Goal: Task Accomplishment & Management: Manage account settings

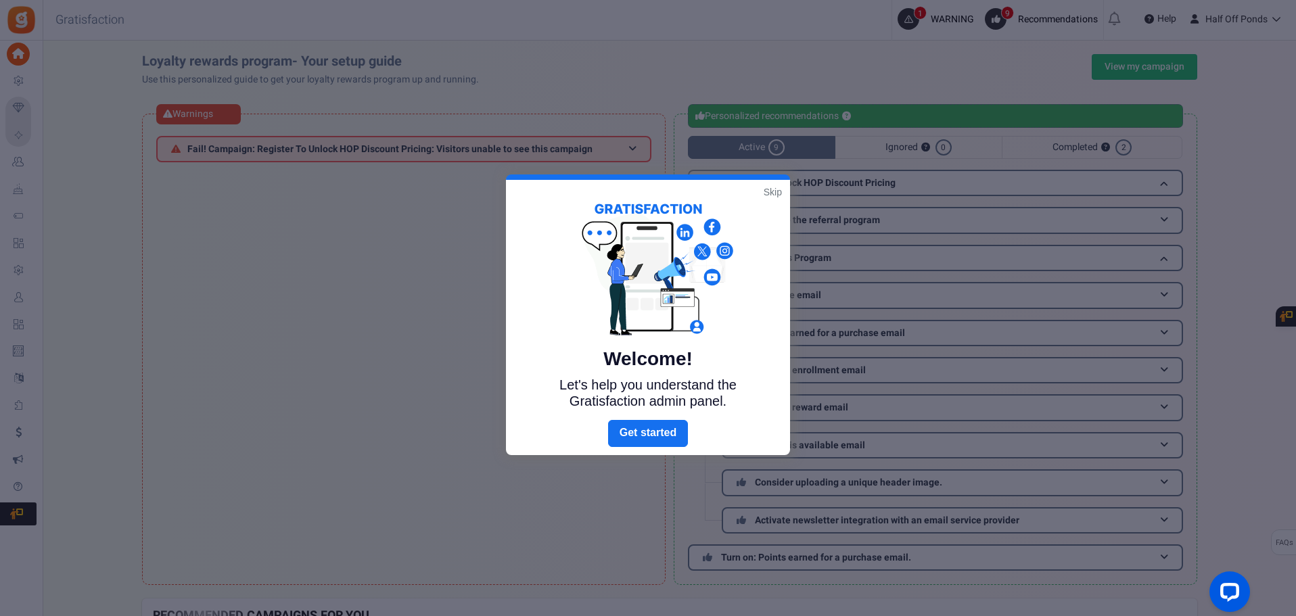
click at [780, 192] on link "Skip" at bounding box center [773, 192] width 18 height 14
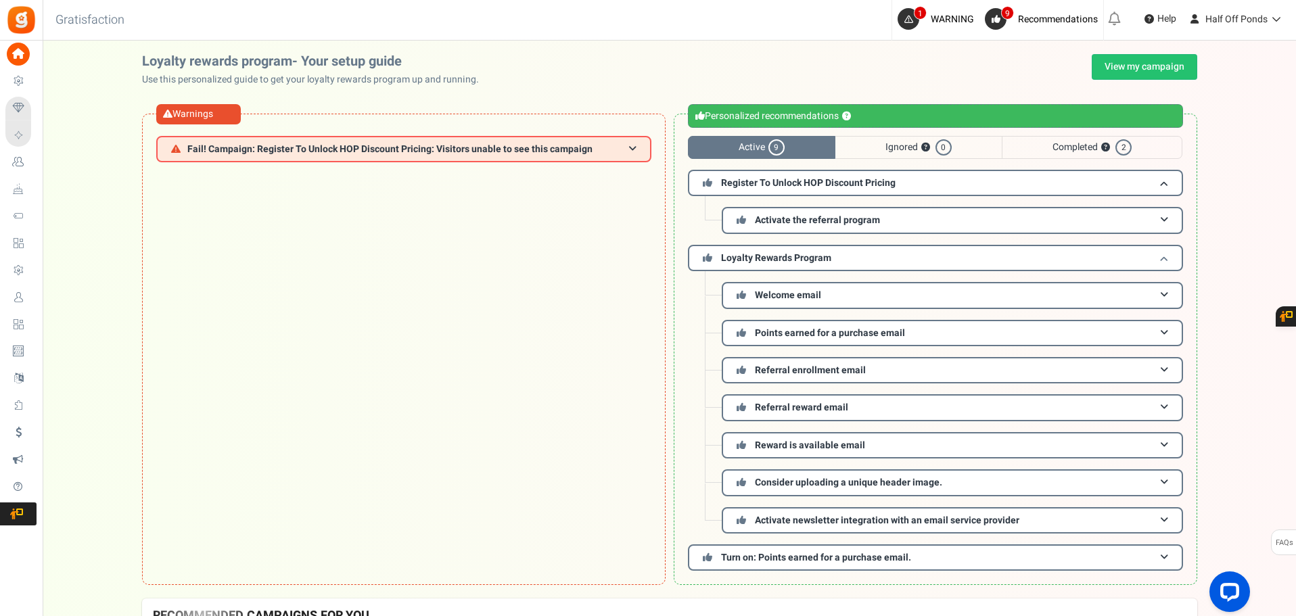
click at [861, 254] on h3 "Loyalty Rewards Program" at bounding box center [935, 258] width 495 height 26
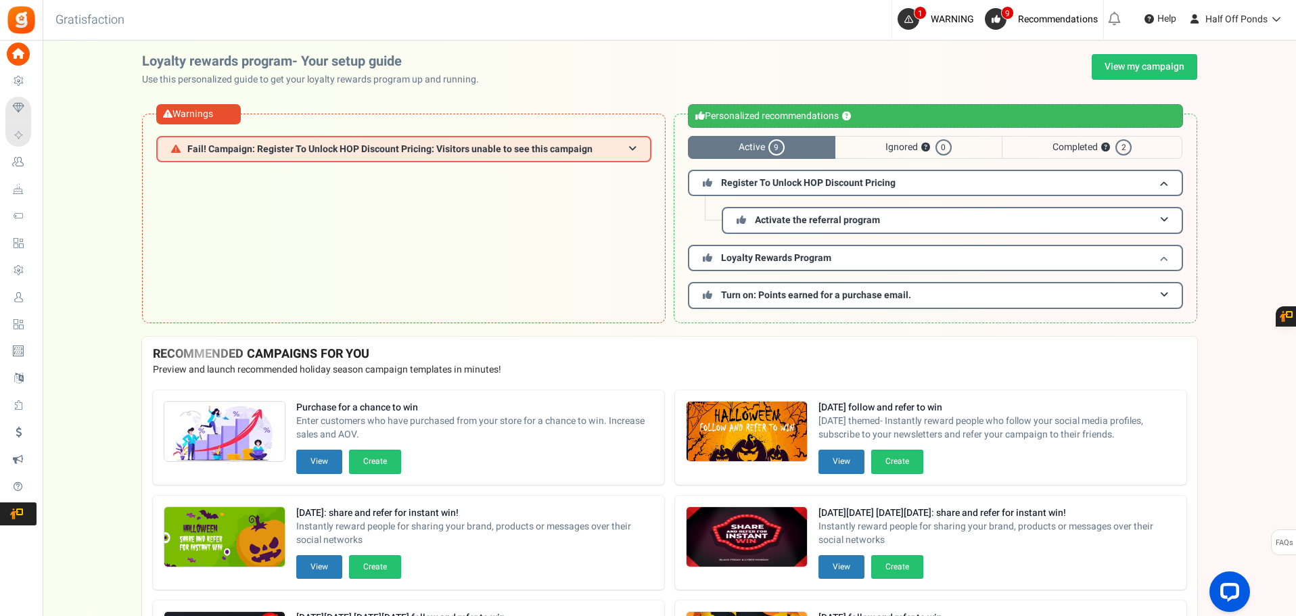
click at [861, 254] on h3 "Loyalty Rewards Program" at bounding box center [935, 258] width 495 height 26
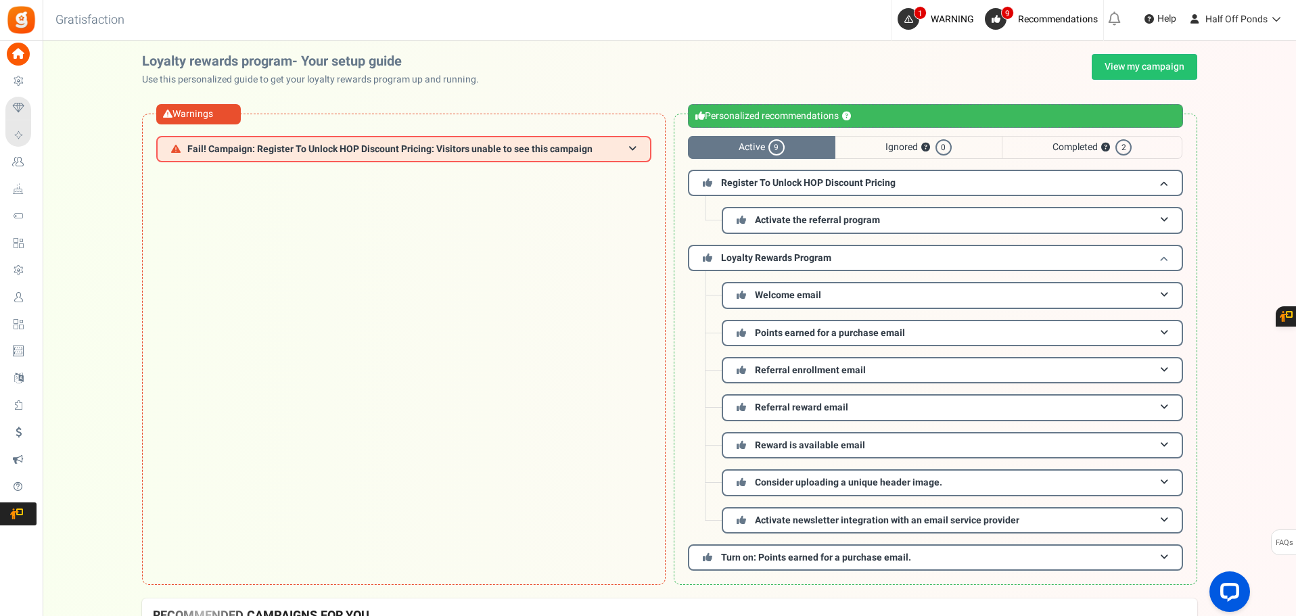
click at [861, 254] on h3 "Loyalty Rewards Program" at bounding box center [935, 258] width 495 height 26
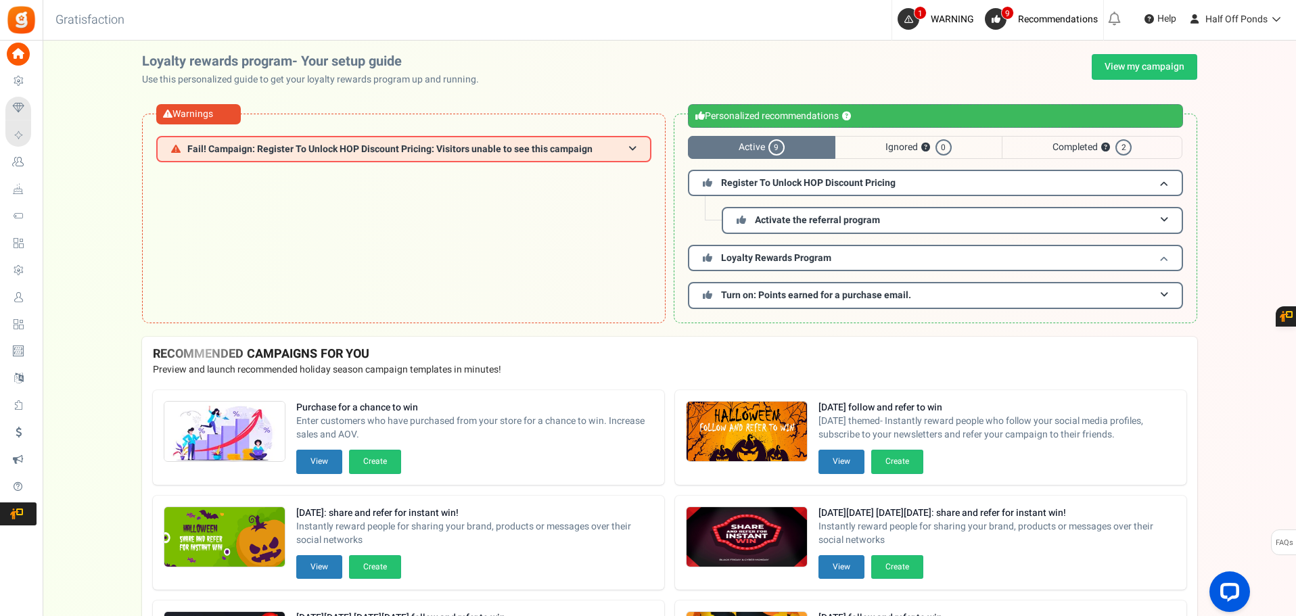
click at [1026, 261] on h3 "Loyalty Rewards Program" at bounding box center [935, 258] width 495 height 26
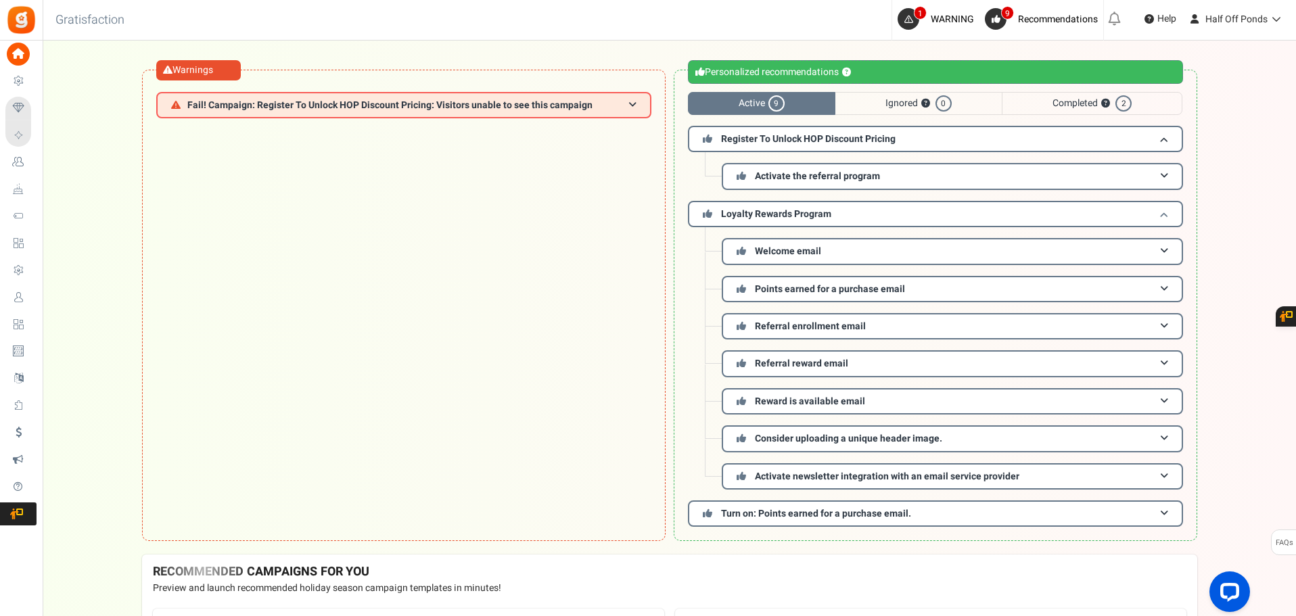
scroll to position [68, 0]
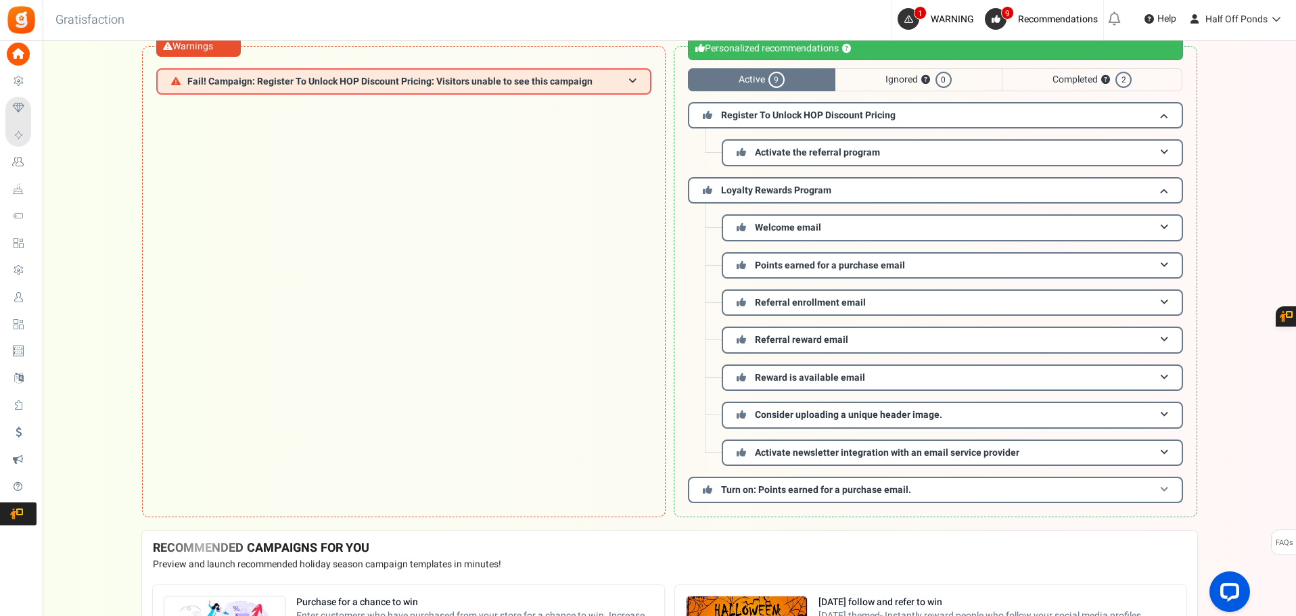
click at [852, 484] on span "Turn on: Points earned for a purchase email." at bounding box center [816, 490] width 190 height 14
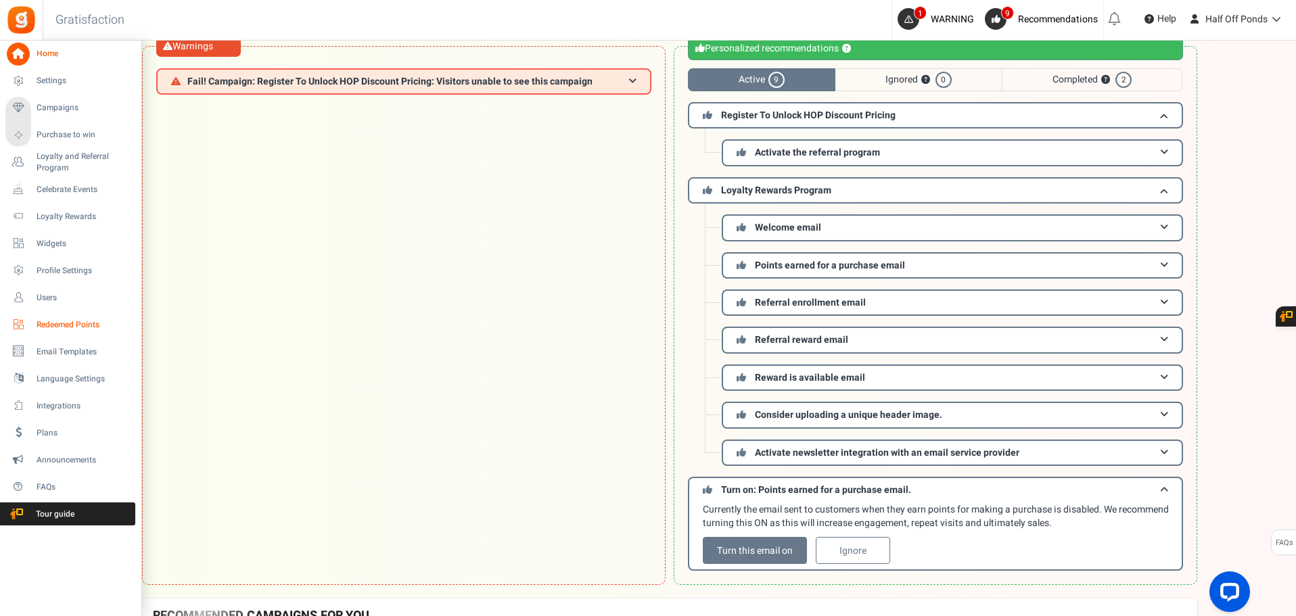
click at [95, 327] on span "Redeemed Points" at bounding box center [84, 325] width 95 height 12
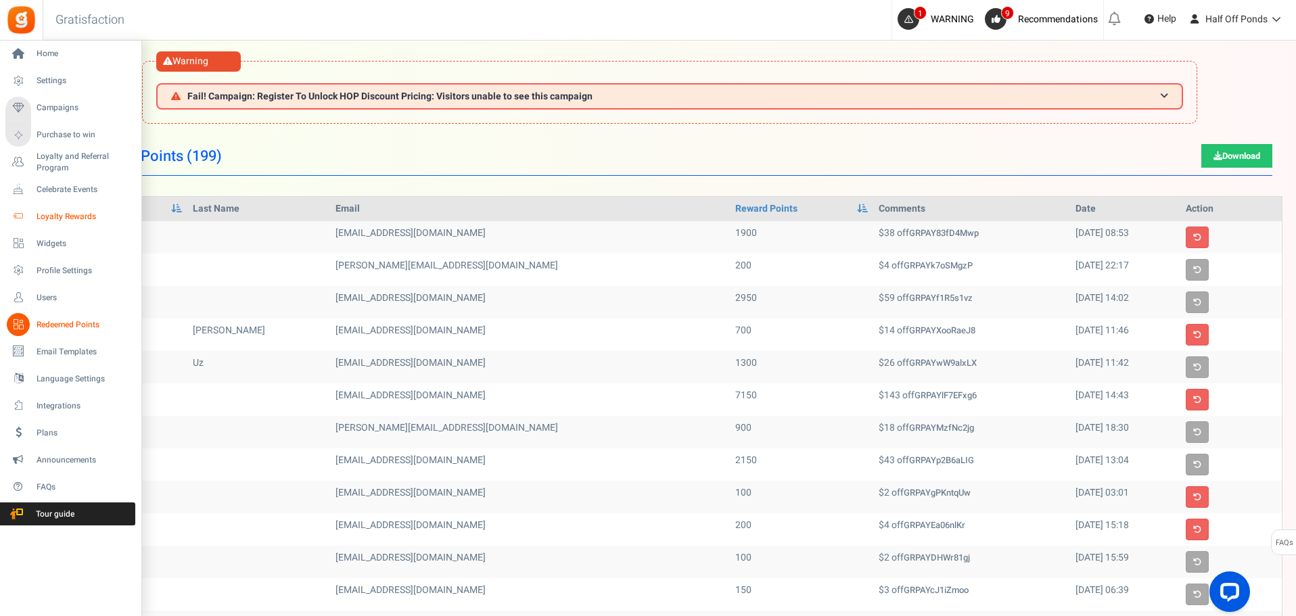
click at [87, 219] on span "Loyalty Rewards" at bounding box center [84, 217] width 95 height 12
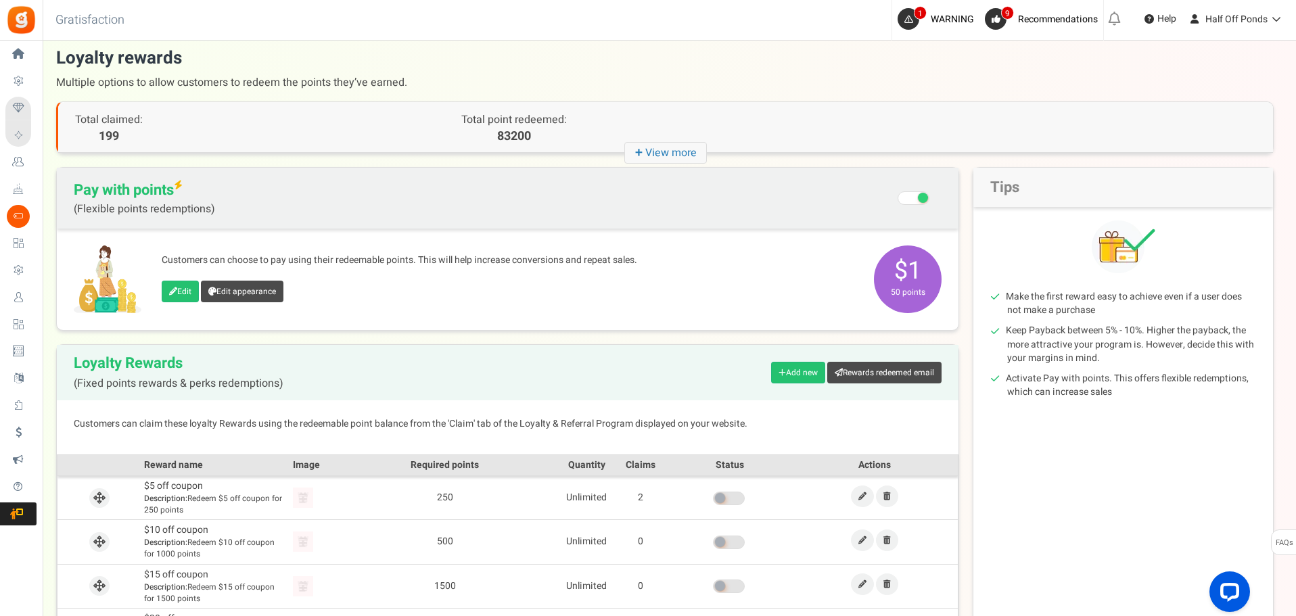
scroll to position [68, 0]
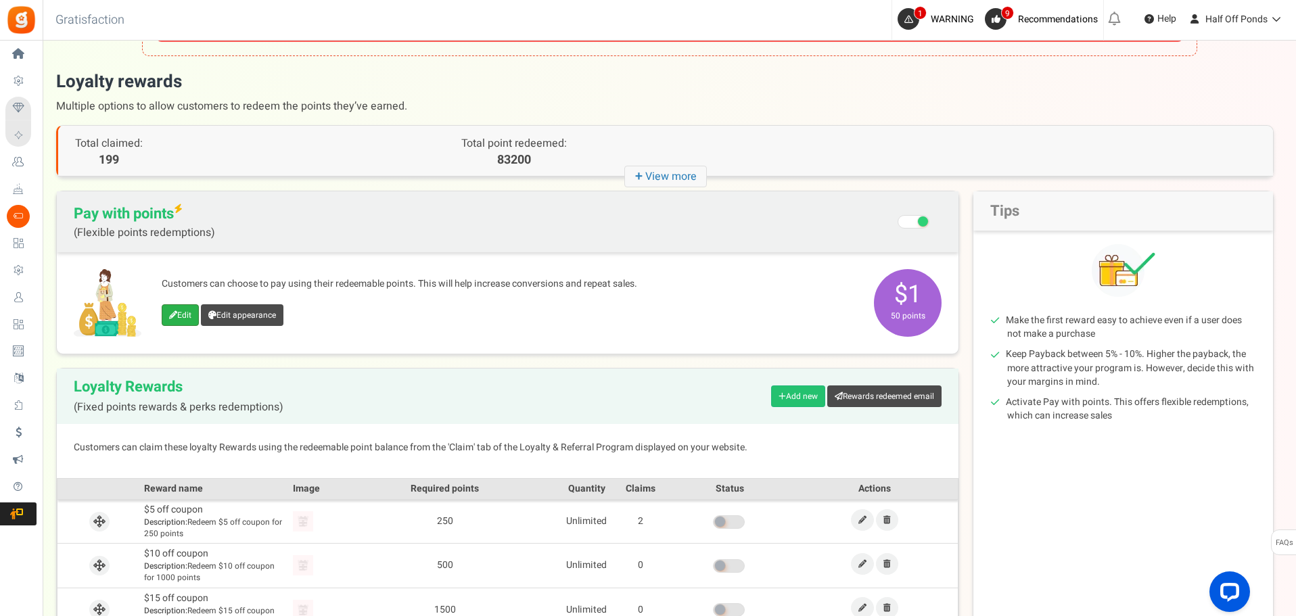
click at [190, 315] on link "Edit" at bounding box center [180, 315] width 37 height 22
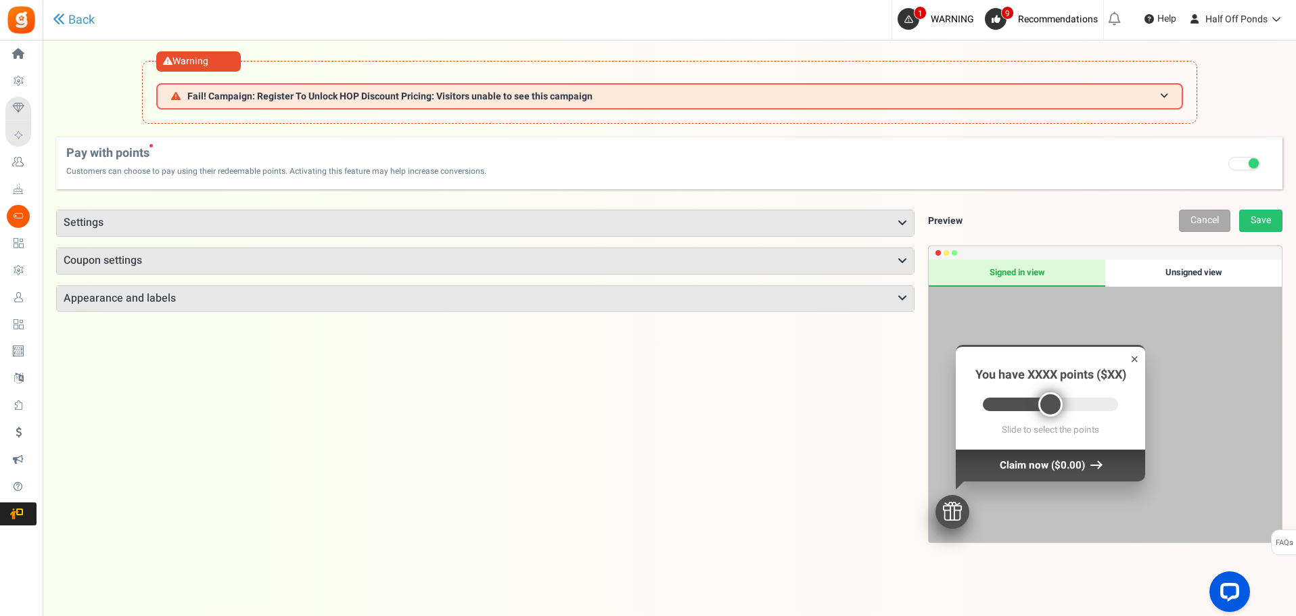
click at [891, 220] on h3 "Settings" at bounding box center [485, 223] width 857 height 26
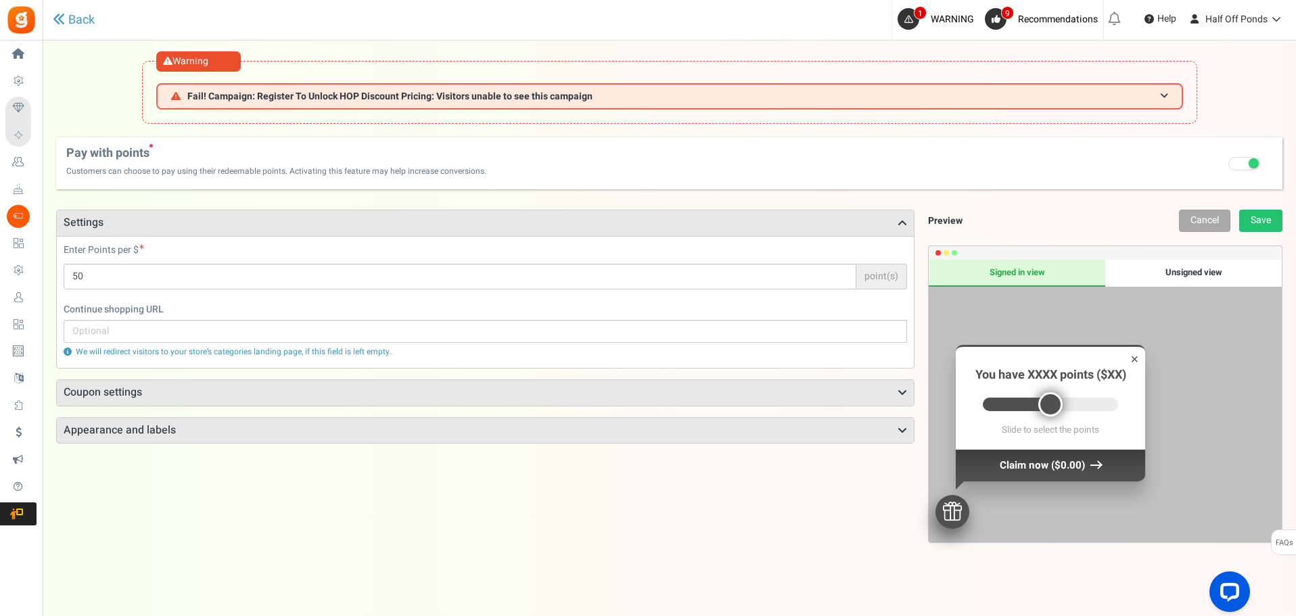
click at [891, 220] on h3 "Settings" at bounding box center [485, 223] width 857 height 26
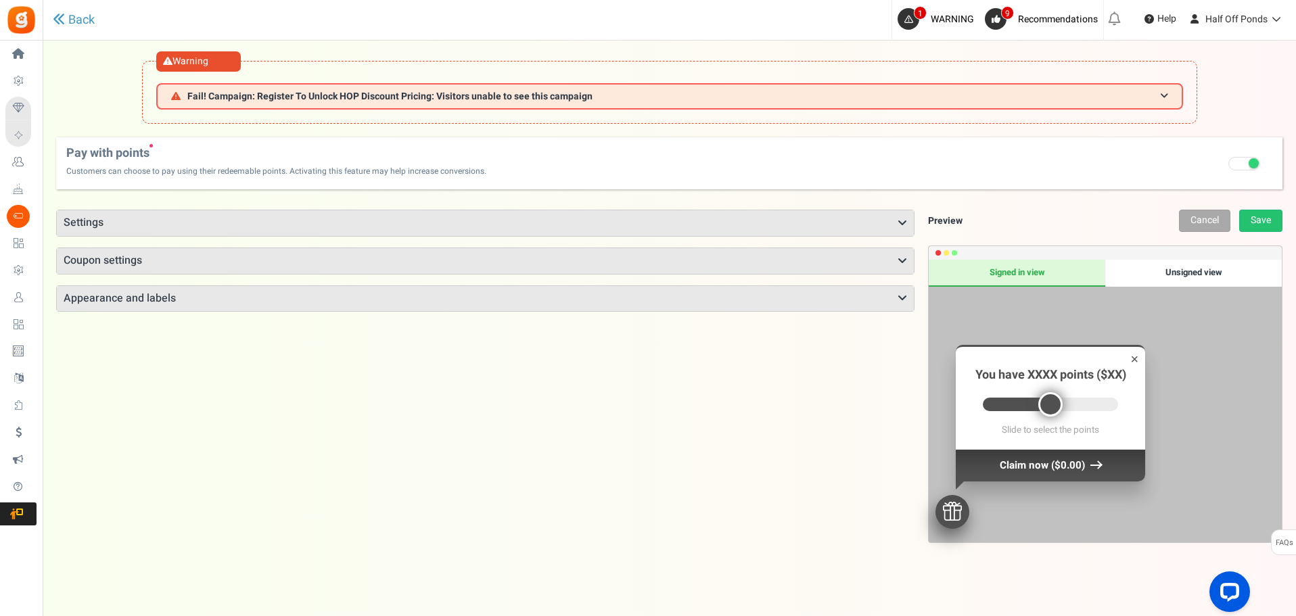
click at [885, 262] on h3 "Coupon settings" at bounding box center [485, 261] width 857 height 26
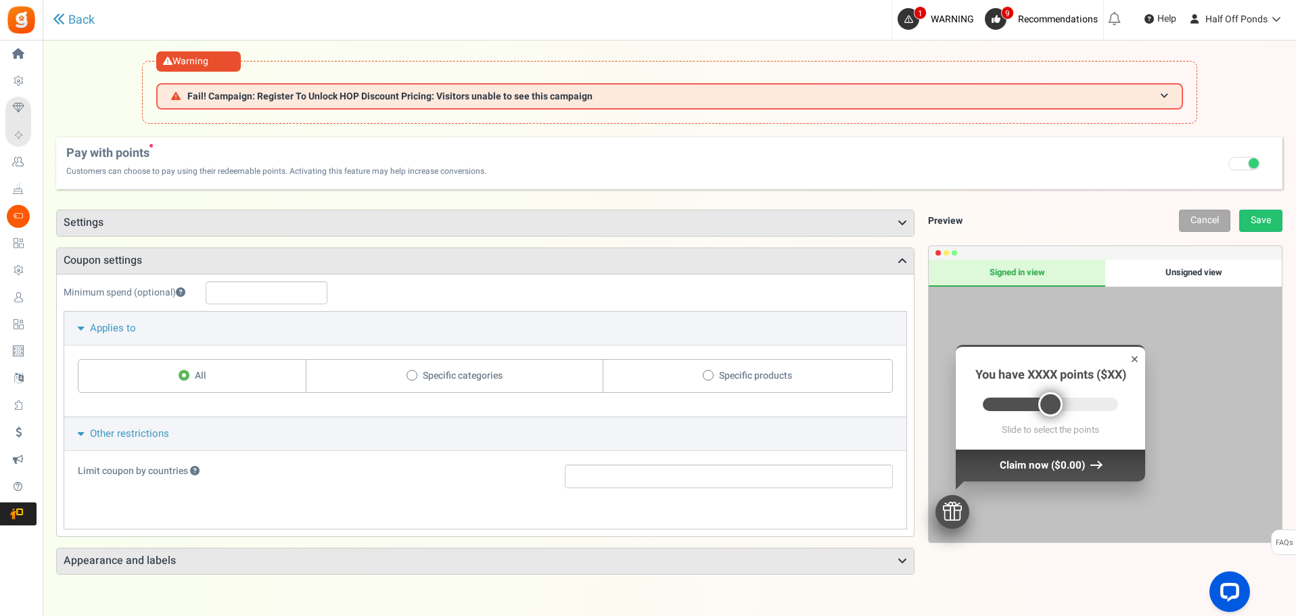
click at [884, 262] on h3 "Coupon settings" at bounding box center [485, 261] width 857 height 26
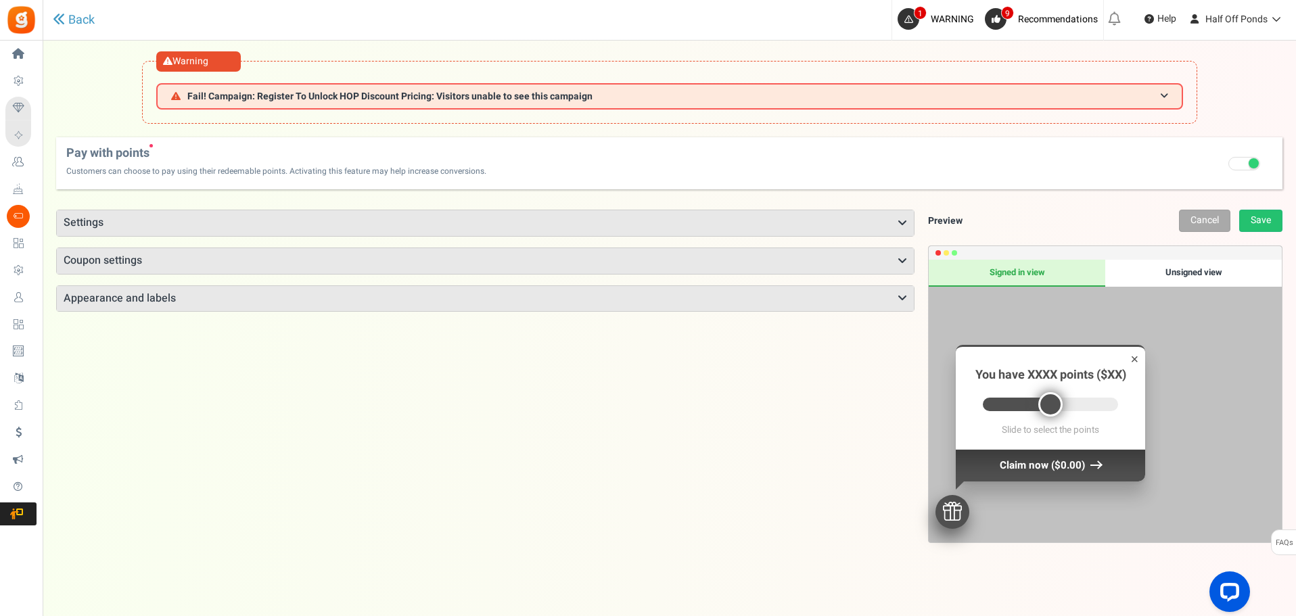
click at [870, 281] on div "Points mode Recommended Selecting this may reduce participation Allow customers…" at bounding box center [485, 261] width 858 height 102
click at [872, 286] on h3 "Appearance and labels" at bounding box center [485, 299] width 857 height 26
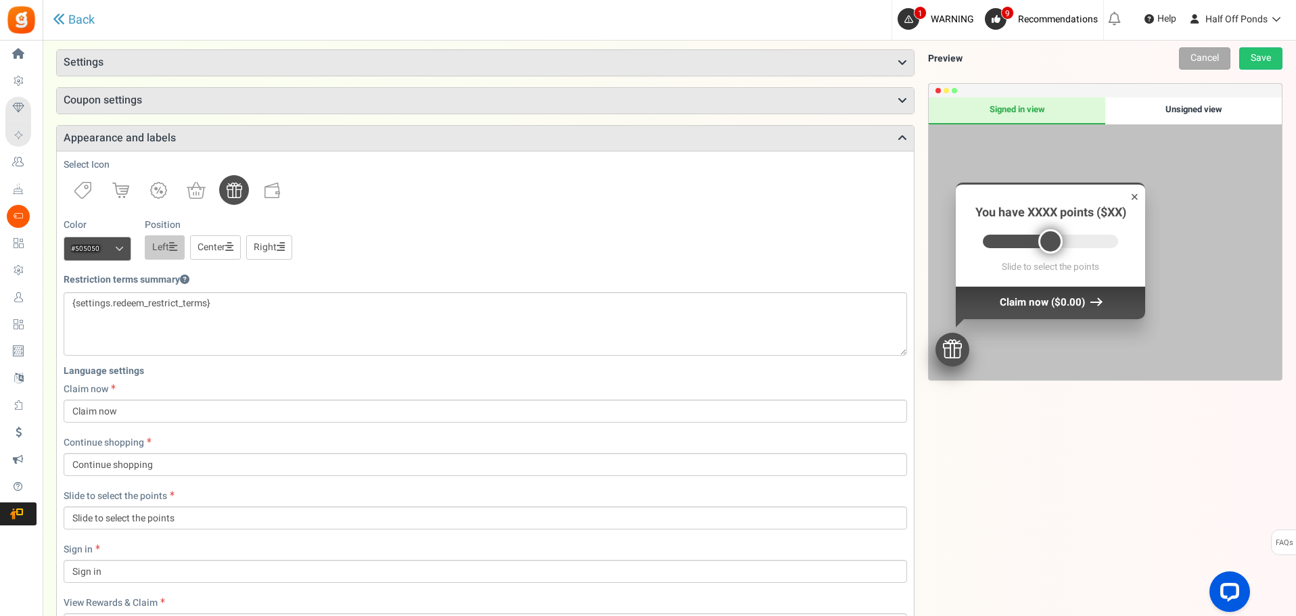
scroll to position [135, 0]
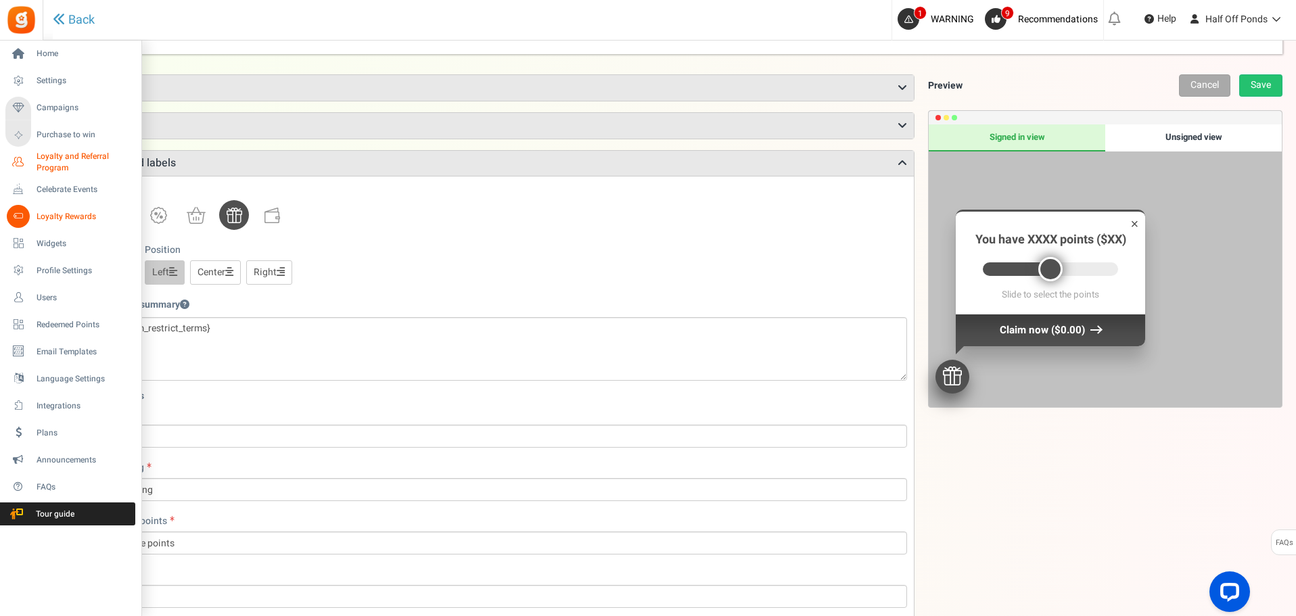
click at [70, 159] on span "Loyalty and Referral Program" at bounding box center [86, 162] width 99 height 23
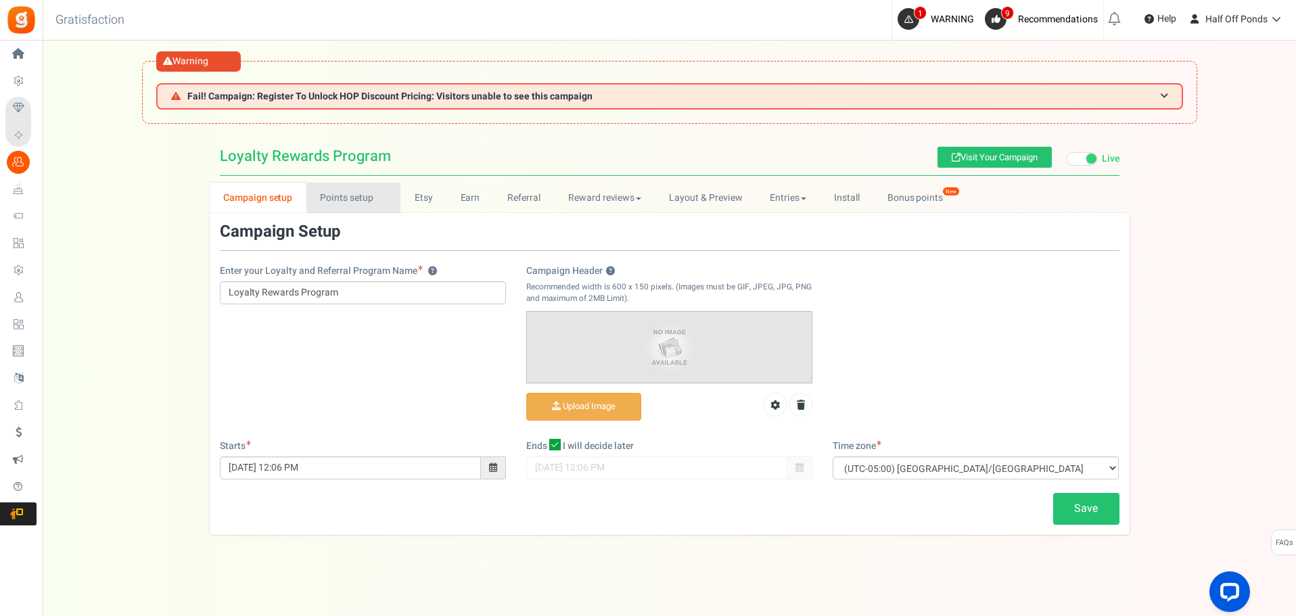
click at [358, 202] on link "Points setup New" at bounding box center [353, 198] width 94 height 30
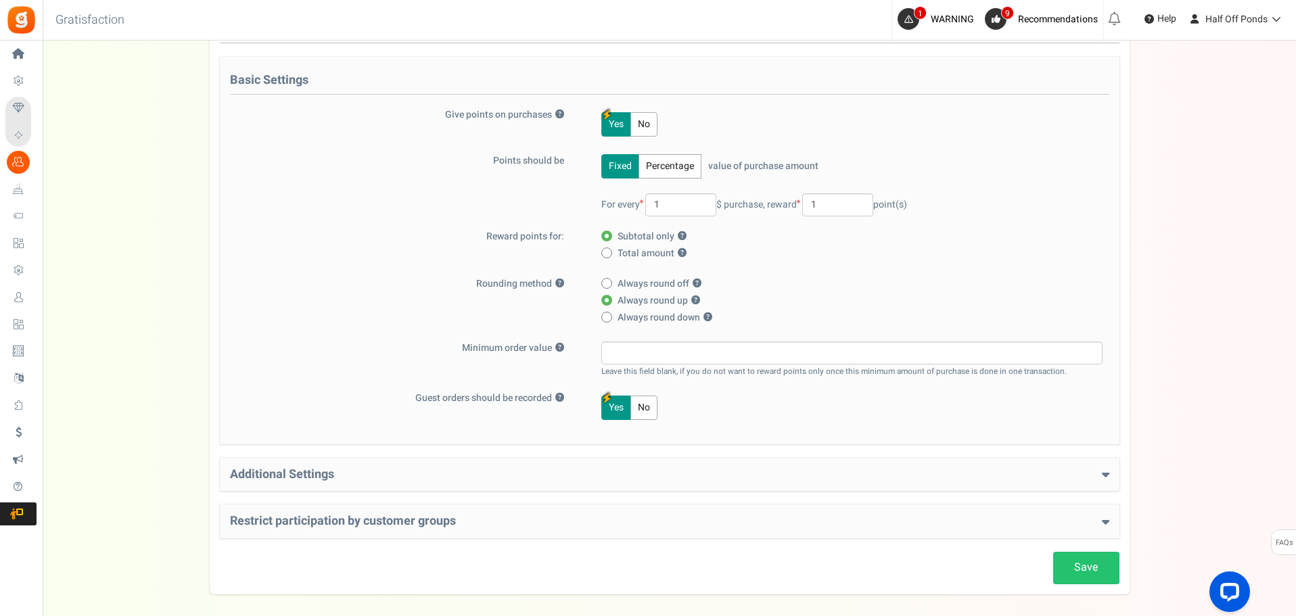
scroll to position [268, 0]
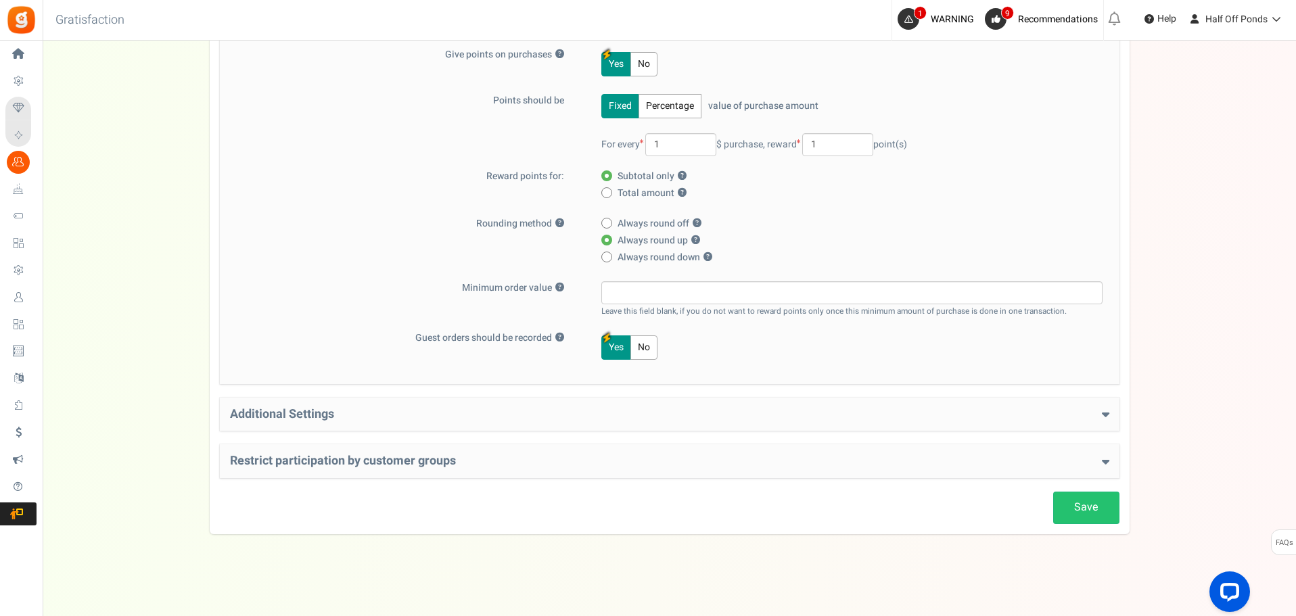
click at [760, 442] on div "Save Loyalty Points Setup Basic Settings Give points on purchases ? Yes No Poin…" at bounding box center [670, 239] width 900 height 568
click at [760, 410] on h4 "Additional Settings" at bounding box center [669, 415] width 879 height 14
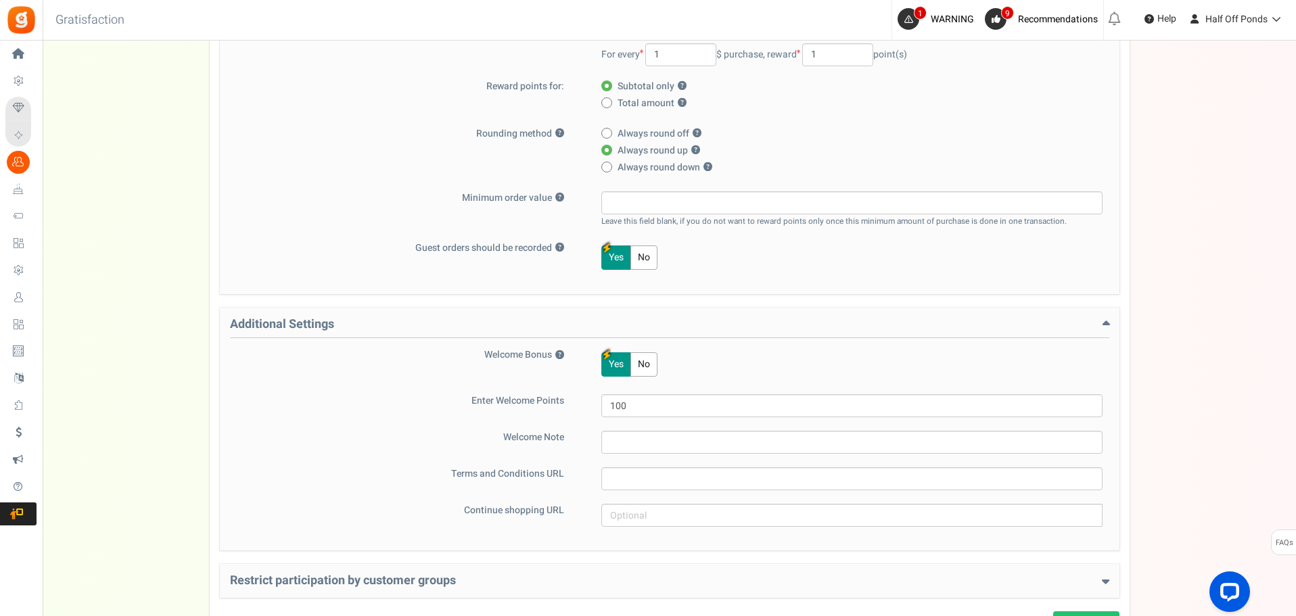
scroll to position [478, 0]
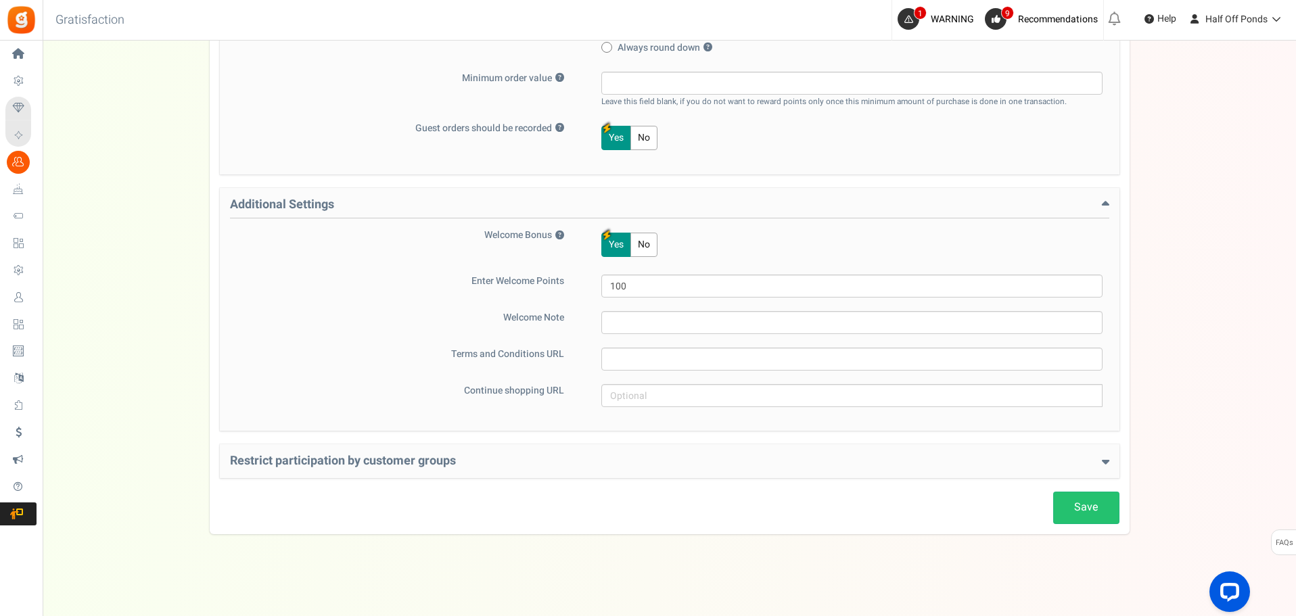
click at [745, 447] on div "Restrict participation by customer groups Restrict customer groups from partici…" at bounding box center [670, 461] width 900 height 34
click at [735, 467] on h4 "Restrict participation by customer groups" at bounding box center [669, 462] width 879 height 14
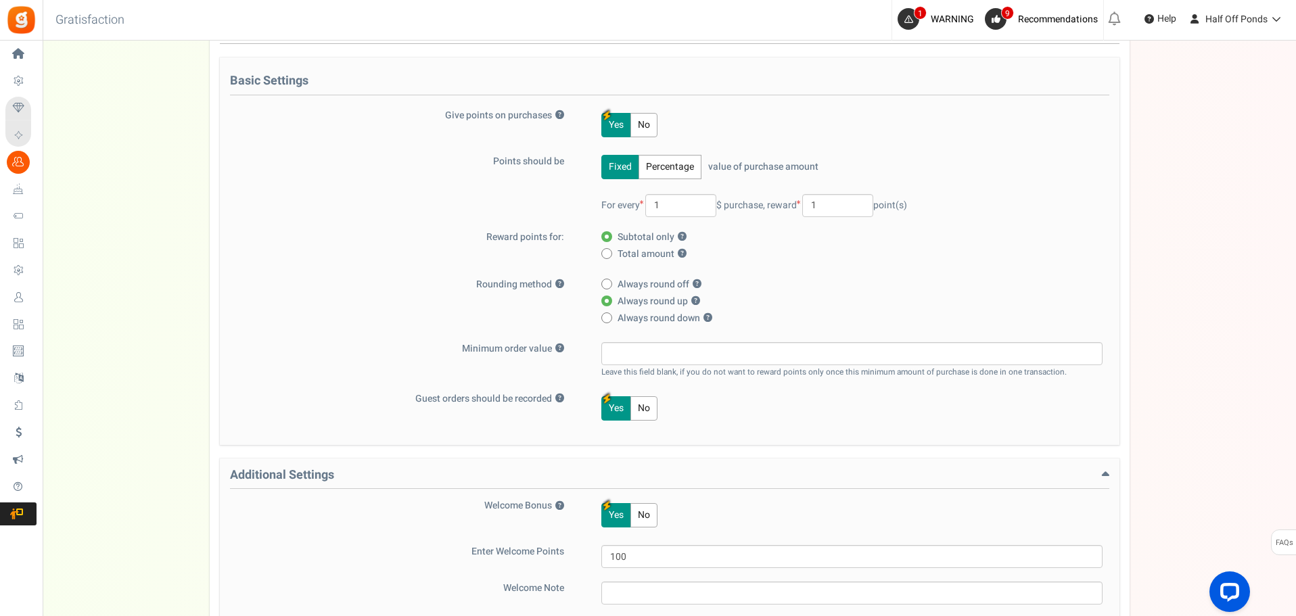
scroll to position [139, 0]
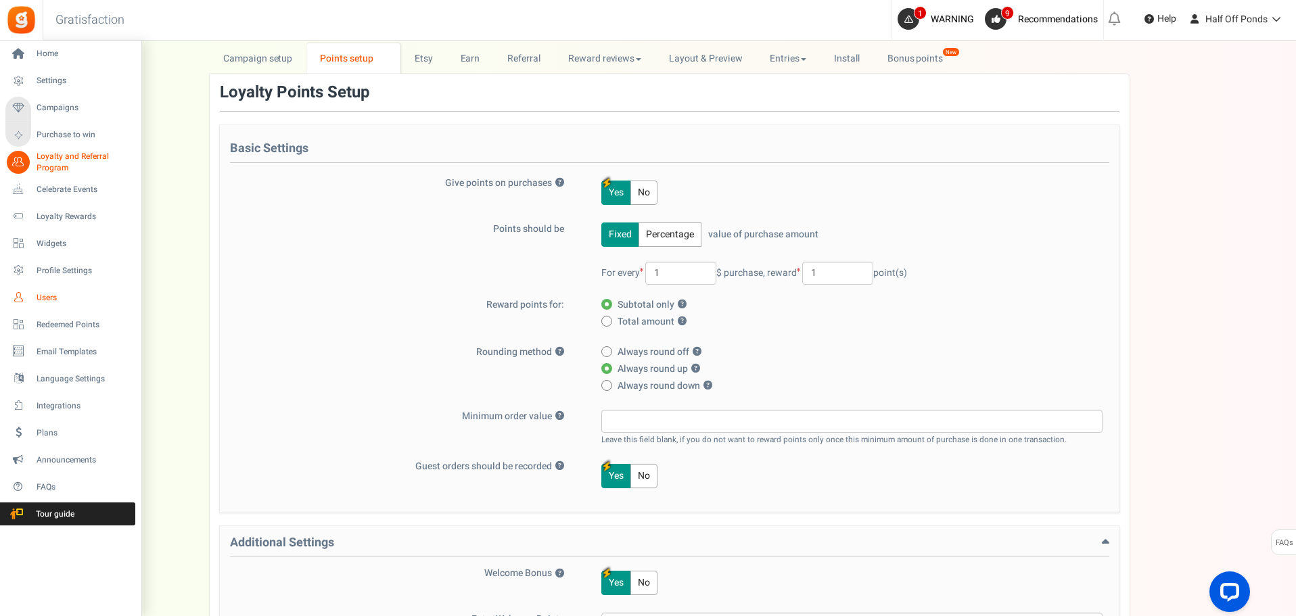
click at [72, 306] on link "Users" at bounding box center [70, 297] width 130 height 23
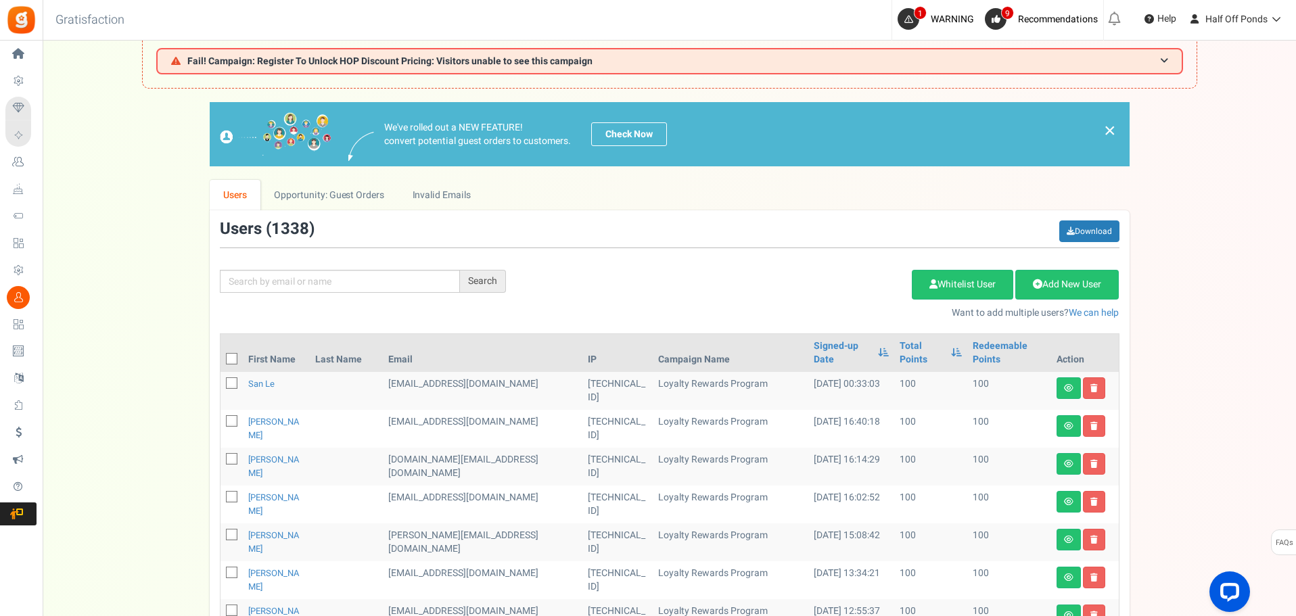
scroll to position [68, 0]
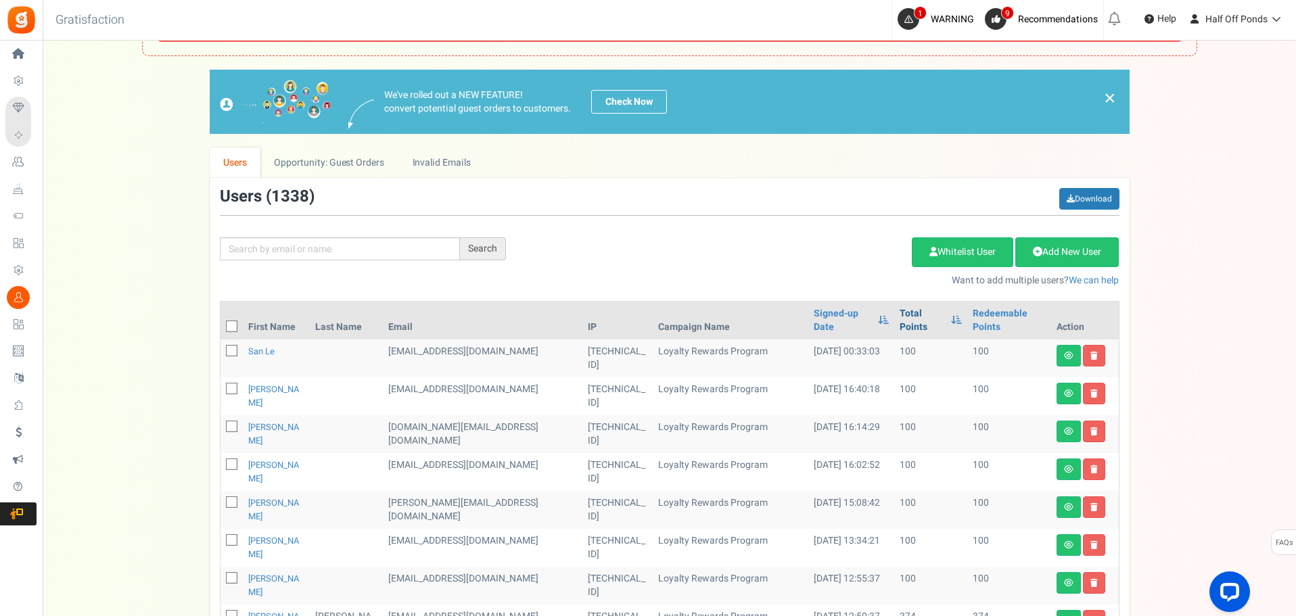
click at [908, 327] on link "Total Points" at bounding box center [922, 320] width 45 height 27
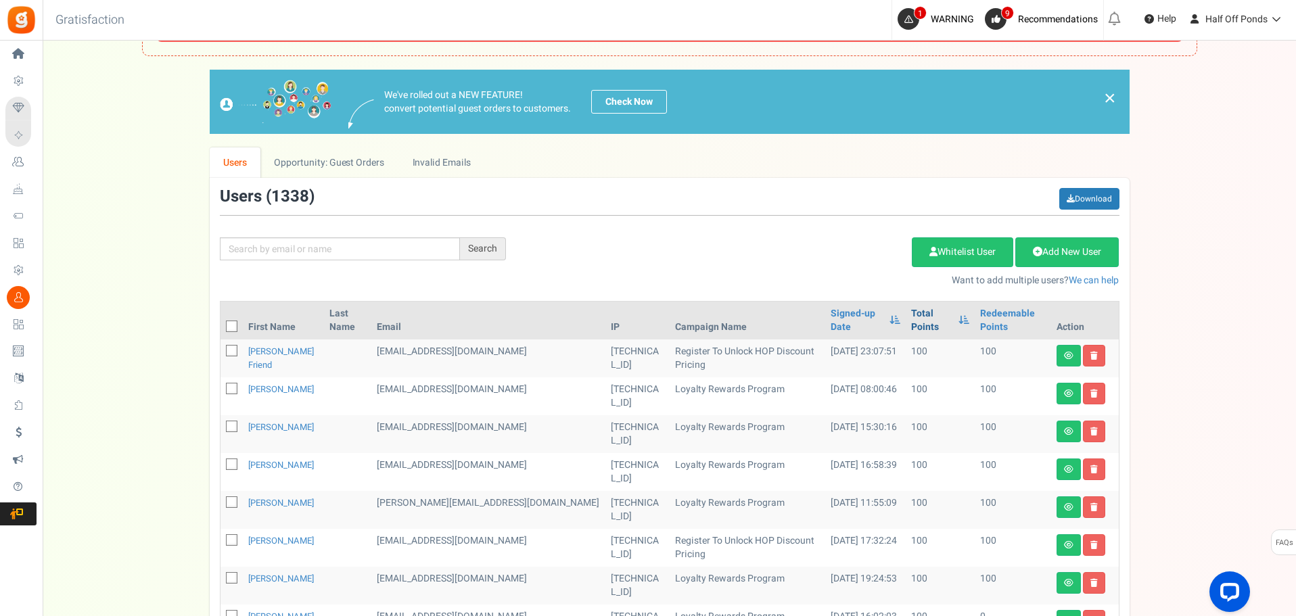
click at [911, 314] on link "Total Points" at bounding box center [931, 320] width 41 height 27
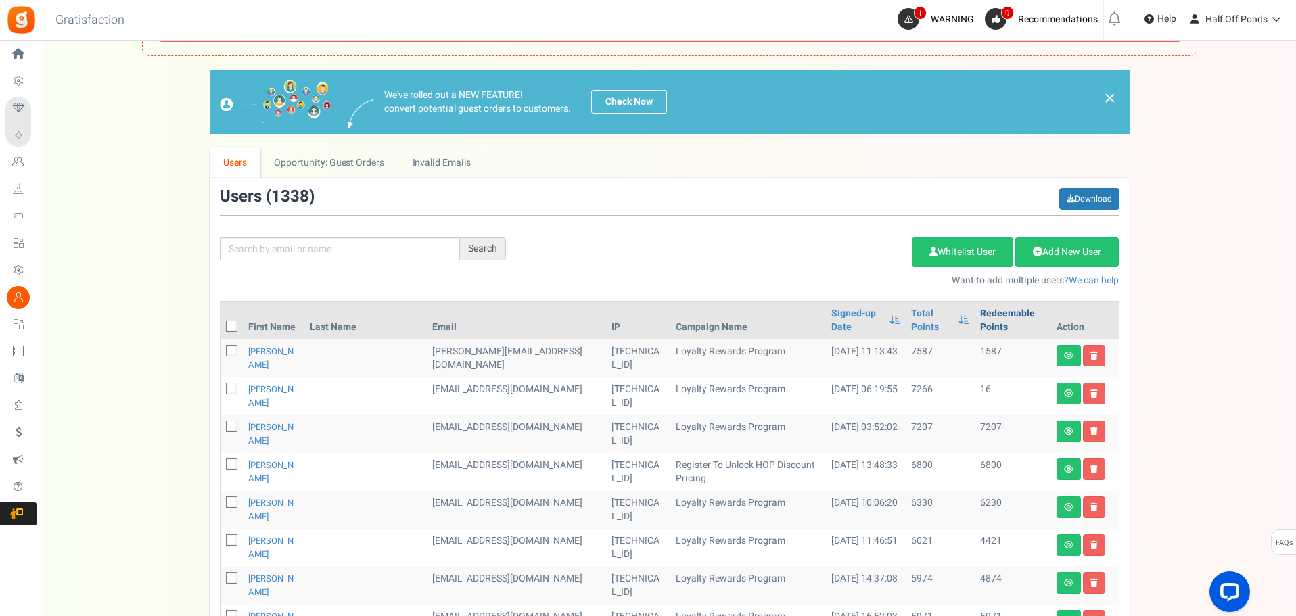
click at [986, 327] on link "Redeemable Points" at bounding box center [1013, 320] width 66 height 27
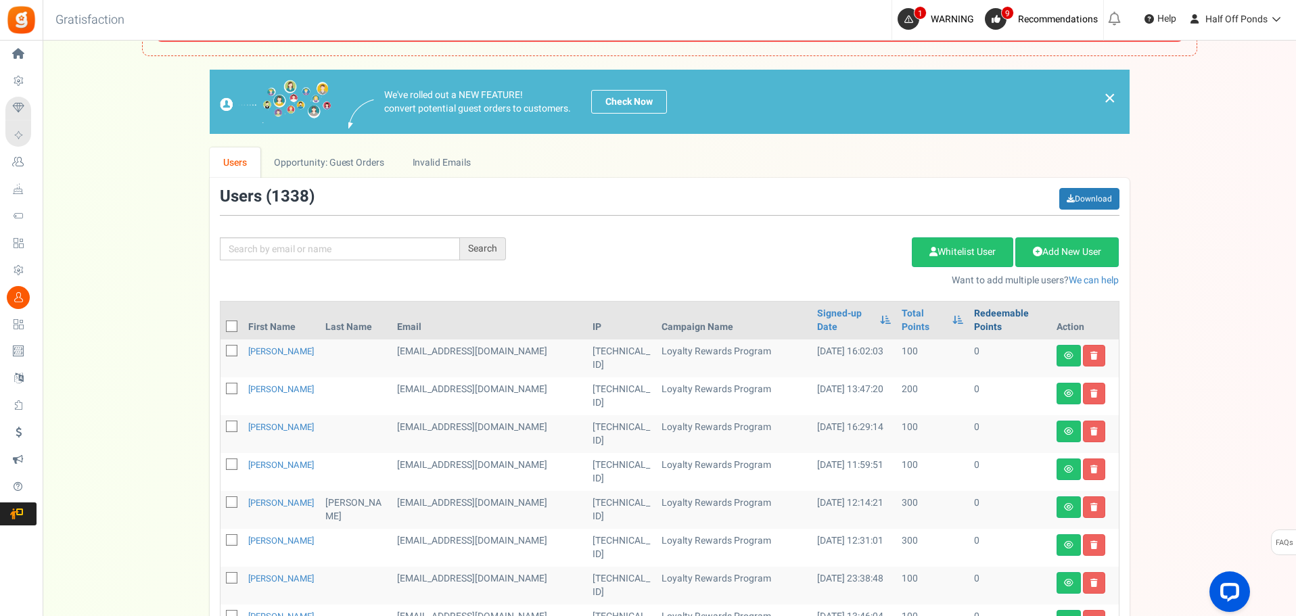
click at [986, 327] on link "Redeemable Points" at bounding box center [1009, 320] width 71 height 27
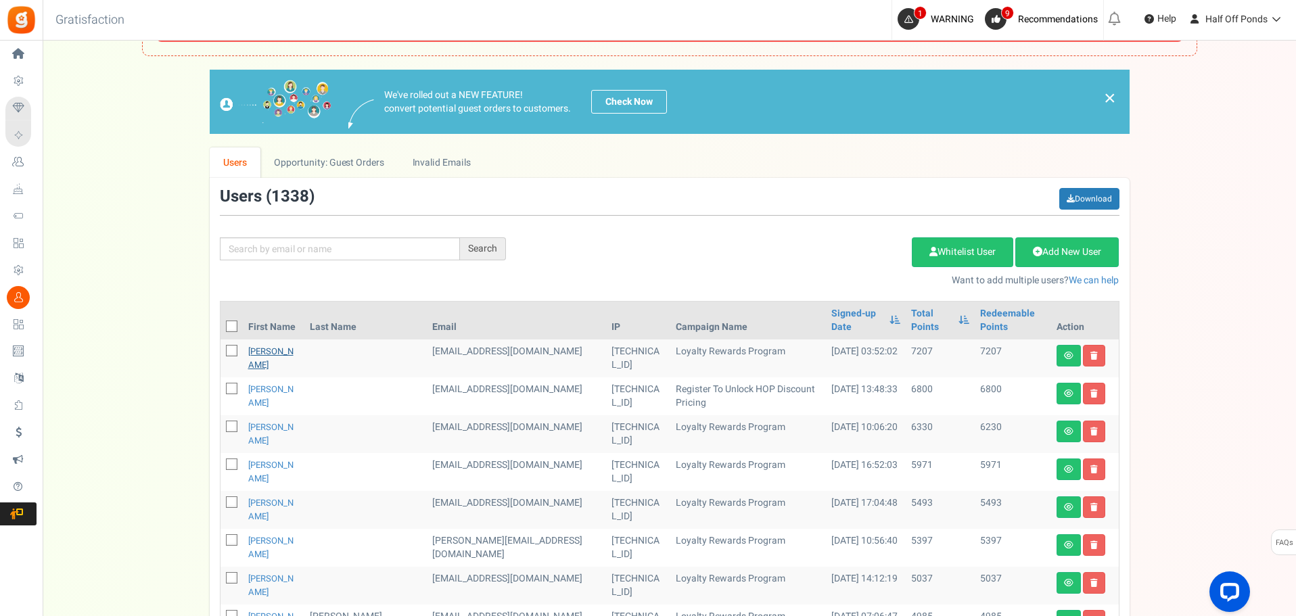
click at [294, 358] on link "[PERSON_NAME]" at bounding box center [270, 358] width 45 height 26
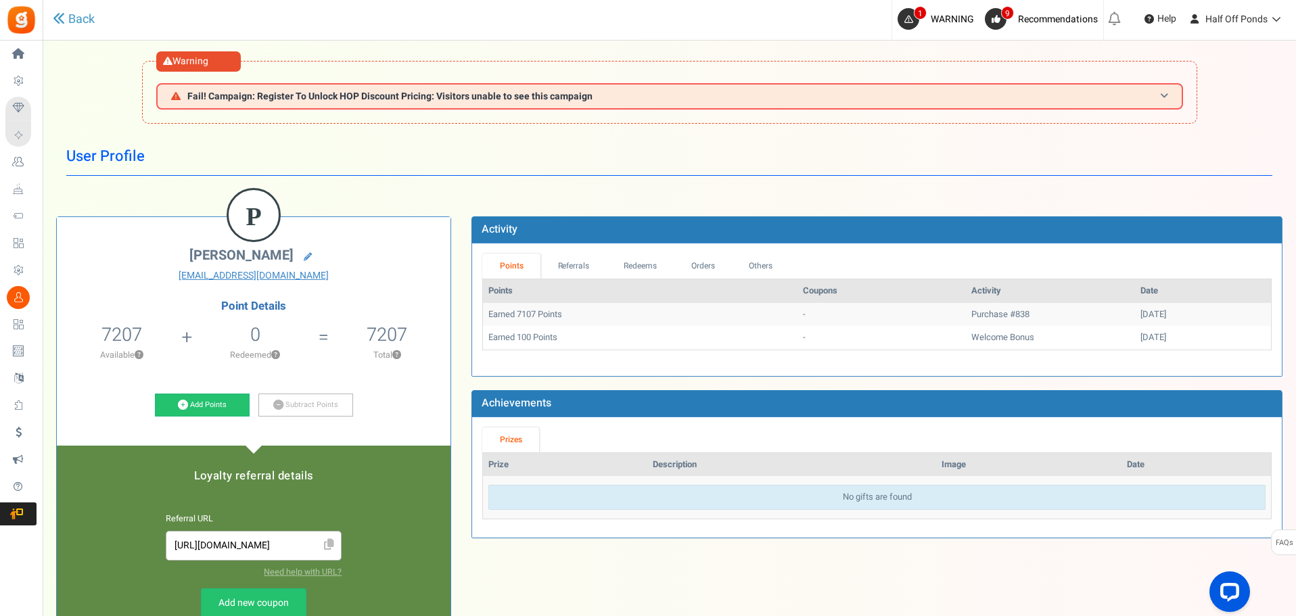
click at [315, 104] on h3 "Fail! Campaign: Register To Unlock HOP Discount Pricing: Visitors unable to see…" at bounding box center [669, 96] width 1027 height 26
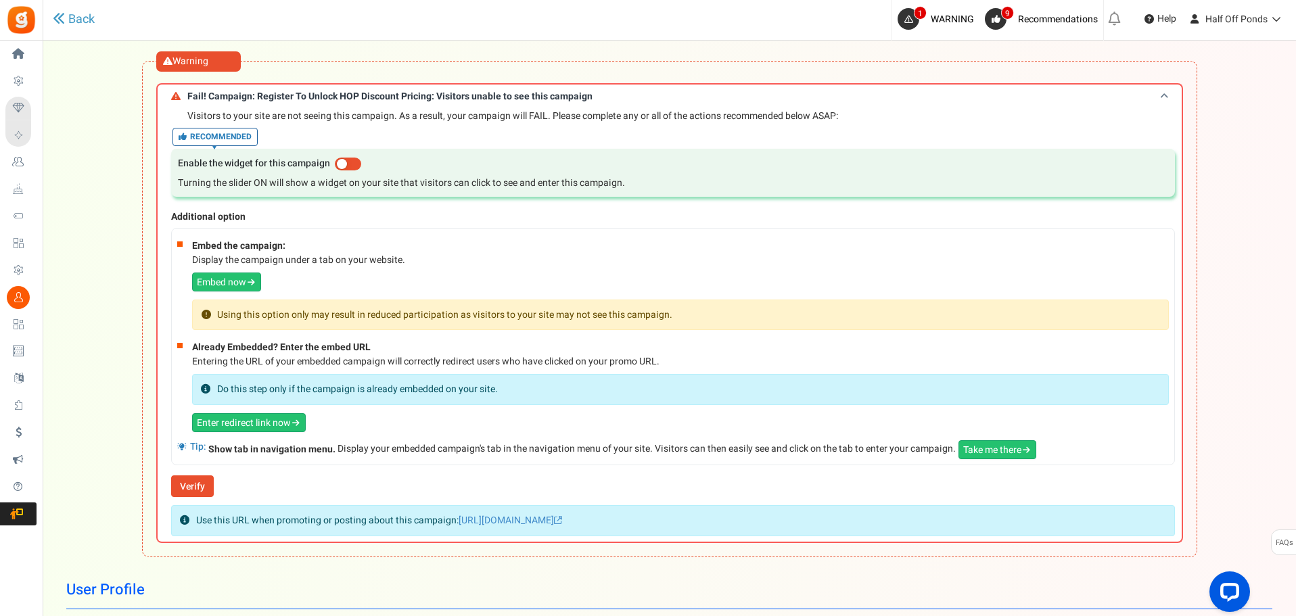
click at [315, 104] on h3 "Fail! Campaign: Register To Unlock HOP Discount Pricing: Visitors unable to see…" at bounding box center [669, 95] width 1027 height 25
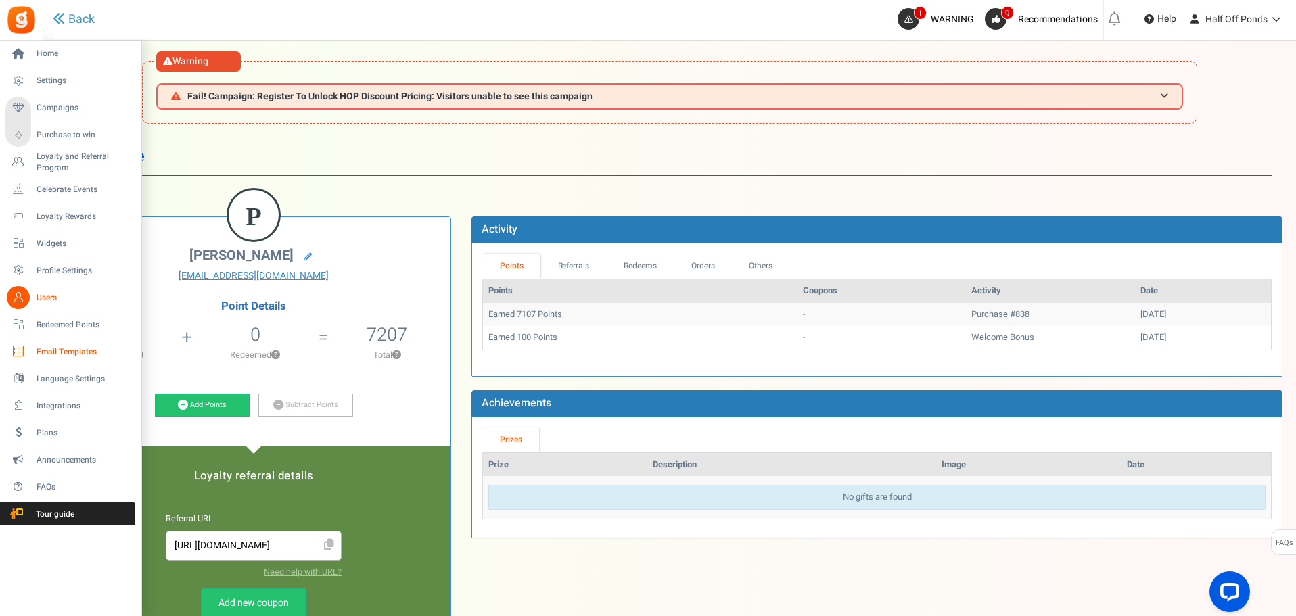
click at [90, 353] on span "Email Templates" at bounding box center [84, 352] width 95 height 12
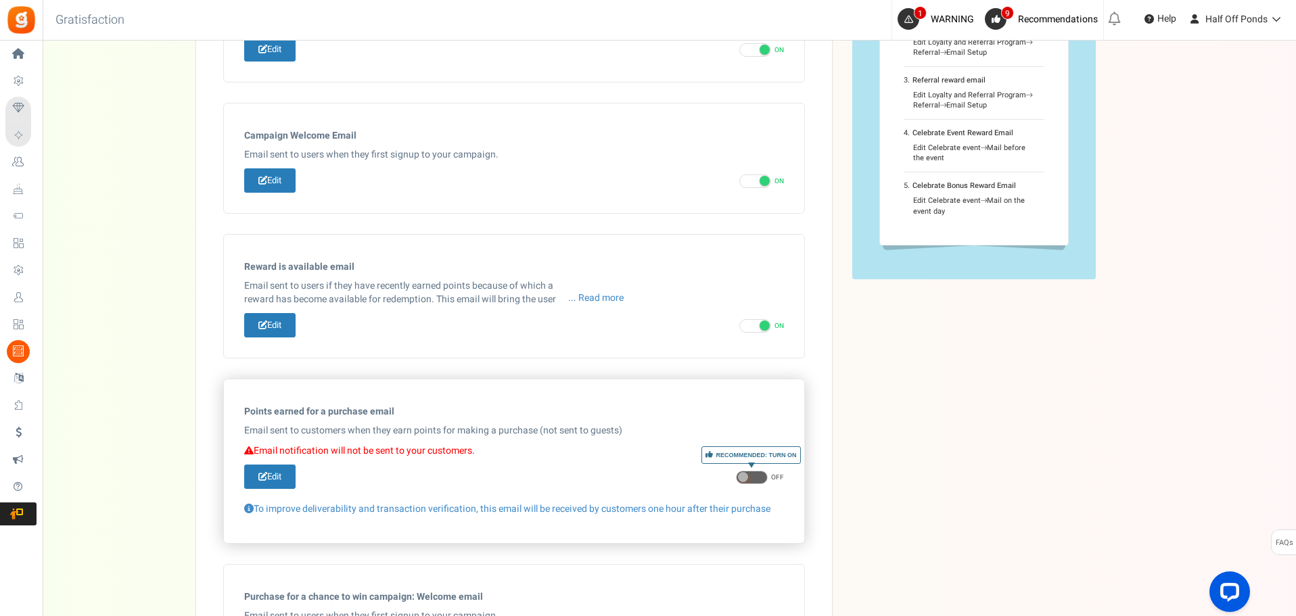
scroll to position [338, 0]
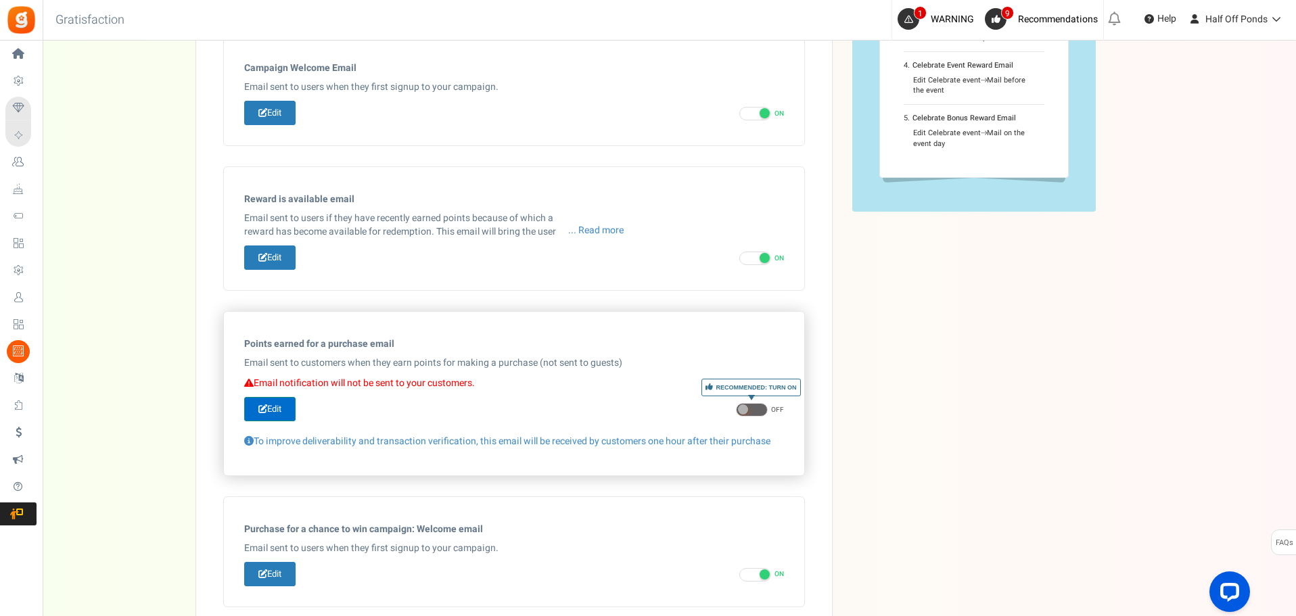
click at [272, 411] on link "Edit" at bounding box center [269, 409] width 51 height 25
type input "You've earned [[Order Points]] points on your recent order."
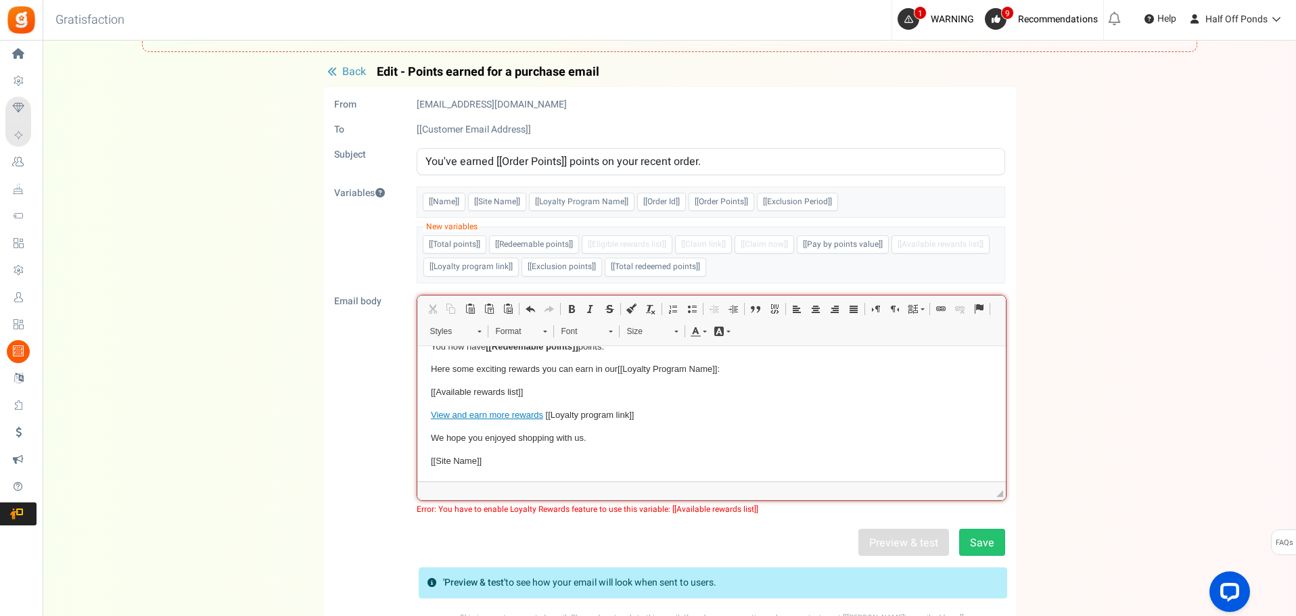
scroll to position [0, 0]
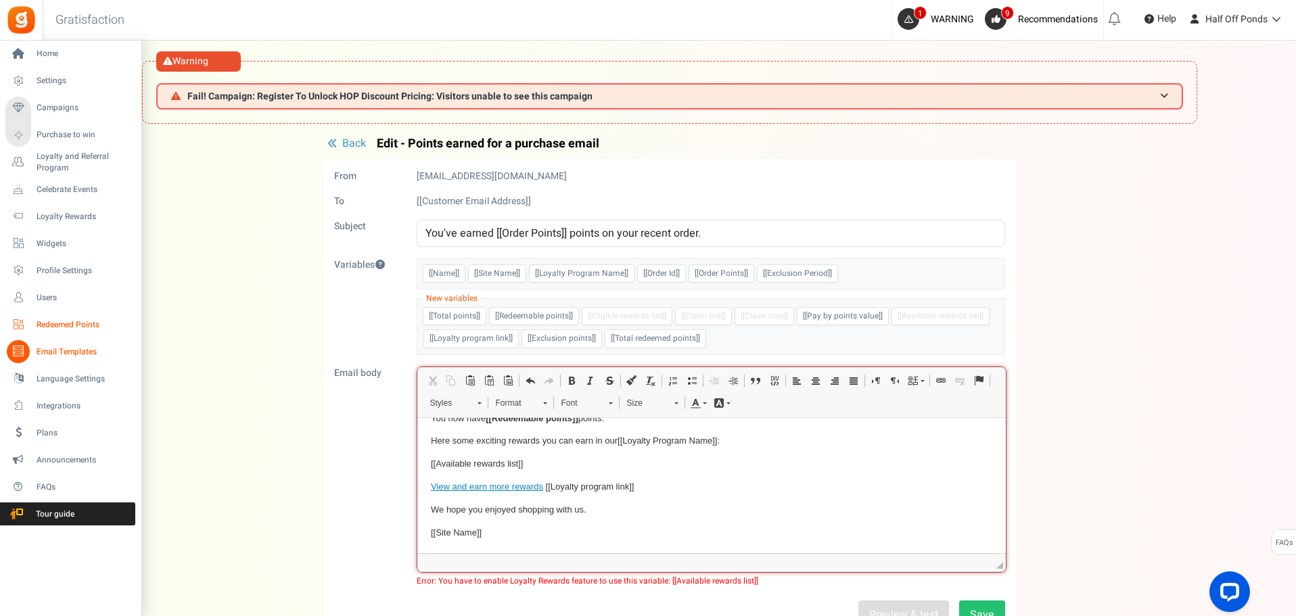
click at [67, 319] on span "Redeemed Points" at bounding box center [84, 325] width 95 height 12
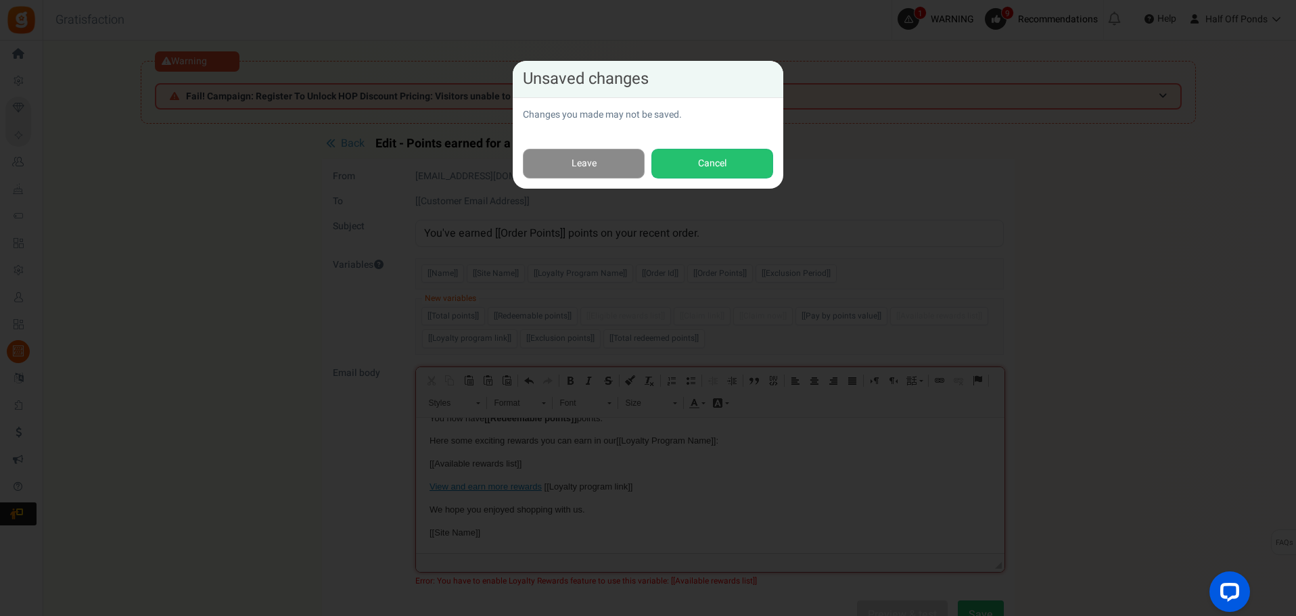
click at [631, 170] on link "Leave" at bounding box center [584, 164] width 122 height 30
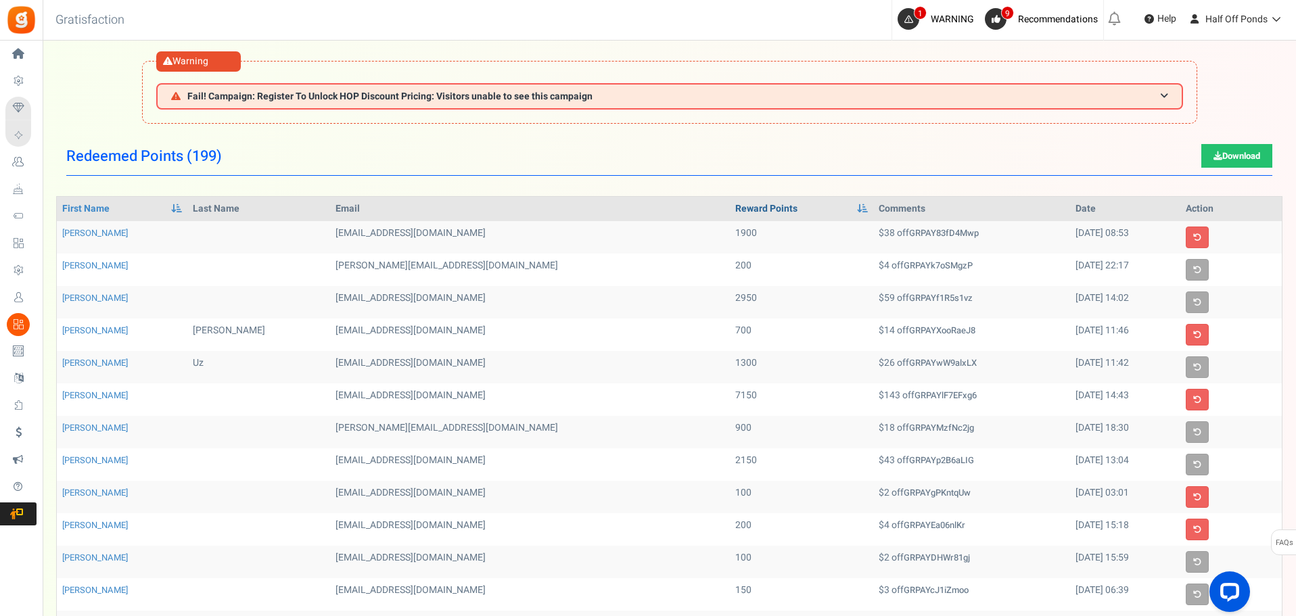
click at [735, 215] on link "Reward Points" at bounding box center [766, 209] width 62 height 14
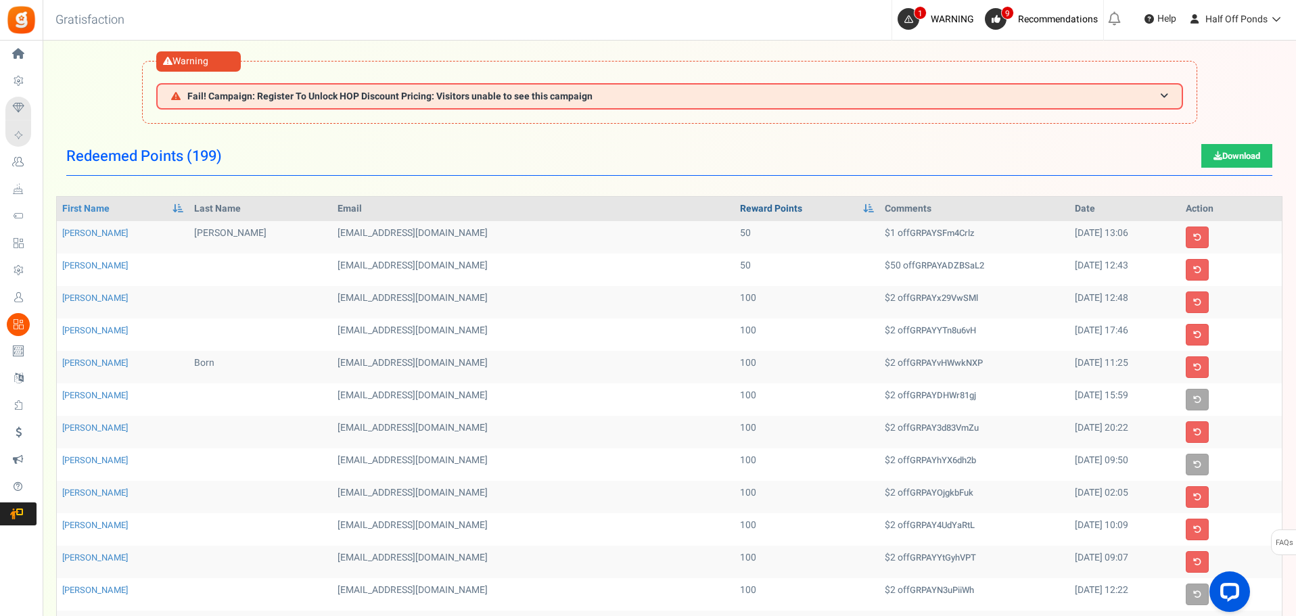
click at [740, 212] on link "Reward Points" at bounding box center [771, 209] width 62 height 14
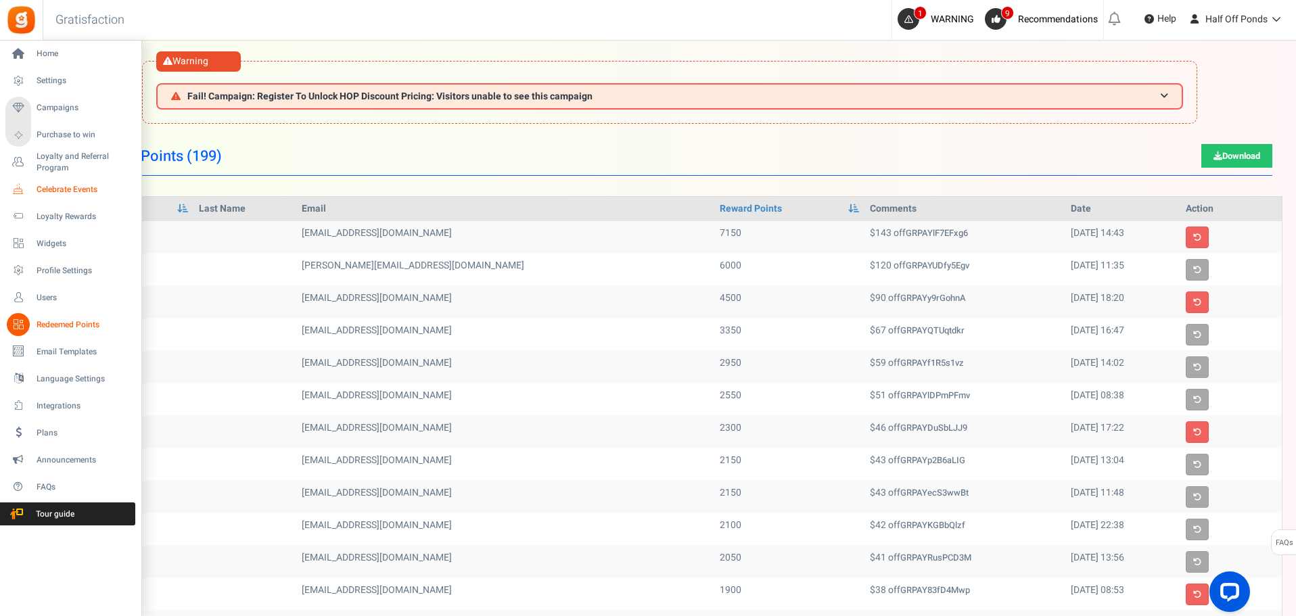
click at [74, 191] on span "Celebrate Events" at bounding box center [84, 190] width 95 height 12
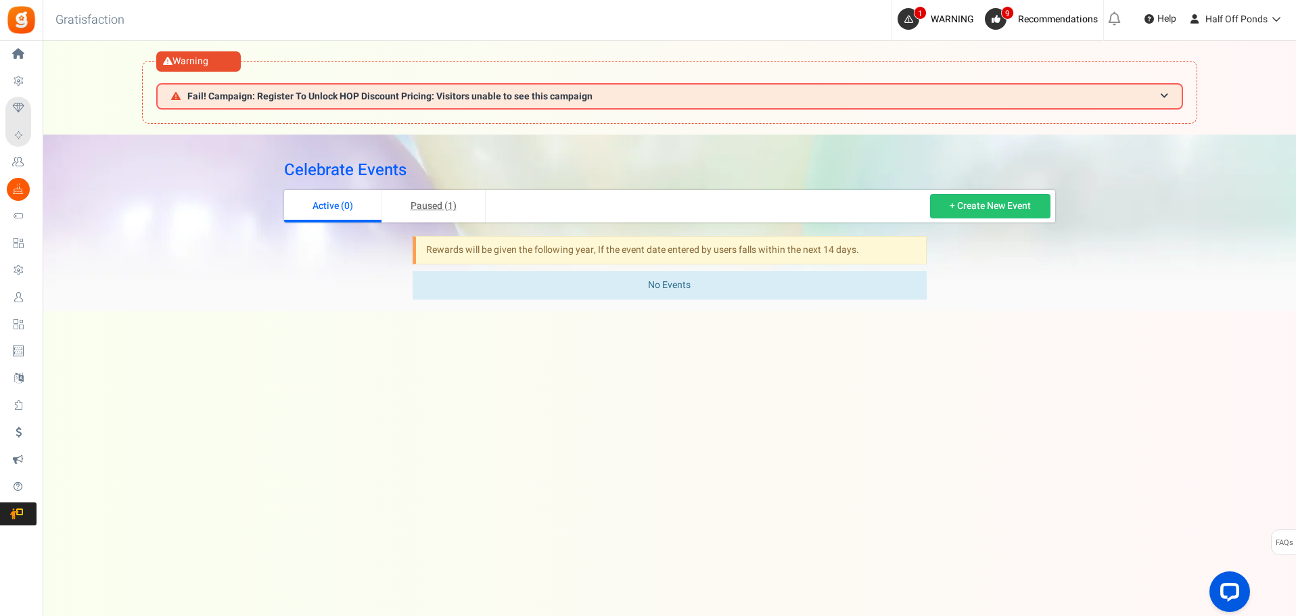
click at [437, 210] on link "Paused (1)" at bounding box center [434, 206] width 104 height 32
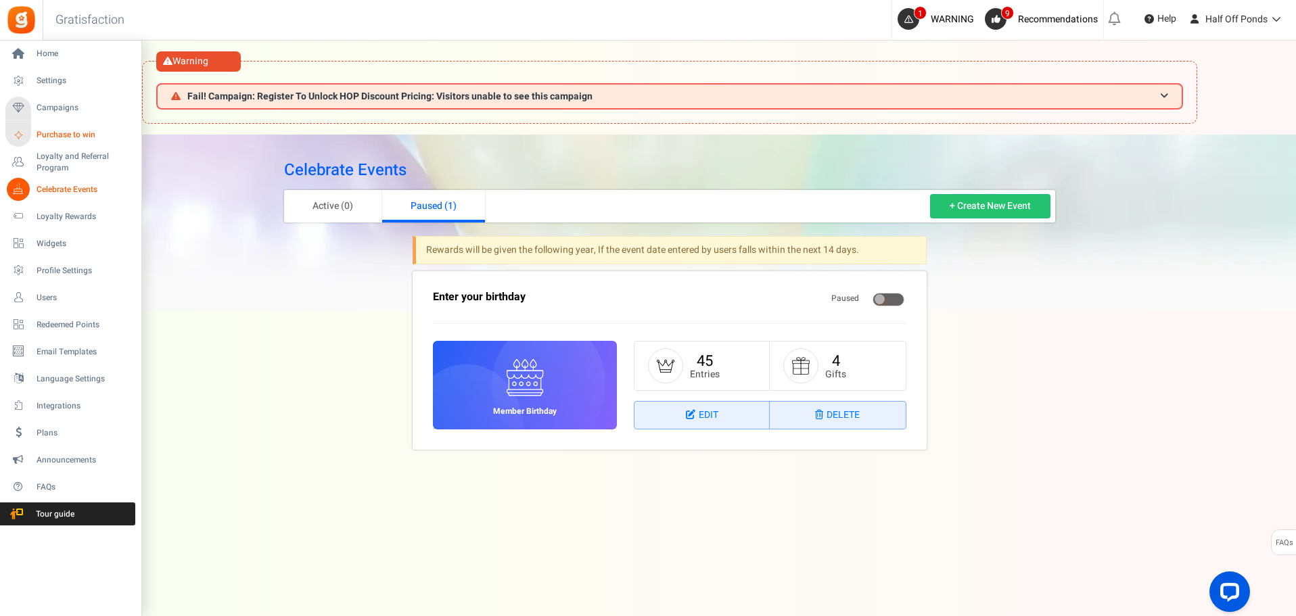
click at [75, 130] on span "Purchase to win" at bounding box center [84, 135] width 95 height 12
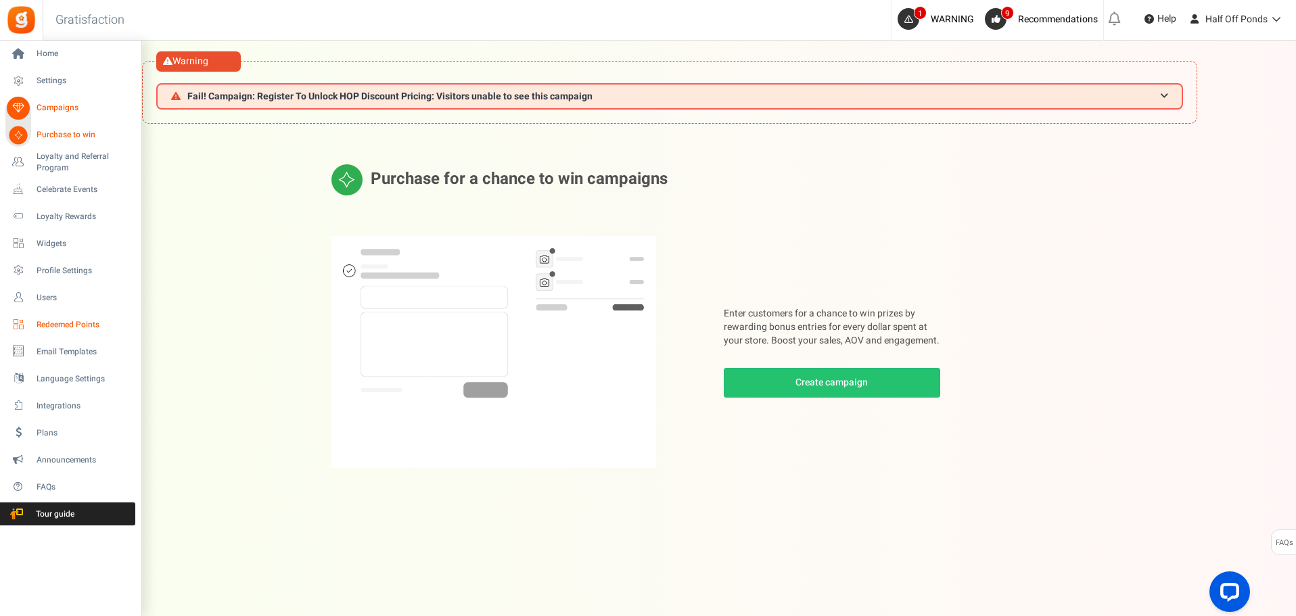
click at [69, 325] on span "Redeemed Points" at bounding box center [84, 325] width 95 height 12
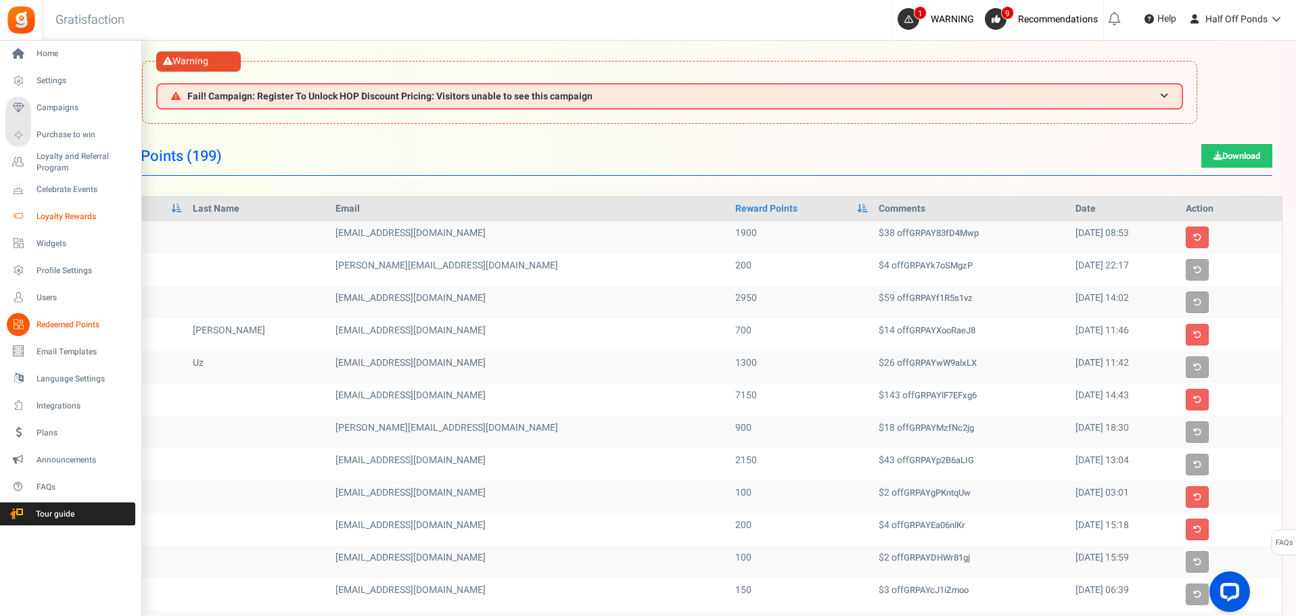
click at [72, 213] on span "Loyalty Rewards" at bounding box center [84, 217] width 95 height 12
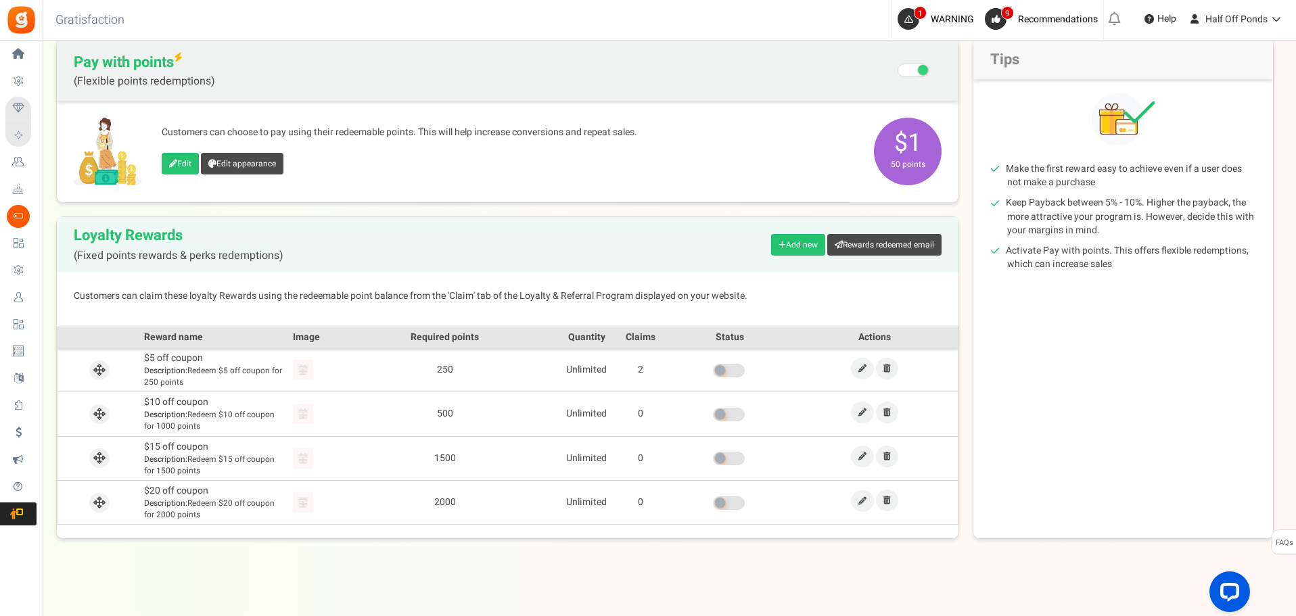
scroll to position [224, 0]
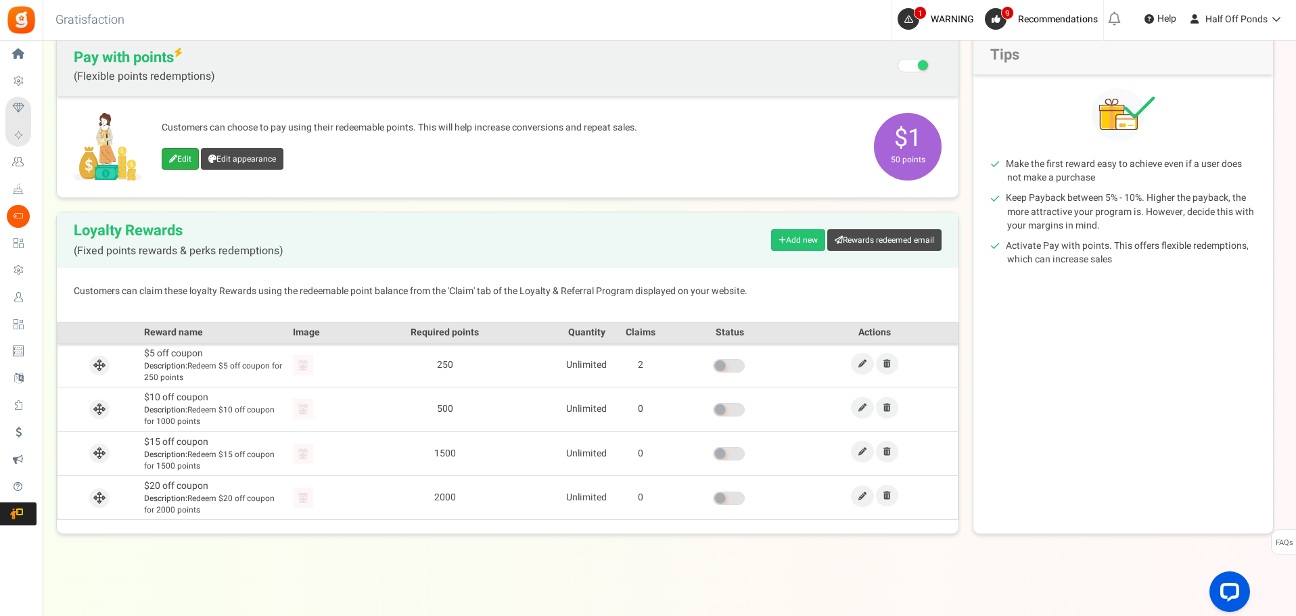
click at [183, 159] on link "Edit" at bounding box center [180, 159] width 37 height 22
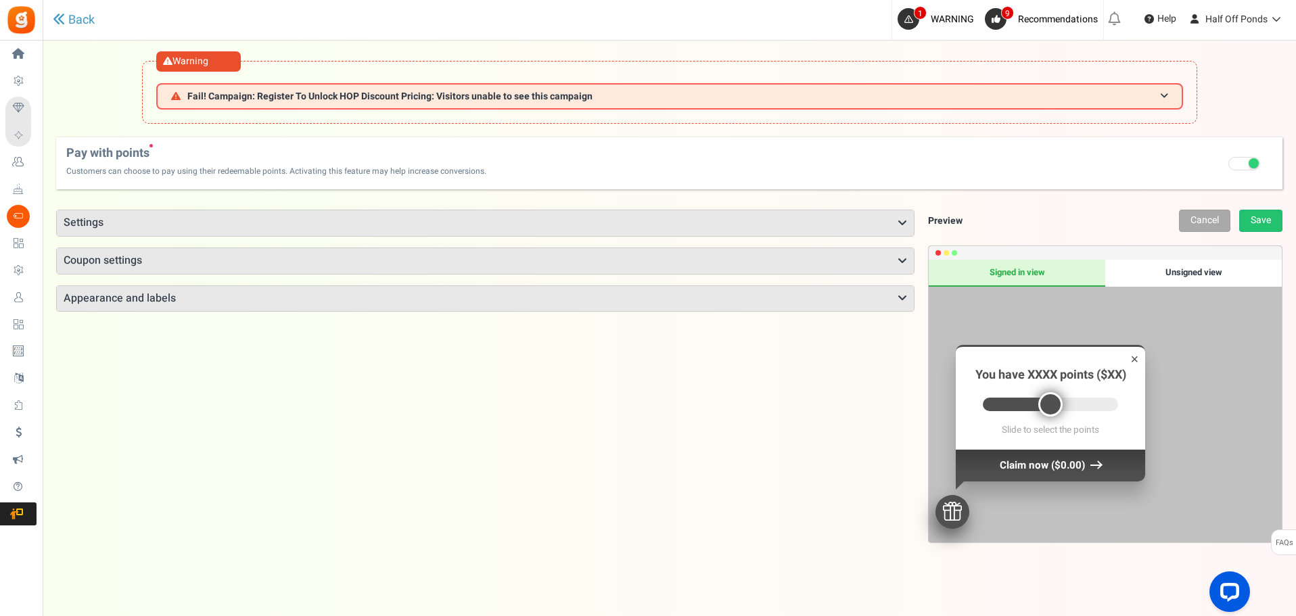
click at [237, 219] on h3 "Settings" at bounding box center [485, 223] width 857 height 26
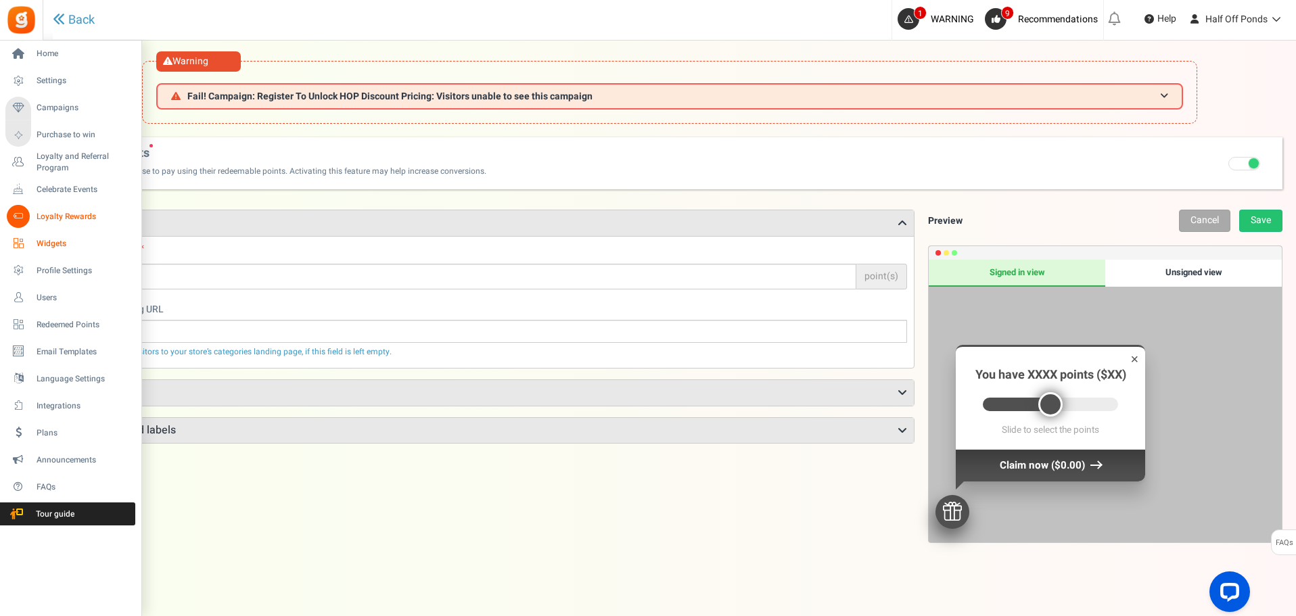
click at [68, 238] on span "Widgets" at bounding box center [84, 244] width 95 height 12
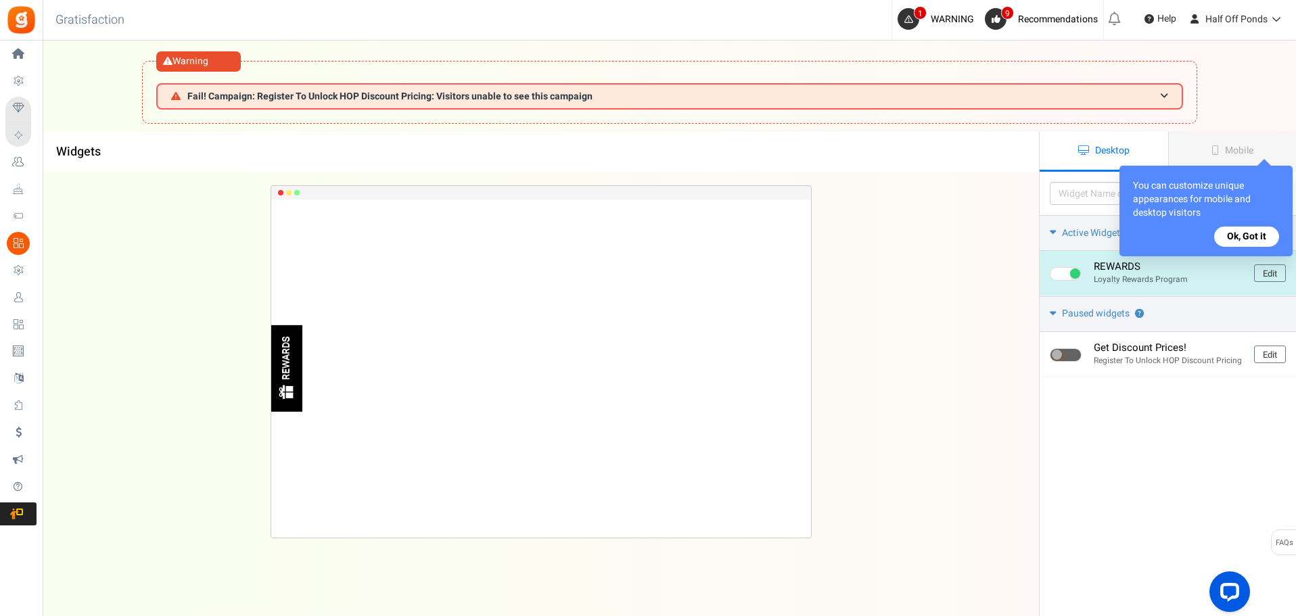
click at [288, 384] on img at bounding box center [285, 392] width 17 height 17
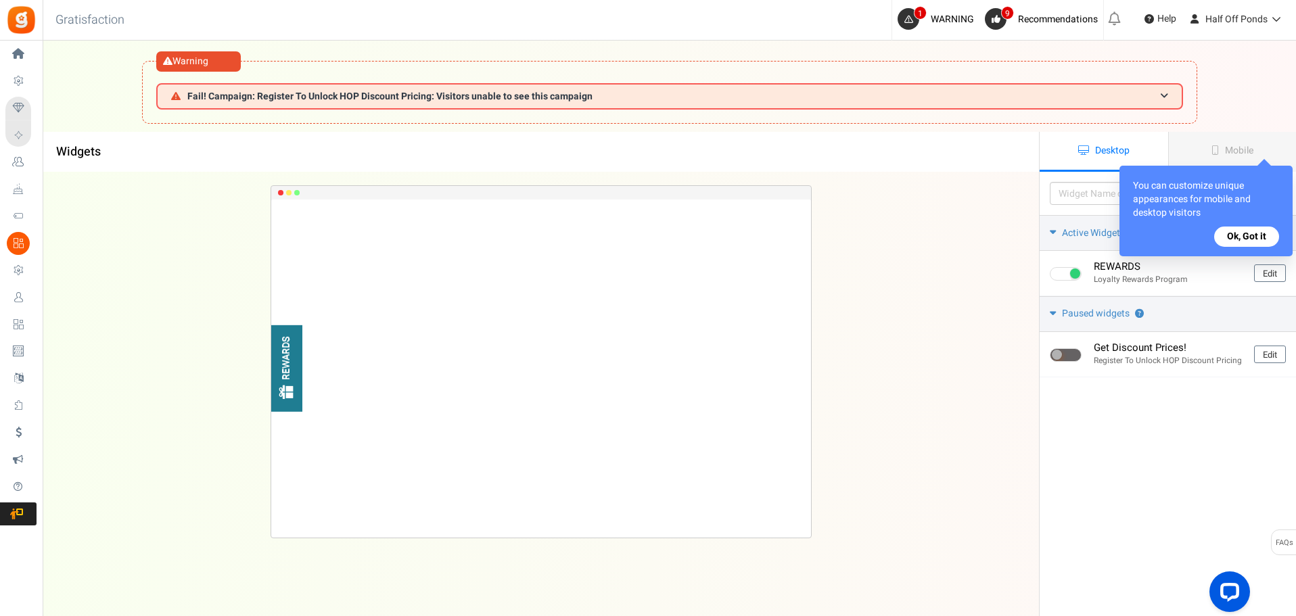
click at [1253, 231] on button "Ok, Got it" at bounding box center [1246, 237] width 65 height 20
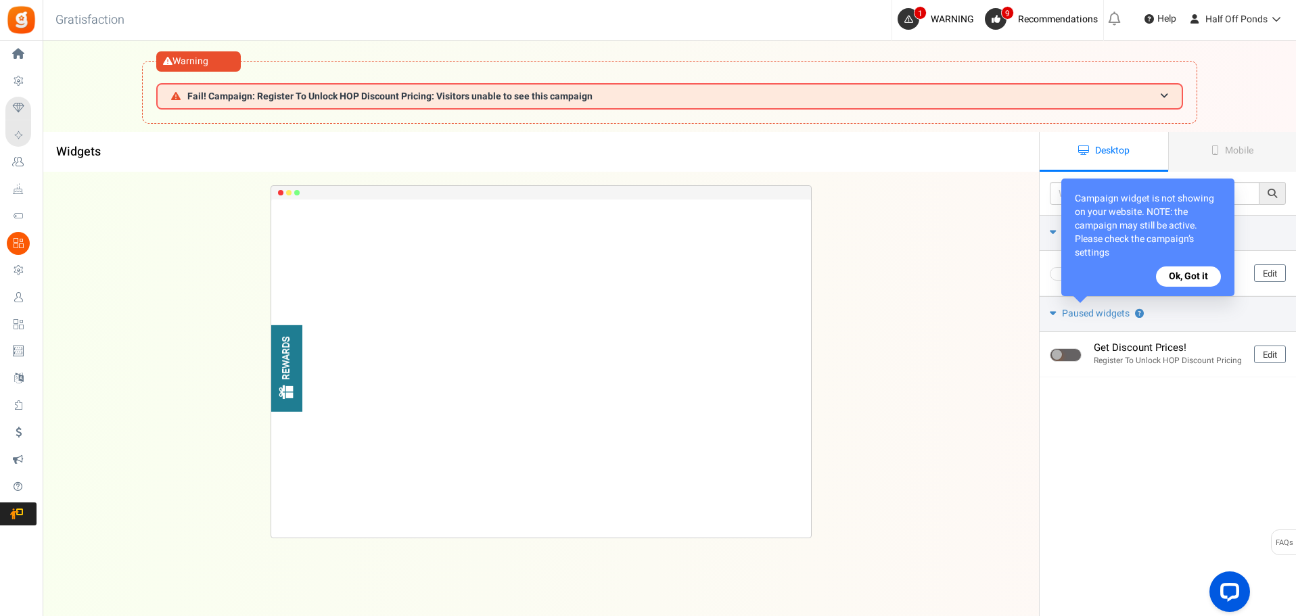
click at [1185, 284] on button "Ok, Got it" at bounding box center [1188, 277] width 65 height 20
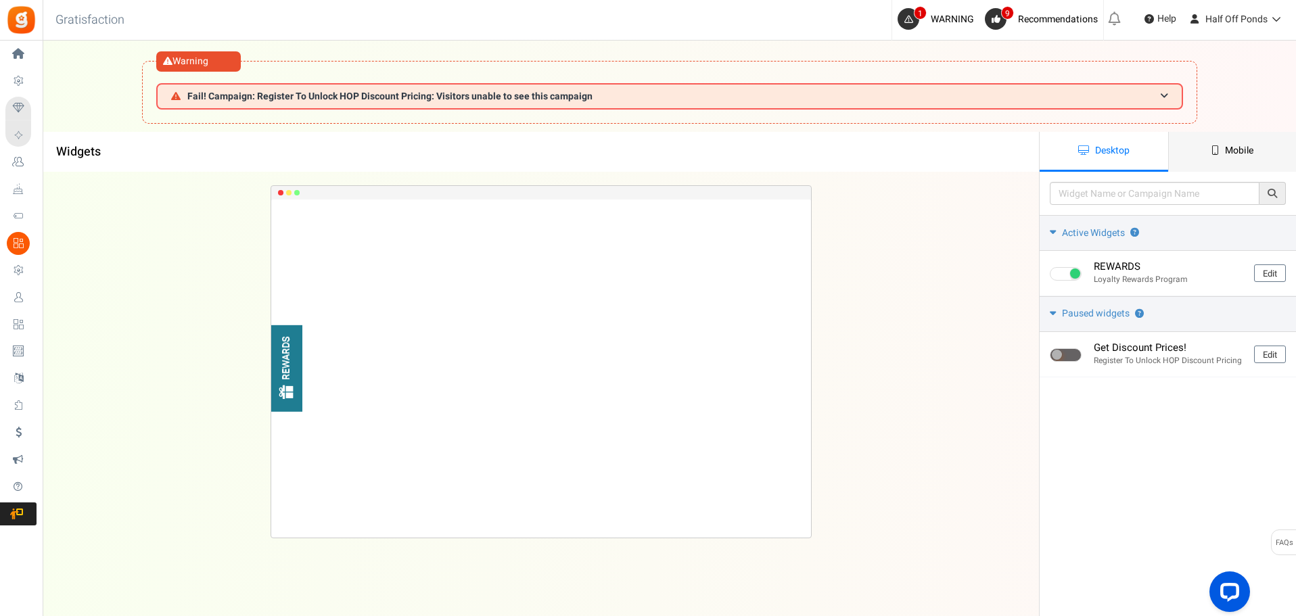
click at [1234, 137] on link "Mobile" at bounding box center [1232, 152] width 129 height 40
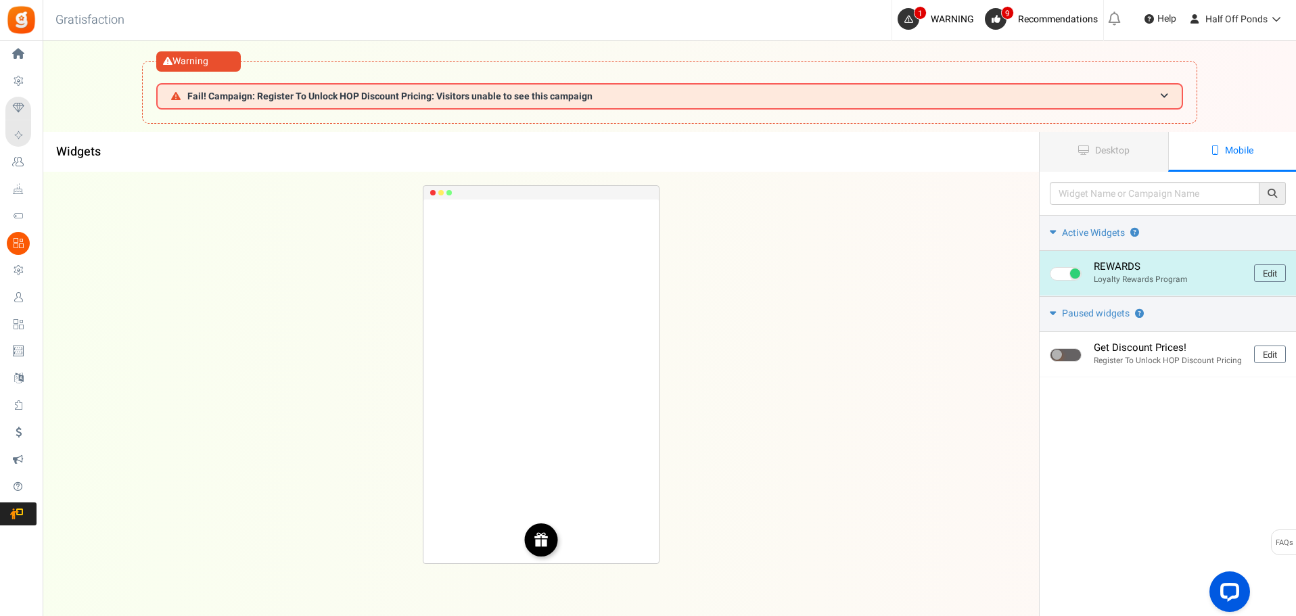
click at [538, 549] on div "REWARDS" at bounding box center [541, 541] width 22 height 34
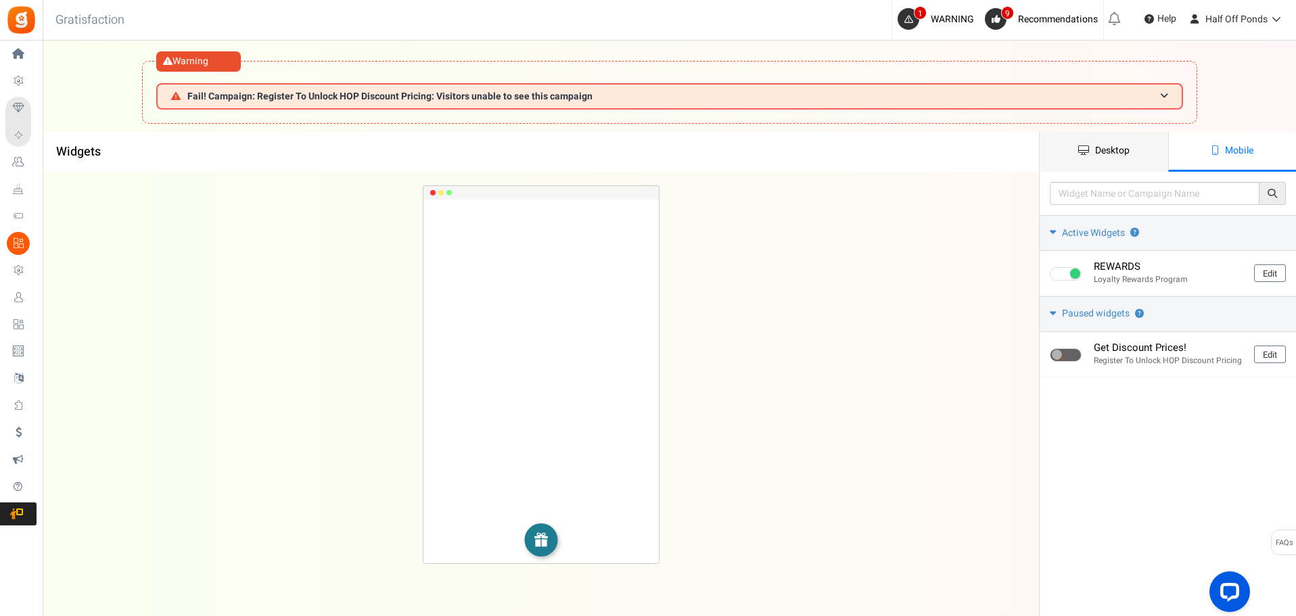
click at [1107, 152] on span "Desktop" at bounding box center [1112, 150] width 35 height 14
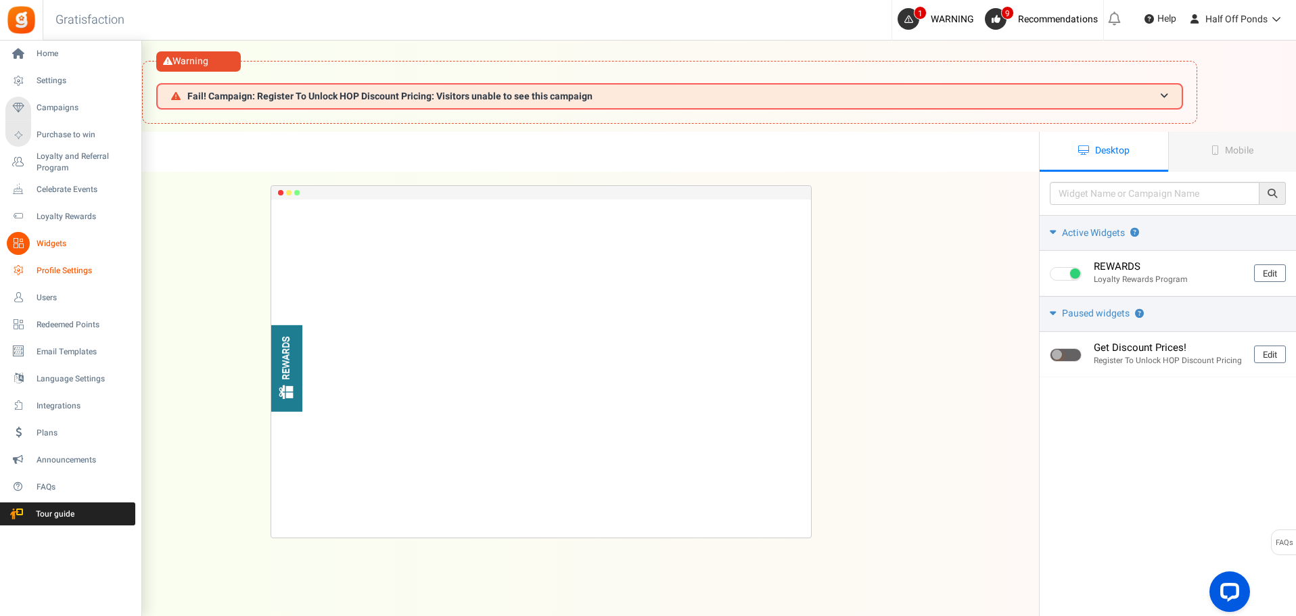
click at [43, 271] on span "Profile Settings" at bounding box center [84, 271] width 95 height 12
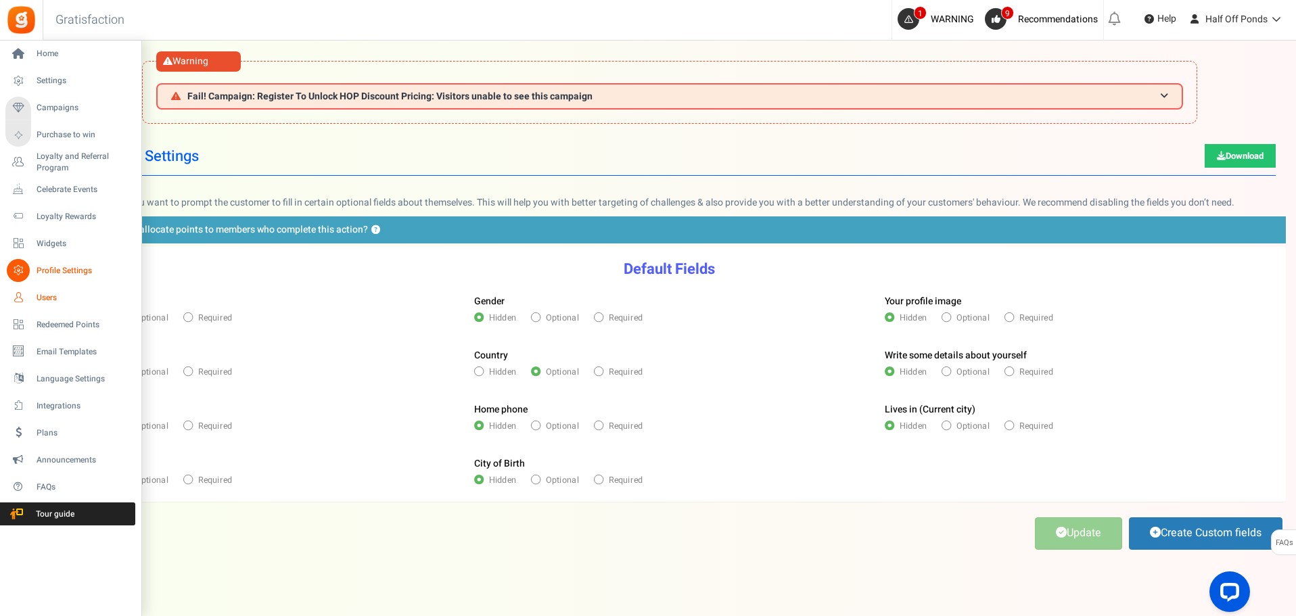
click at [58, 308] on link "Users" at bounding box center [70, 297] width 130 height 23
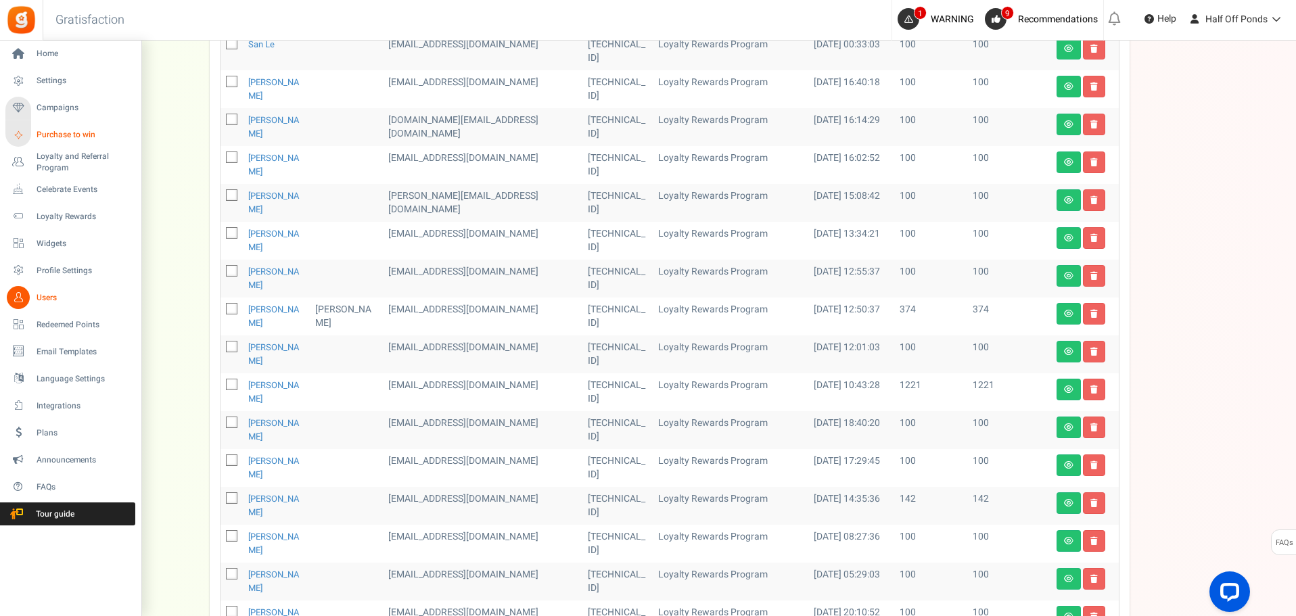
scroll to position [406, 0]
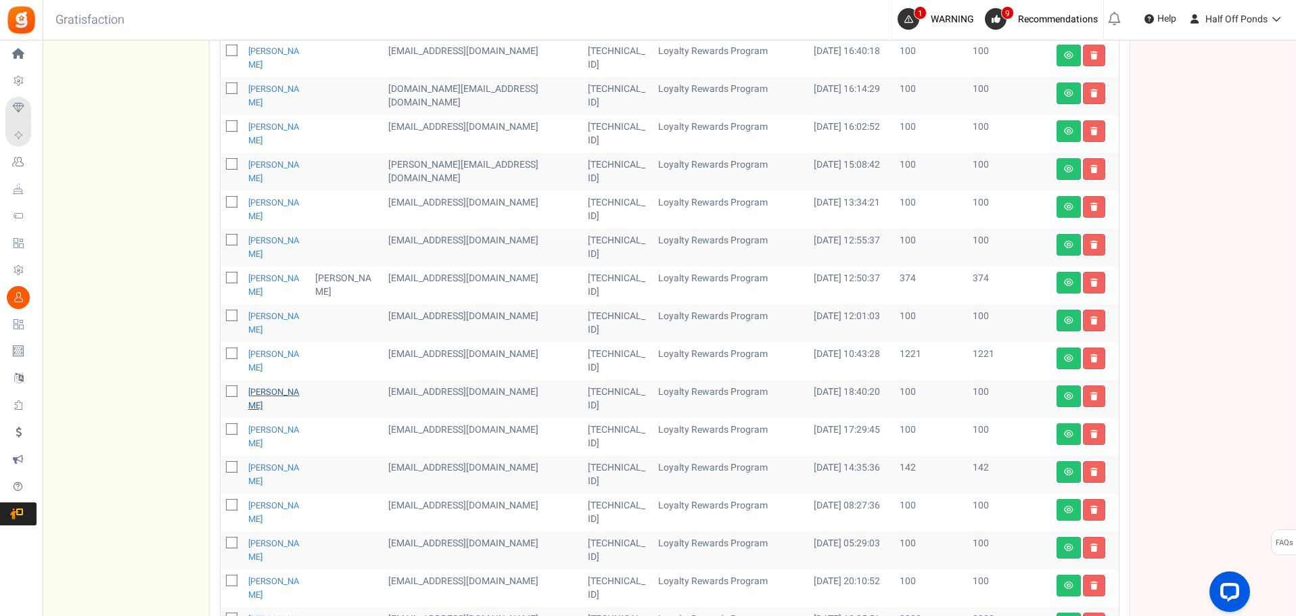
click at [279, 394] on link "[PERSON_NAME]" at bounding box center [273, 399] width 51 height 26
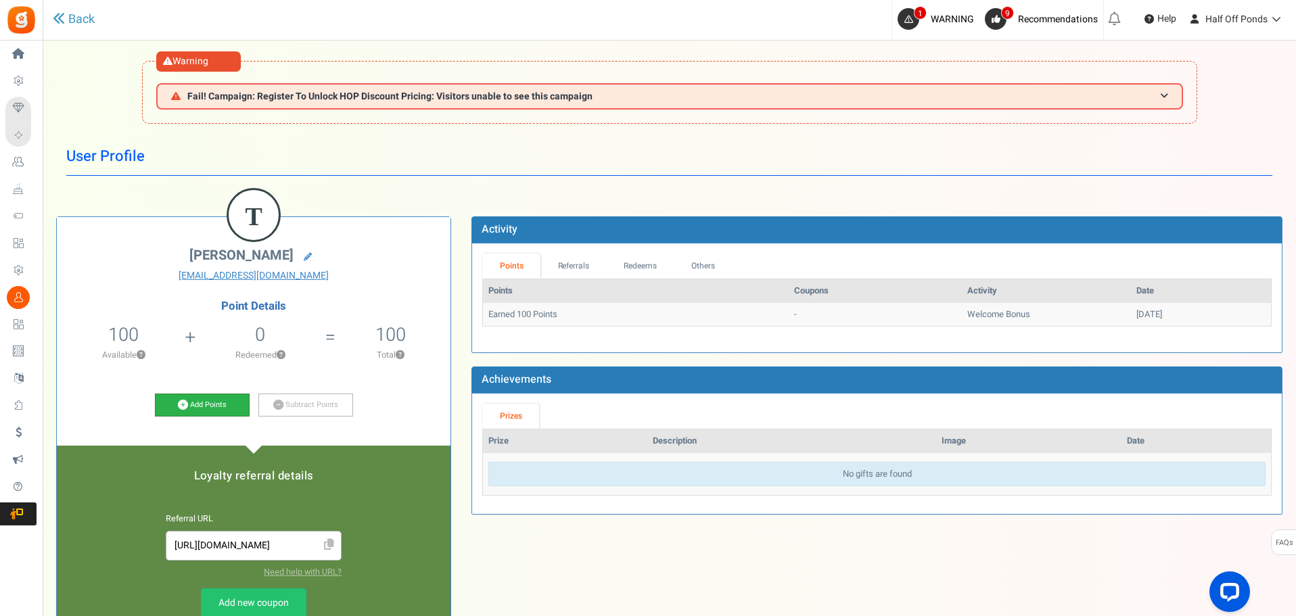
click at [209, 414] on link "Add Points" at bounding box center [202, 405] width 95 height 23
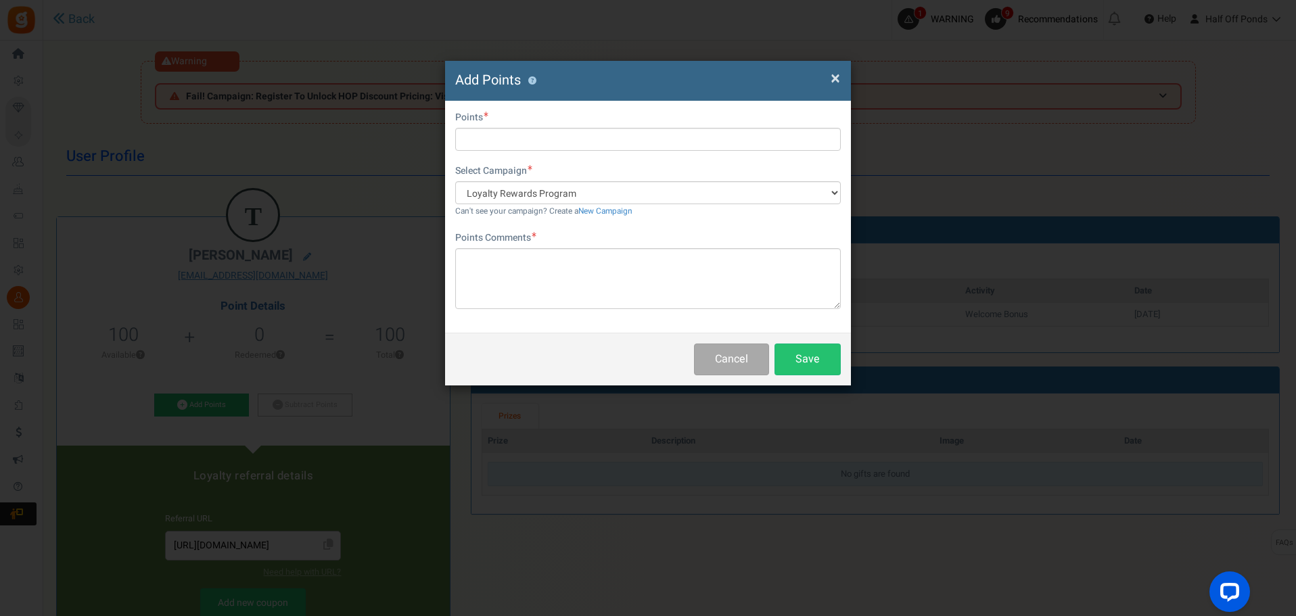
click at [825, 85] on h4 "Add Points ?" at bounding box center [648, 81] width 386 height 20
click at [841, 72] on div "× Close Add Points ?" at bounding box center [648, 81] width 406 height 40
click at [839, 76] on span "×" at bounding box center [835, 79] width 9 height 26
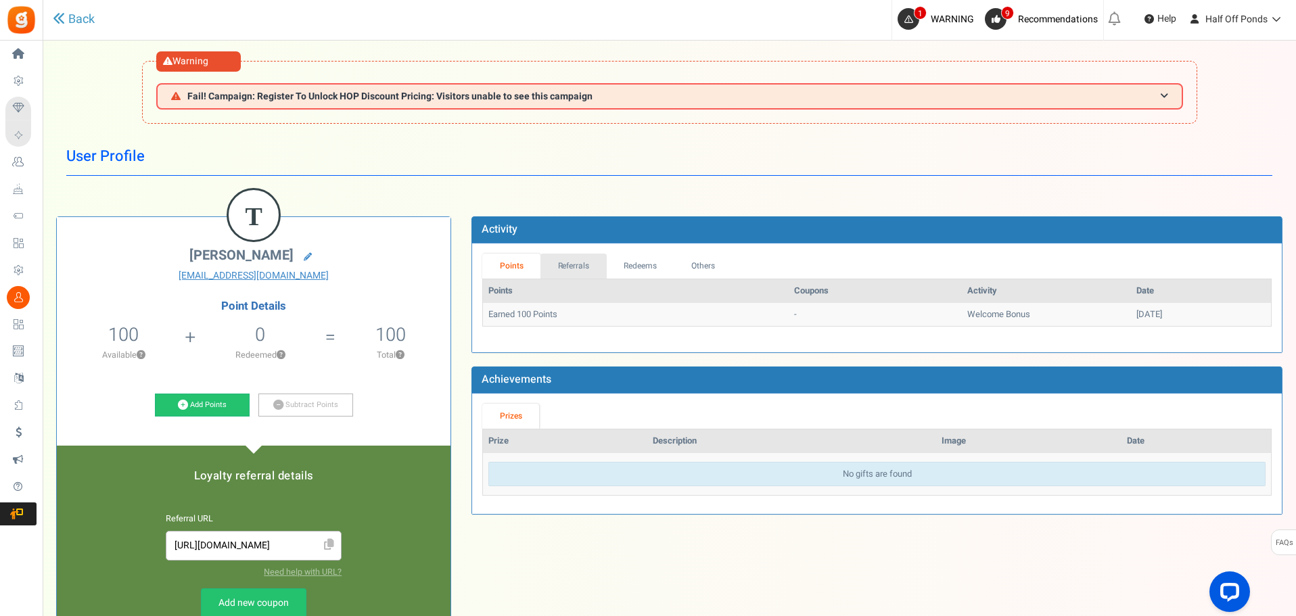
click at [568, 262] on link "Referrals" at bounding box center [574, 266] width 66 height 25
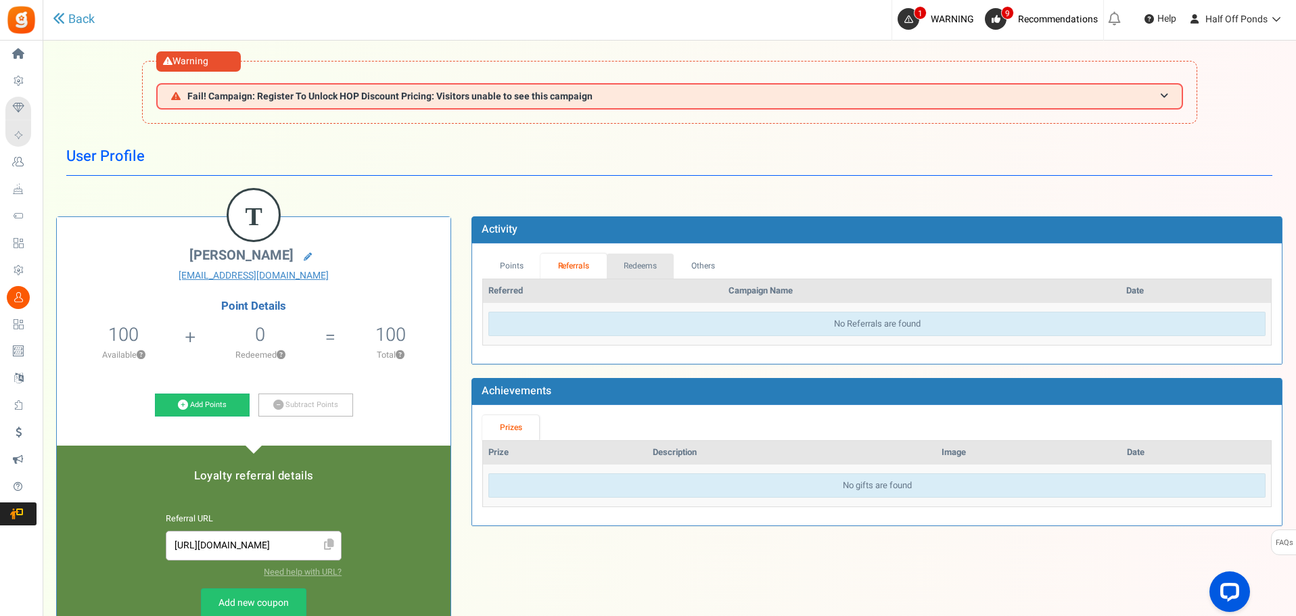
click at [649, 270] on link "Redeems" at bounding box center [641, 266] width 68 height 25
click at [691, 263] on link "Others" at bounding box center [702, 266] width 58 height 25
click at [957, 28] on link "1 WARNING" at bounding box center [939, 19] width 82 height 22
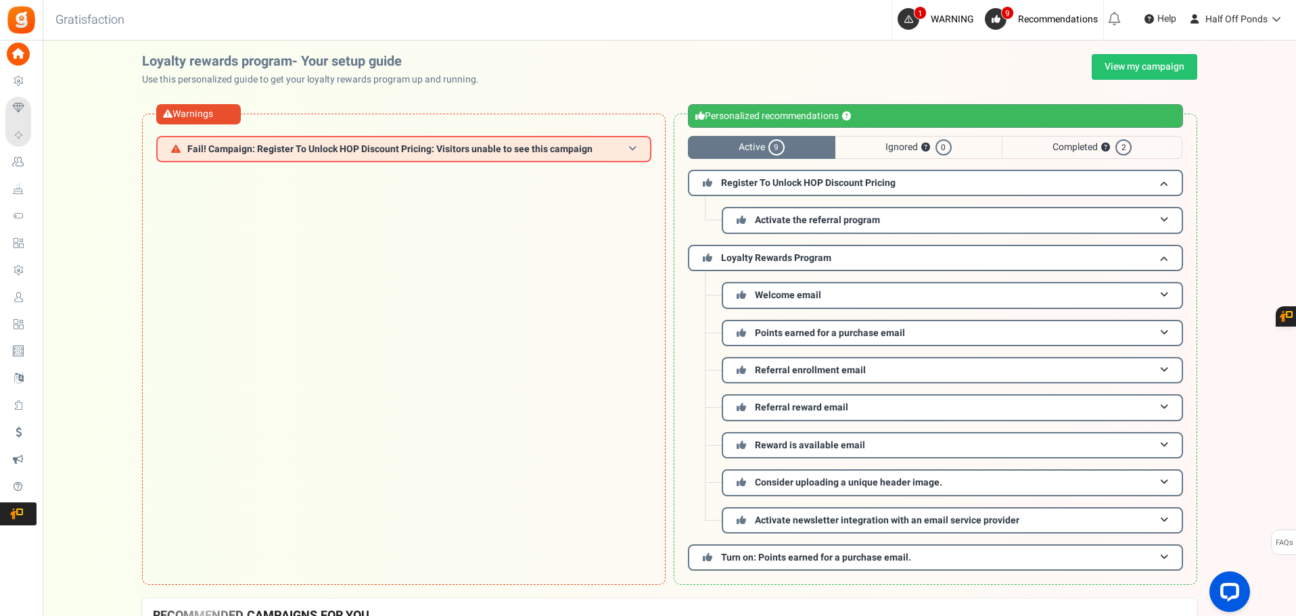
click at [401, 148] on span "Fail! Campaign: Register To Unlock HOP Discount Pricing: Visitors unable to see…" at bounding box center [389, 149] width 405 height 10
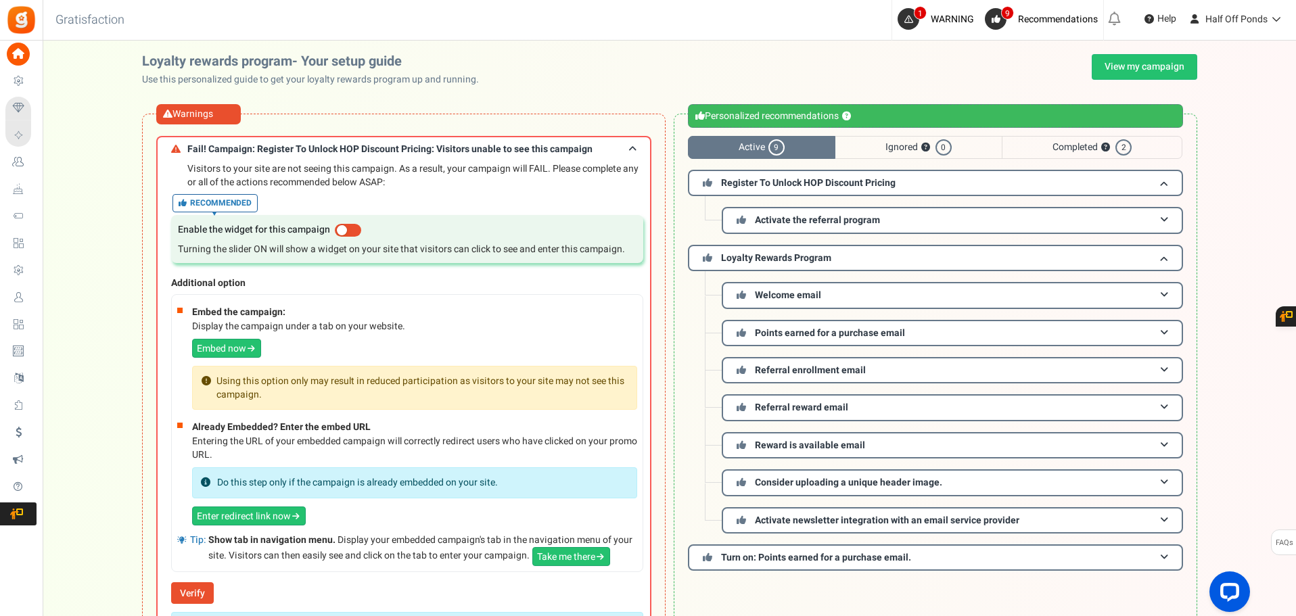
click at [1073, 139] on span "Completed ? 2" at bounding box center [1092, 147] width 181 height 23
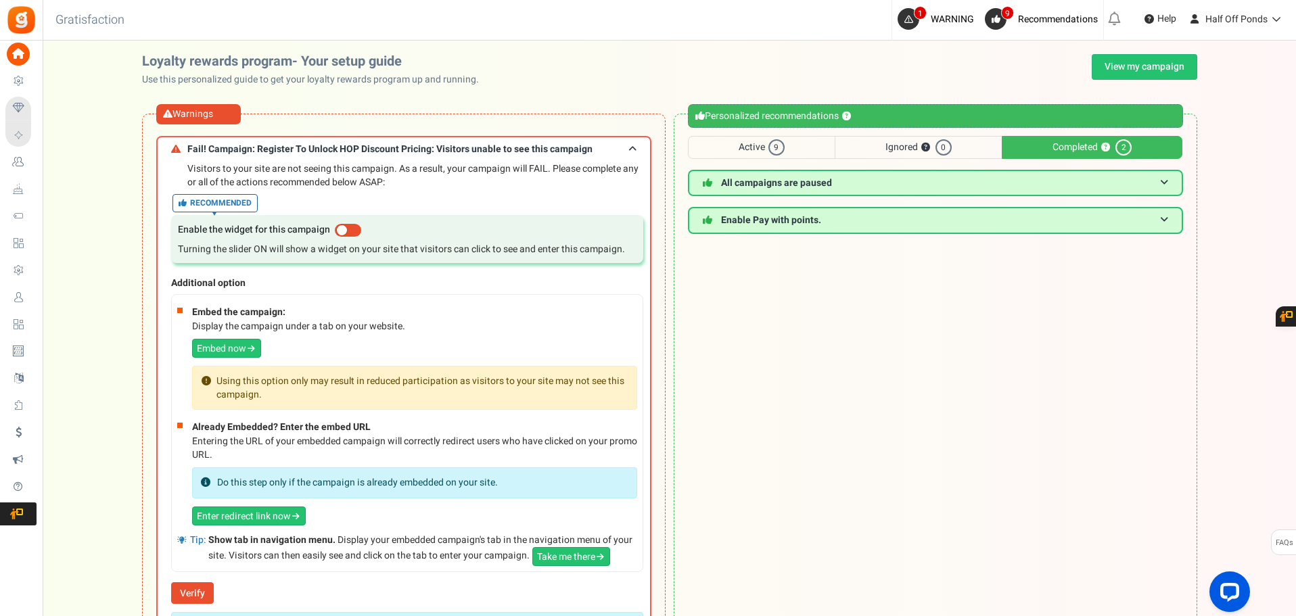
click at [760, 151] on span "Active 9" at bounding box center [761, 147] width 147 height 23
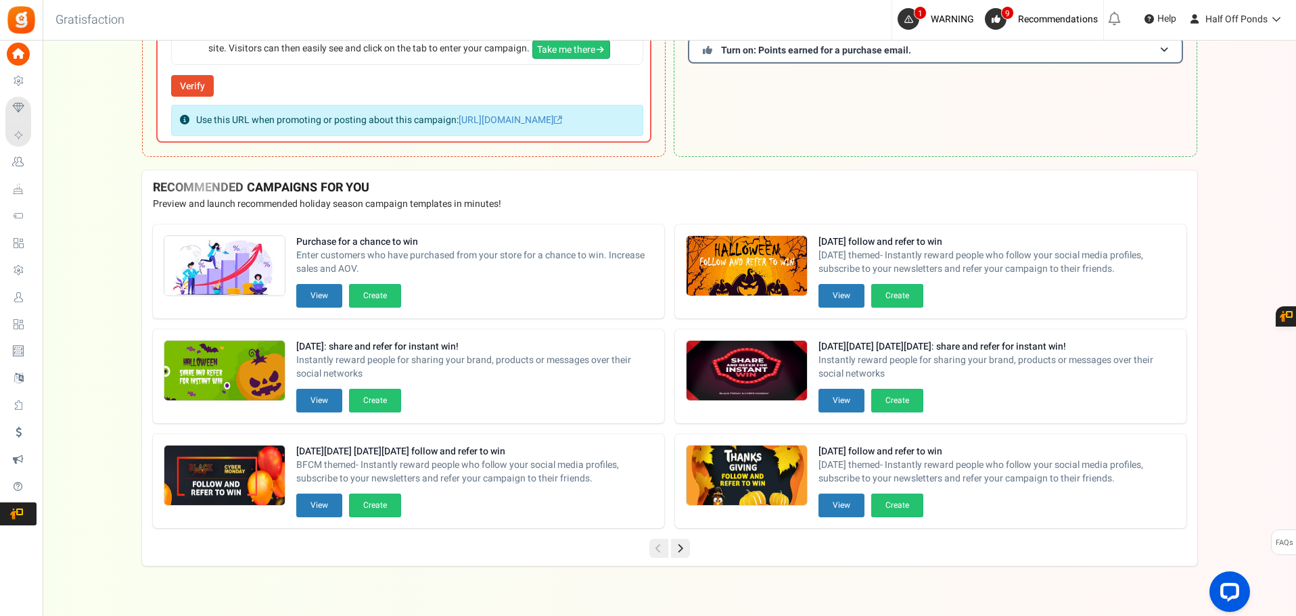
scroll to position [526, 0]
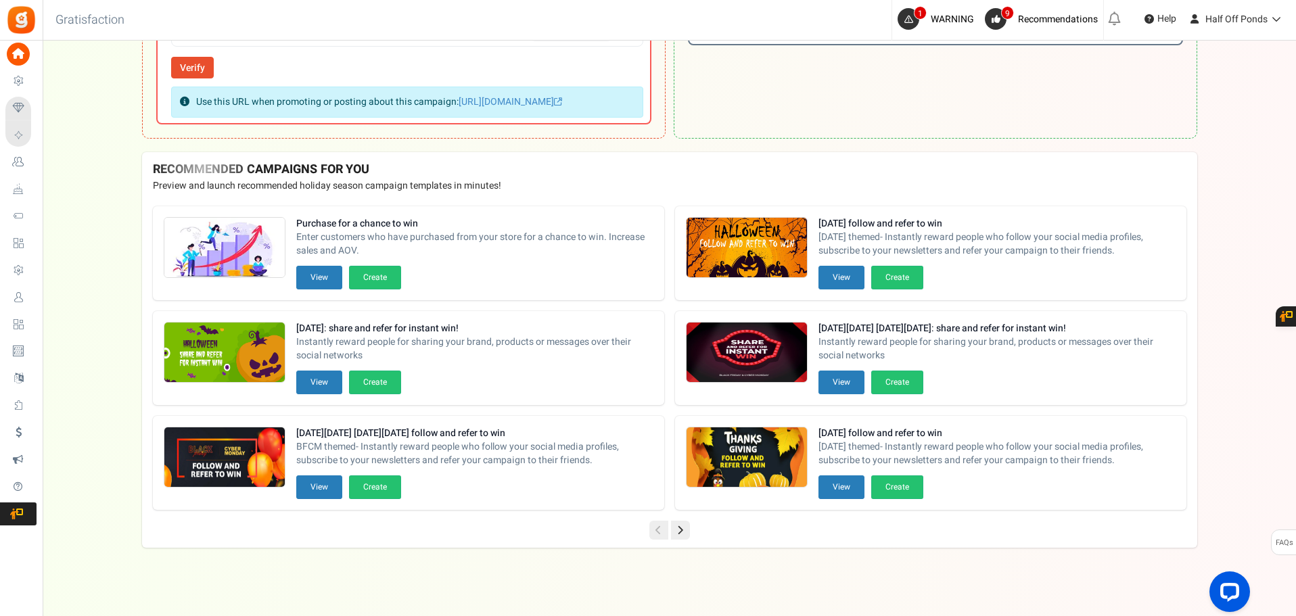
click at [684, 530] on icon at bounding box center [680, 530] width 19 height 19
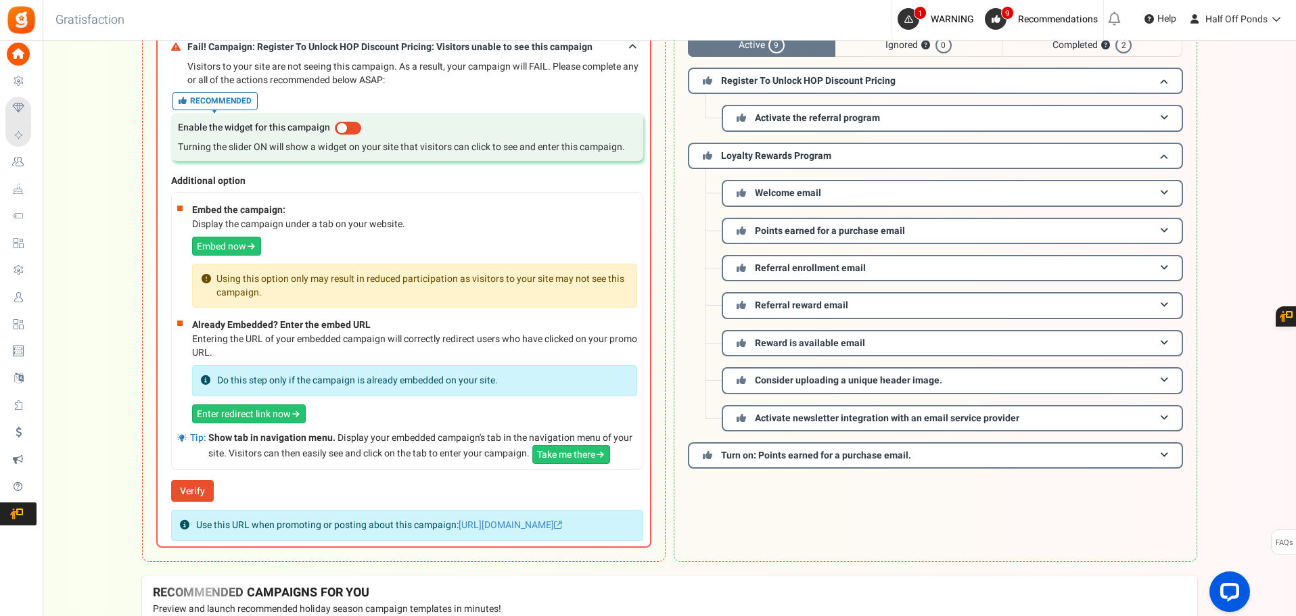
scroll to position [0, 0]
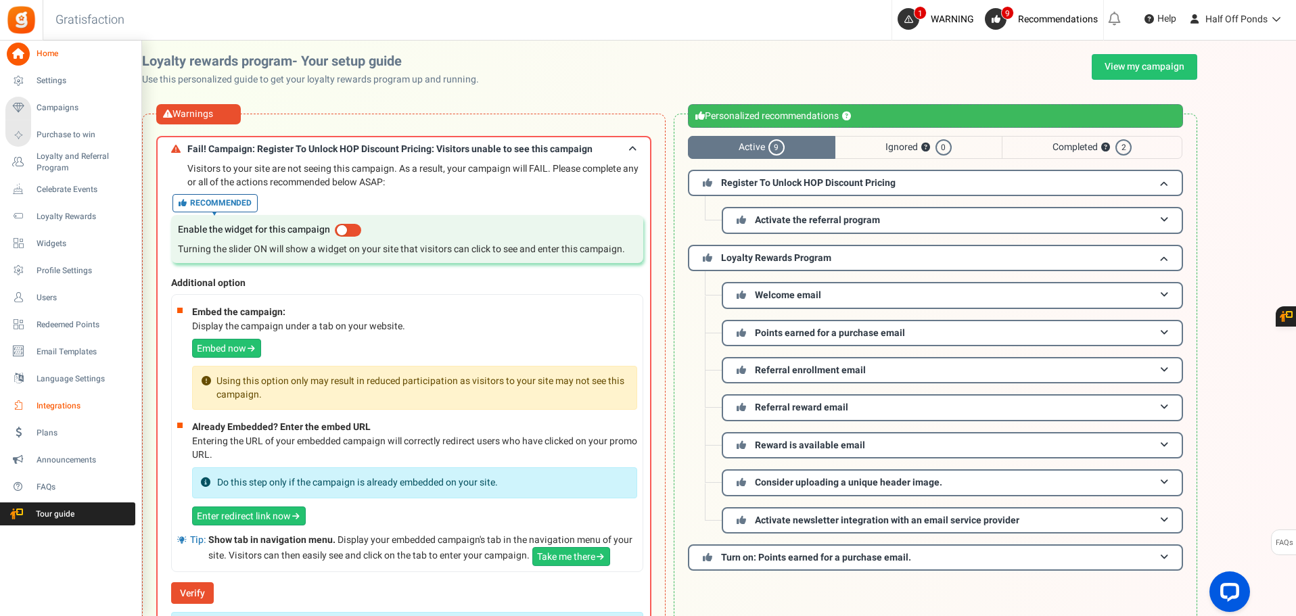
click at [82, 399] on link "Integrations" at bounding box center [70, 405] width 130 height 23
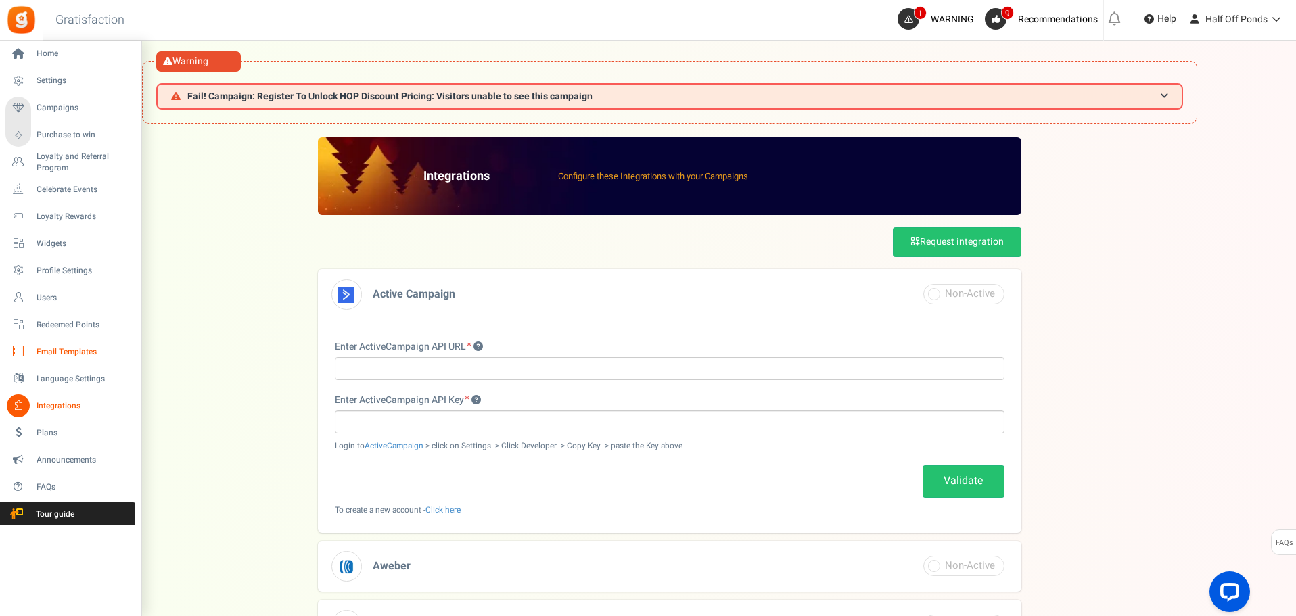
click at [78, 353] on span "Email Templates" at bounding box center [84, 352] width 95 height 12
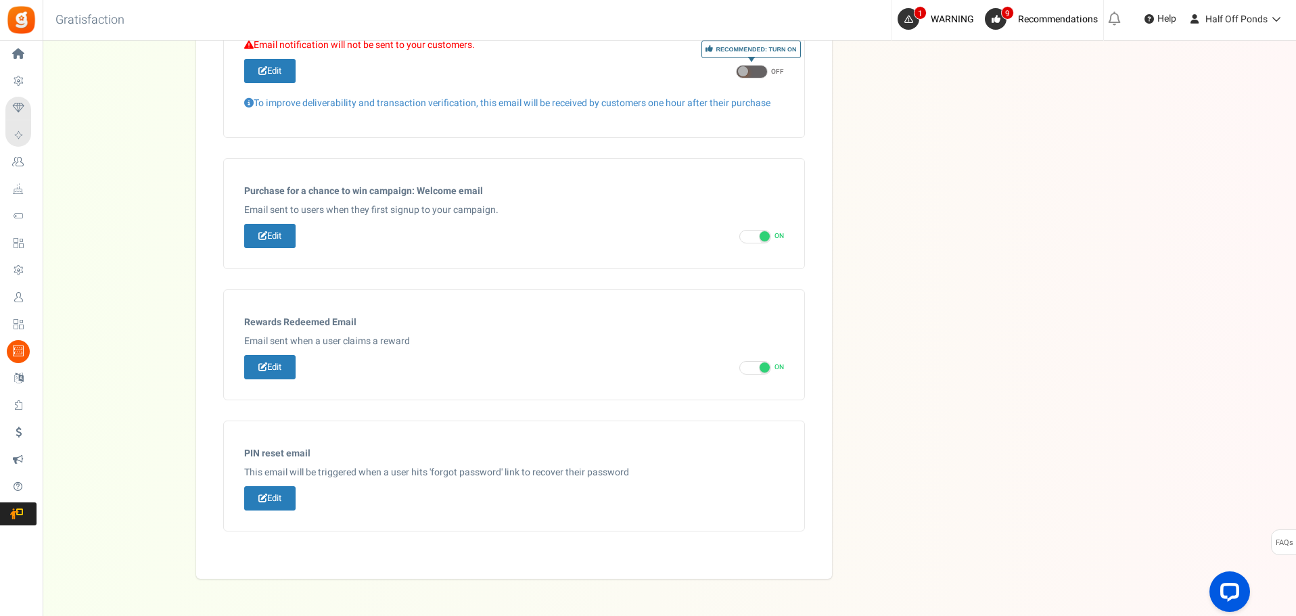
scroll to position [721, 0]
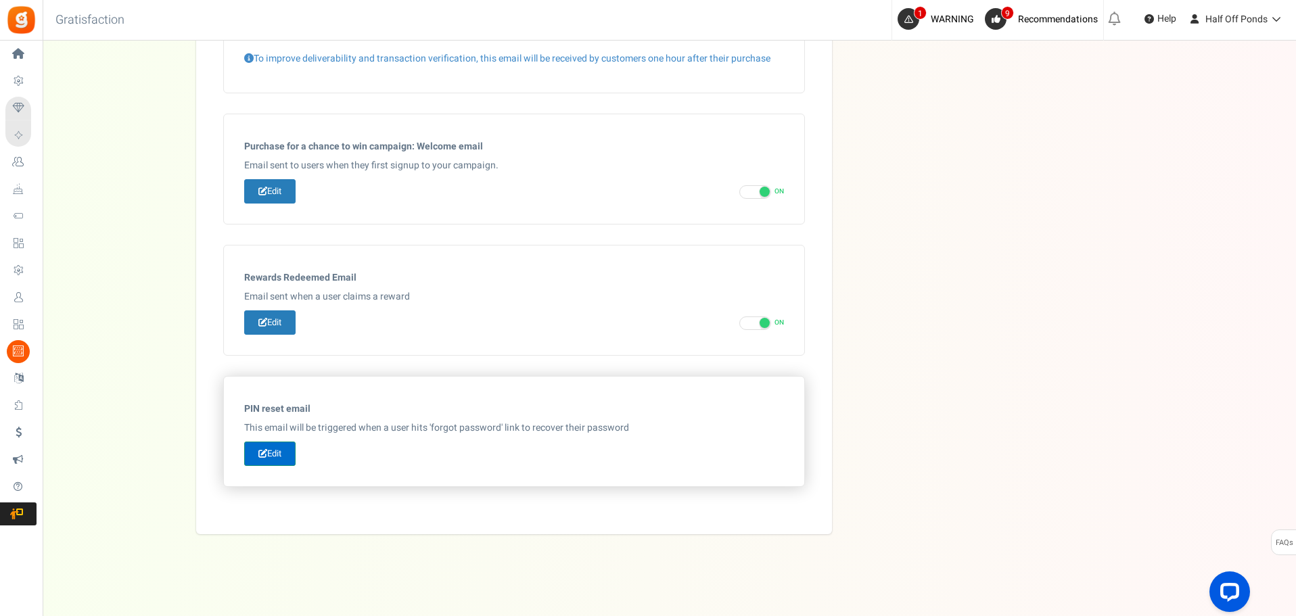
click at [268, 462] on link "Edit" at bounding box center [269, 454] width 51 height 25
type input "Reset your password"
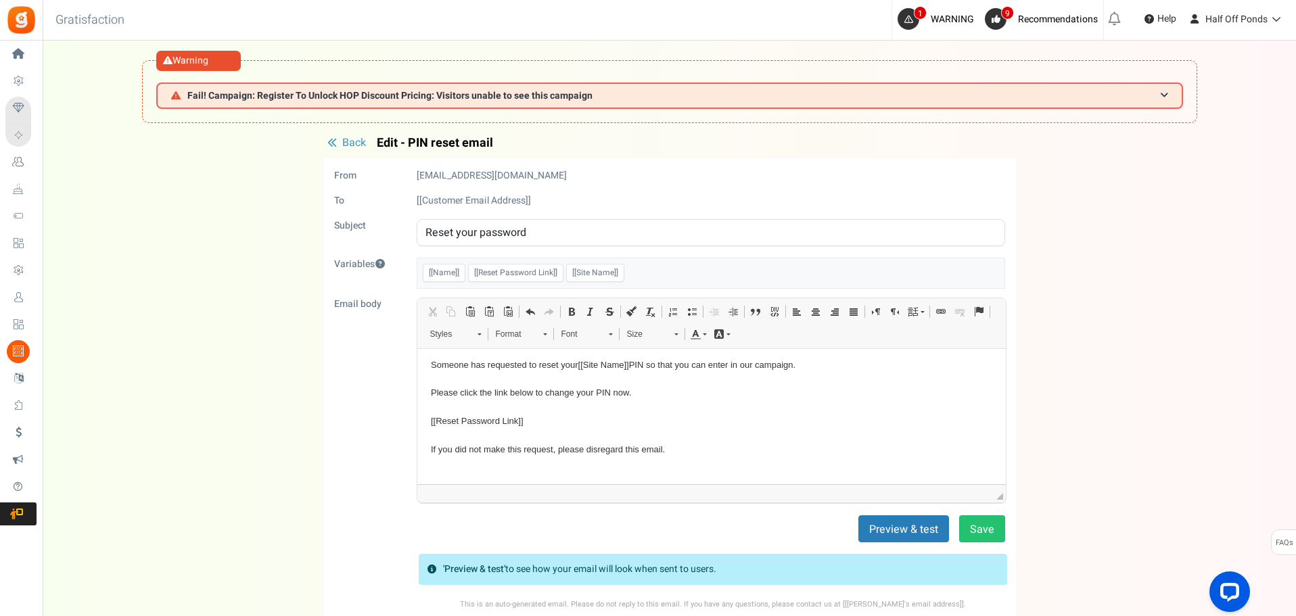
scroll to position [0, 0]
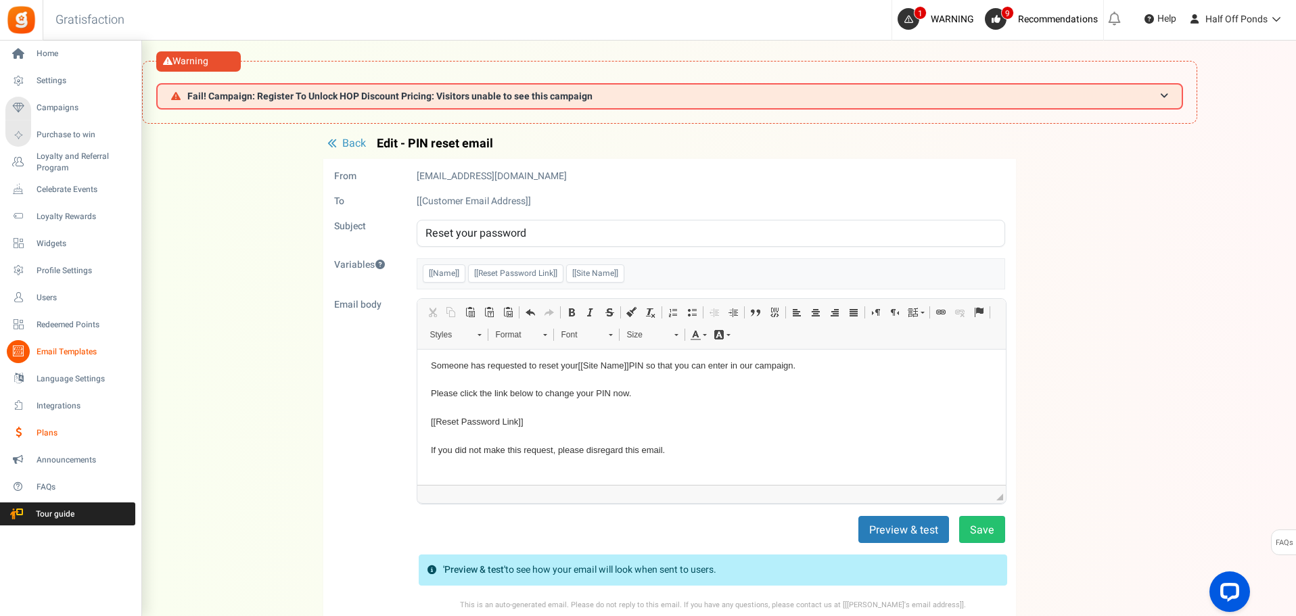
click at [69, 426] on link "Plans" at bounding box center [70, 432] width 130 height 23
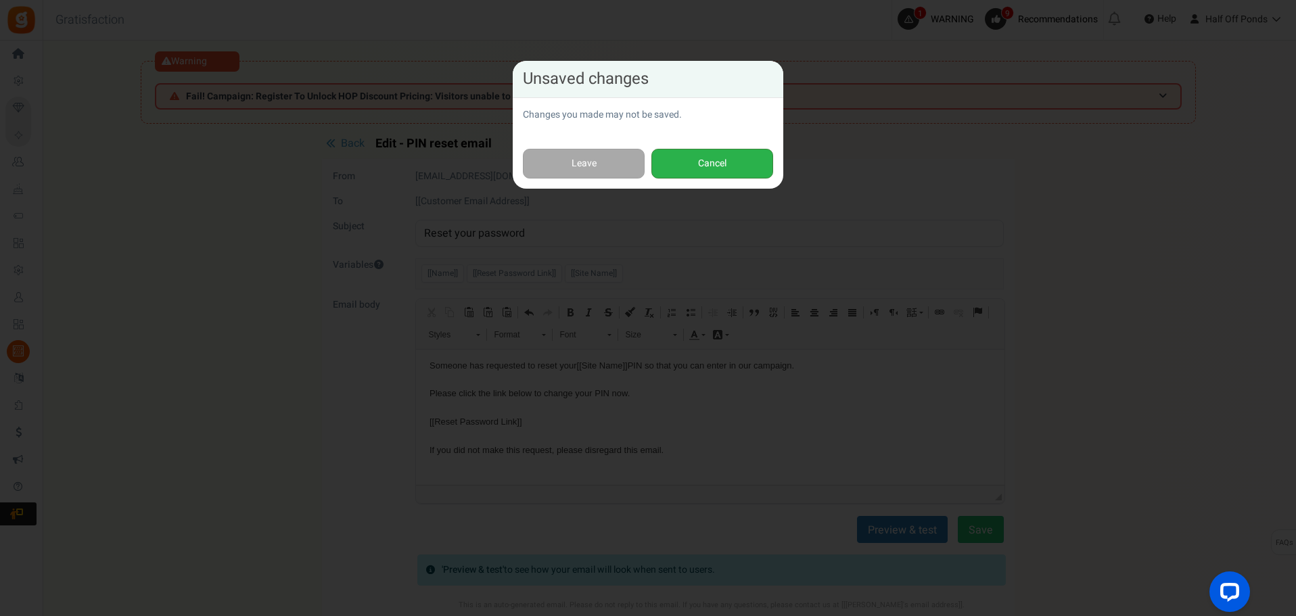
click at [693, 157] on button "Cancel" at bounding box center [712, 164] width 122 height 30
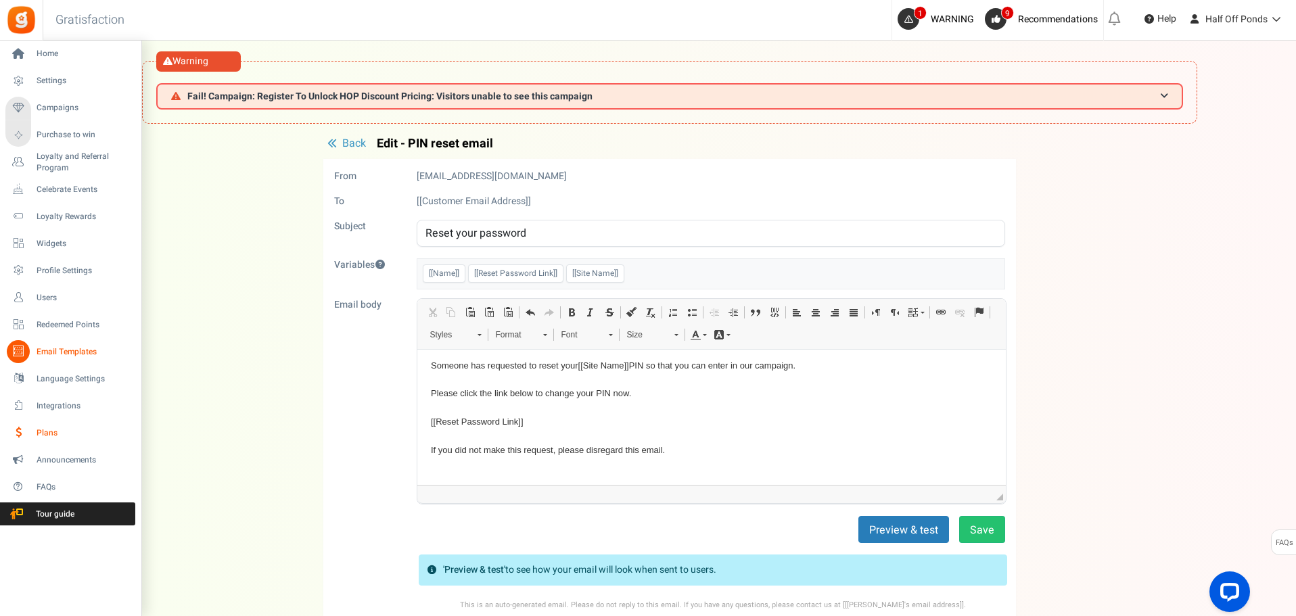
click at [47, 428] on span "Plans" at bounding box center [84, 434] width 95 height 12
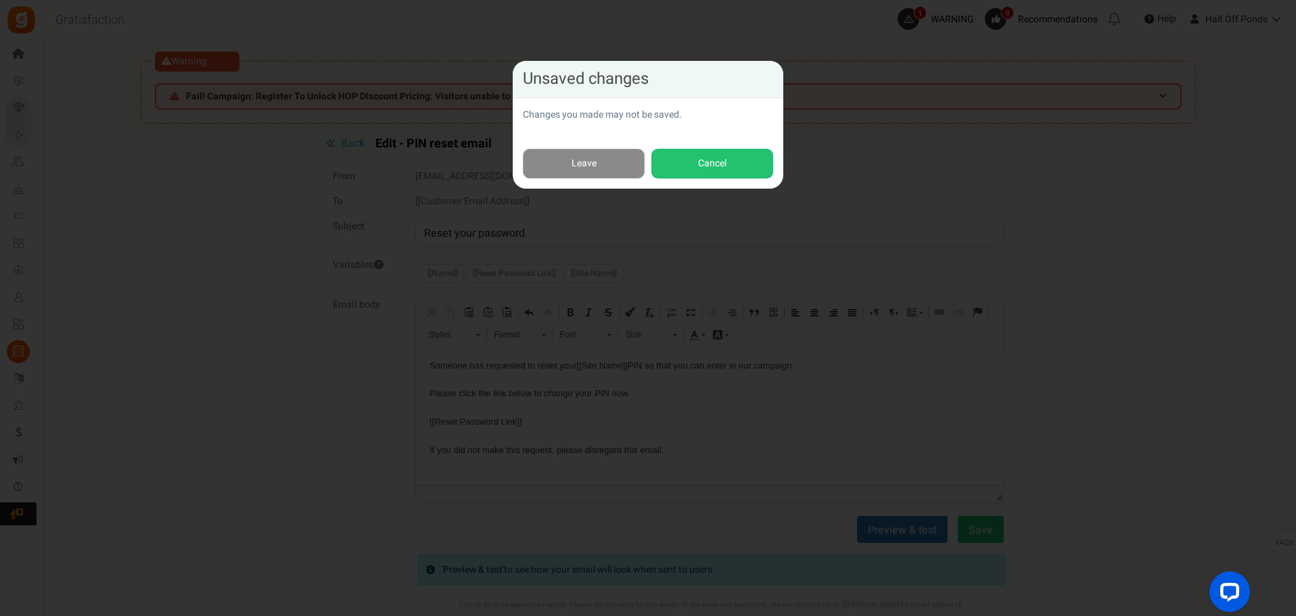
click at [568, 163] on link "Leave" at bounding box center [584, 164] width 122 height 30
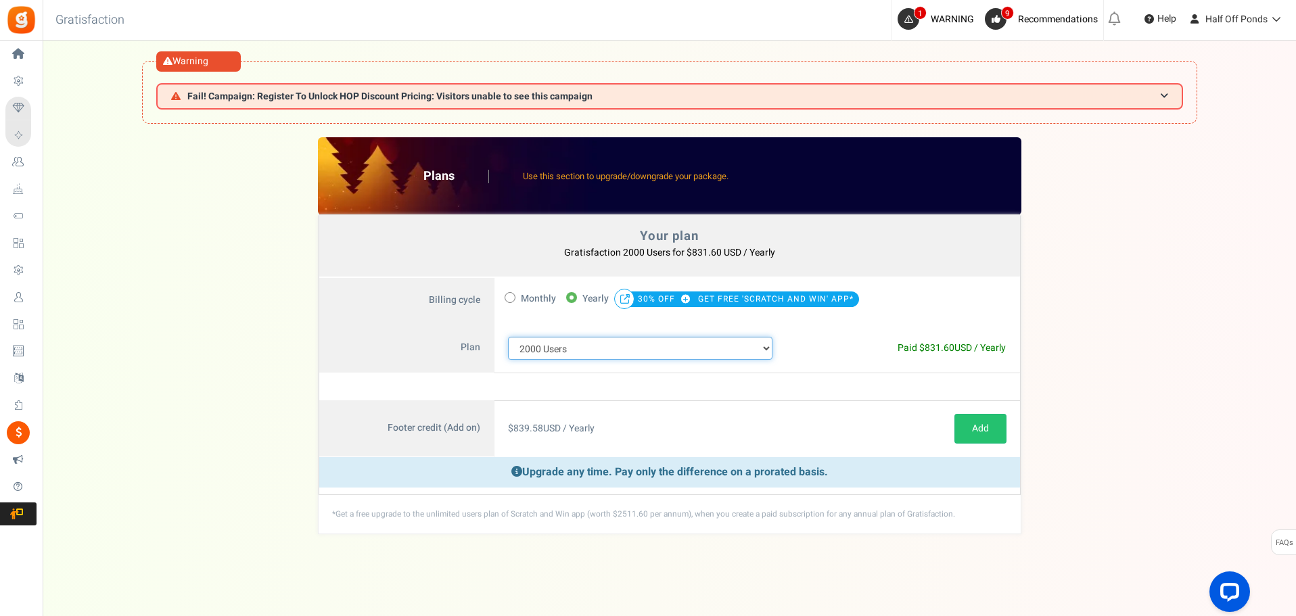
click at [652, 352] on select "100 Users 200 Users 500 Users 1000 Users 2000 Users 3000 Users 4000 Users 5000 …" at bounding box center [640, 348] width 265 height 23
click at [545, 353] on select "100 Users 200 Users 500 Users 1000 Users 2000 Users 3000 Users 4000 Users 5000 …" at bounding box center [640, 348] width 265 height 23
click at [906, 283] on div "Monthly 50% OFF Limited time offer! Yearly 30% OFF GET FREE 'SCRATCH AND WIN' A…" at bounding box center [728, 301] width 467 height 46
click at [773, 305] on span "GET FREE 'SCRATCH AND WIN' APP*" at bounding box center [776, 299] width 156 height 19
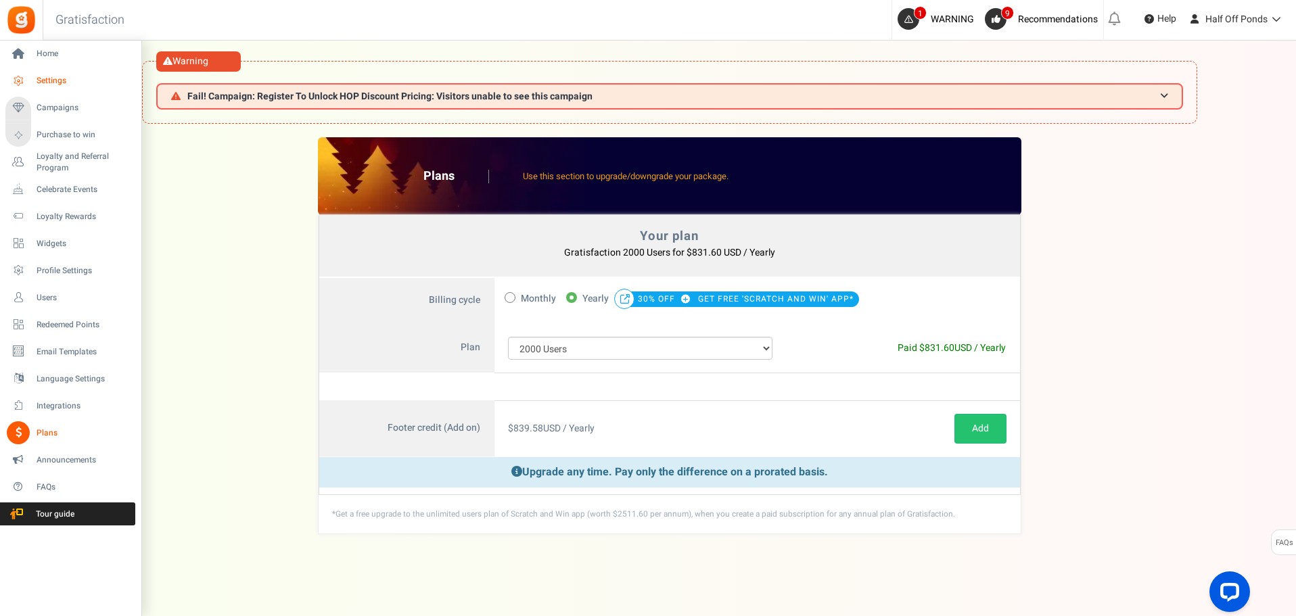
click at [62, 84] on span "Settings" at bounding box center [84, 81] width 95 height 12
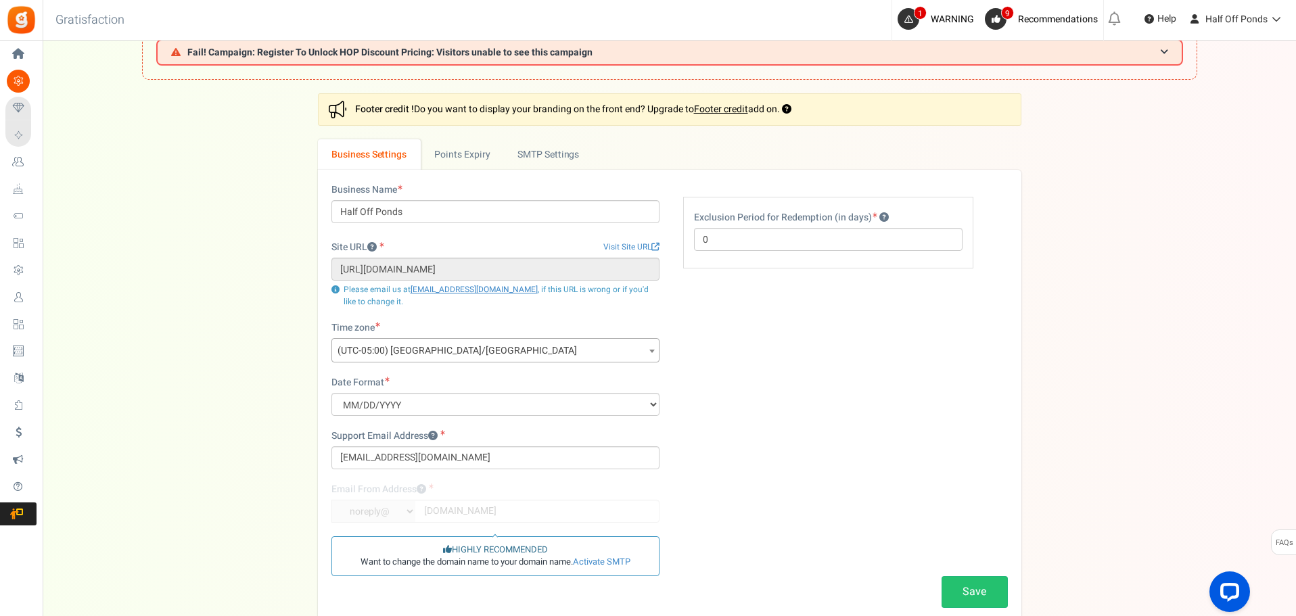
scroll to position [68, 0]
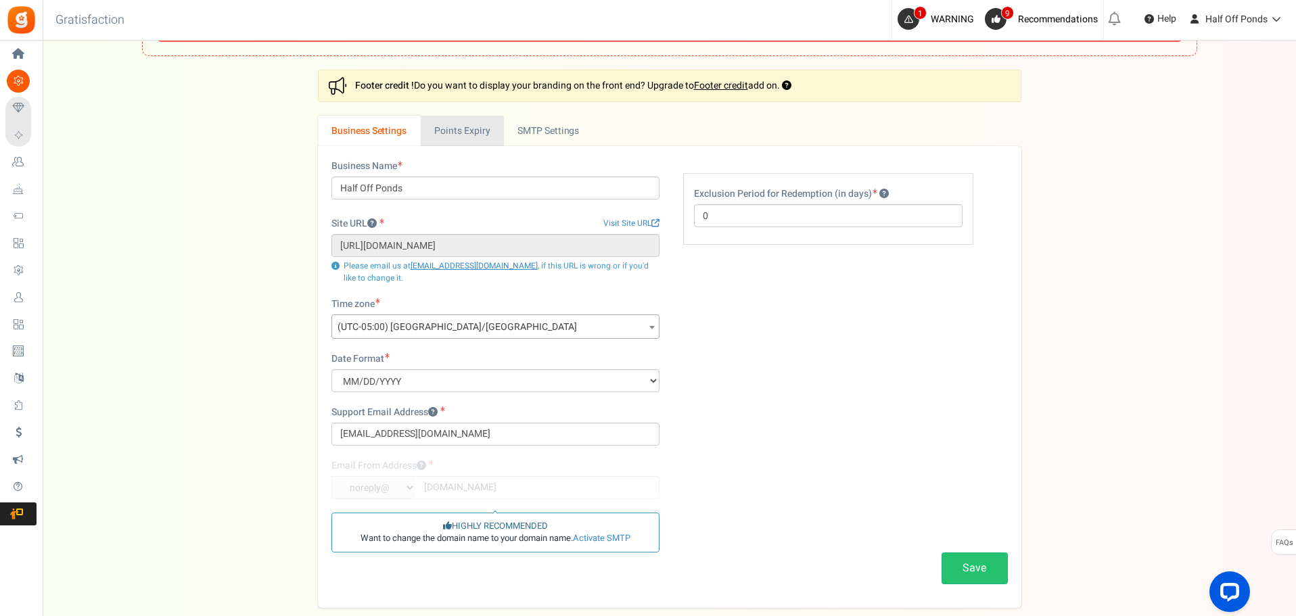
click at [482, 144] on link "Points Expiry" at bounding box center [462, 131] width 83 height 30
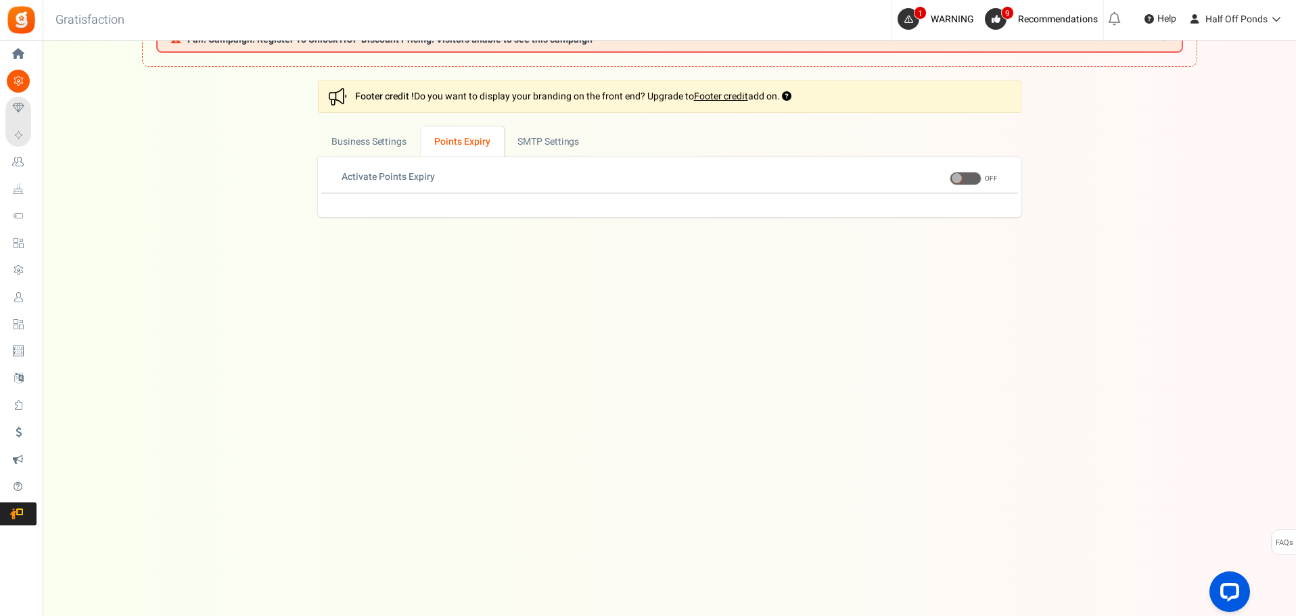
scroll to position [57, 0]
click at [966, 182] on span at bounding box center [966, 179] width 32 height 14
click at [950, 182] on input "ON OFF" at bounding box center [950, 179] width 0 height 9
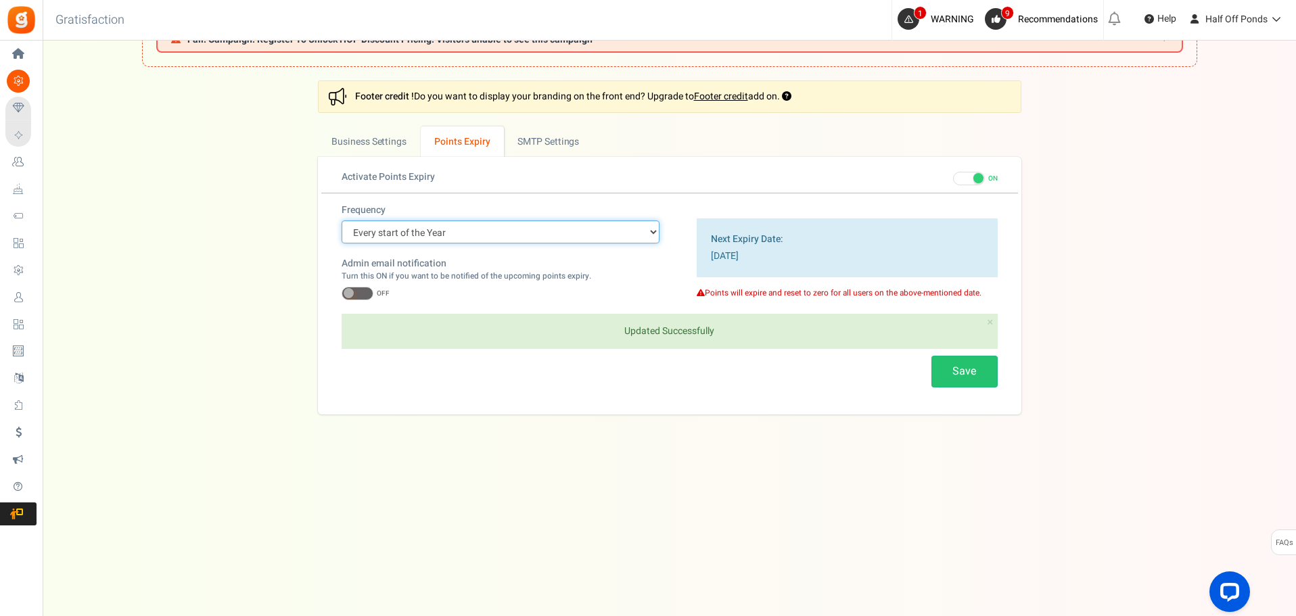
click at [479, 235] on select "Every start of the Year Every start of the Month Exact Date (one Time)" at bounding box center [501, 232] width 318 height 23
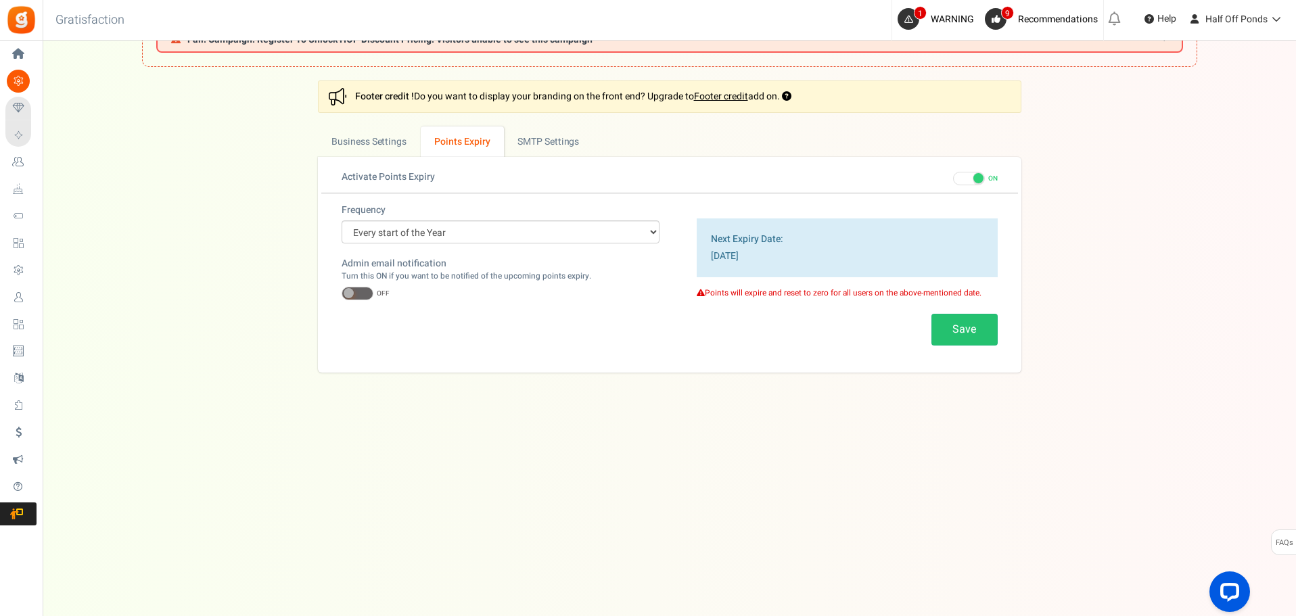
click at [472, 360] on div "Business Name Half Off Ponds Site URL Visit Site URL [URL][DOMAIN_NAME] Update …" at bounding box center [670, 265] width 704 height 216
click at [986, 183] on label "ON OFF" at bounding box center [975, 179] width 45 height 14
click at [953, 183] on input "ON OFF" at bounding box center [953, 179] width 0 height 9
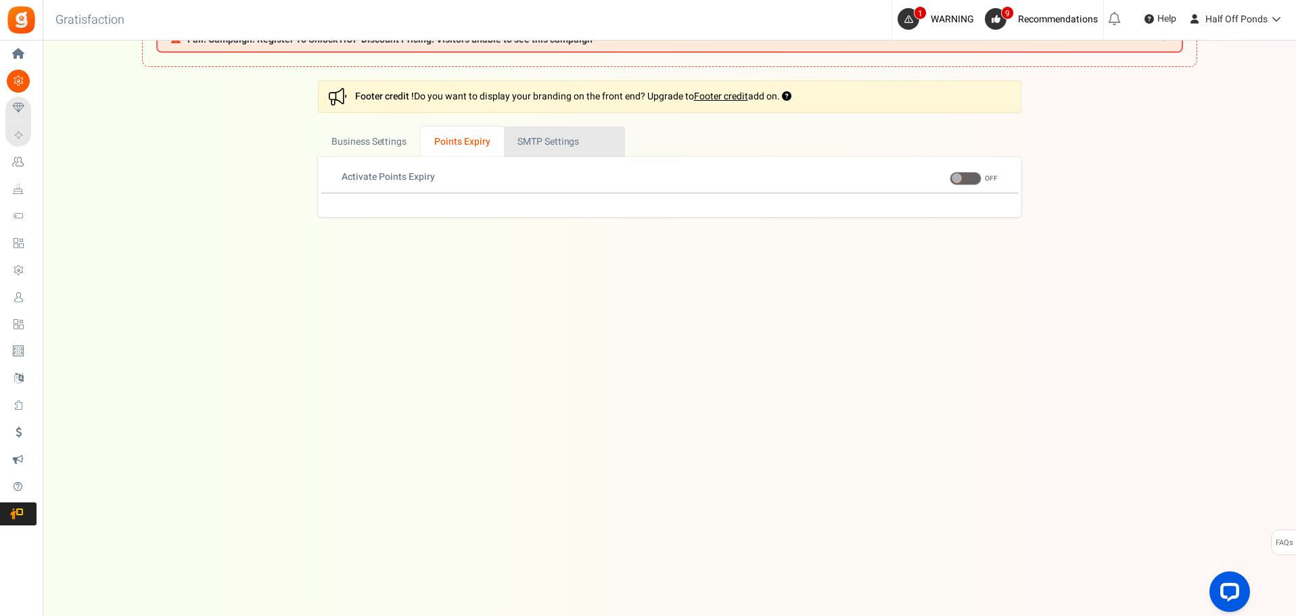
click at [513, 141] on link "Active SMTP Settings" at bounding box center [564, 142] width 121 height 30
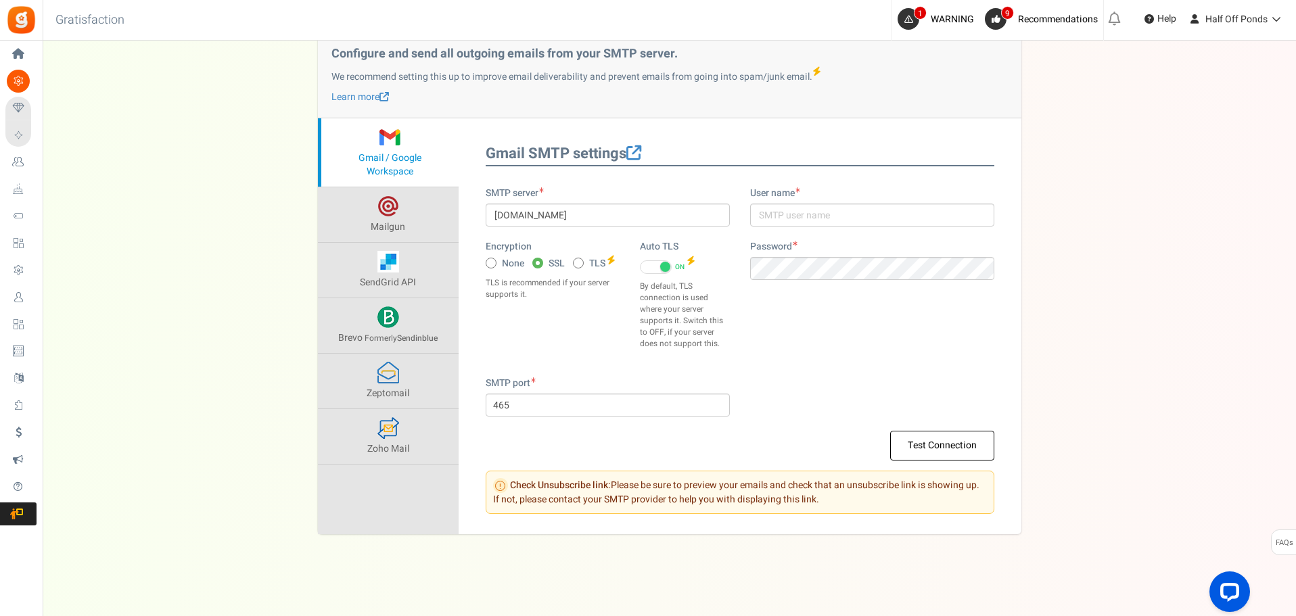
scroll to position [45, 0]
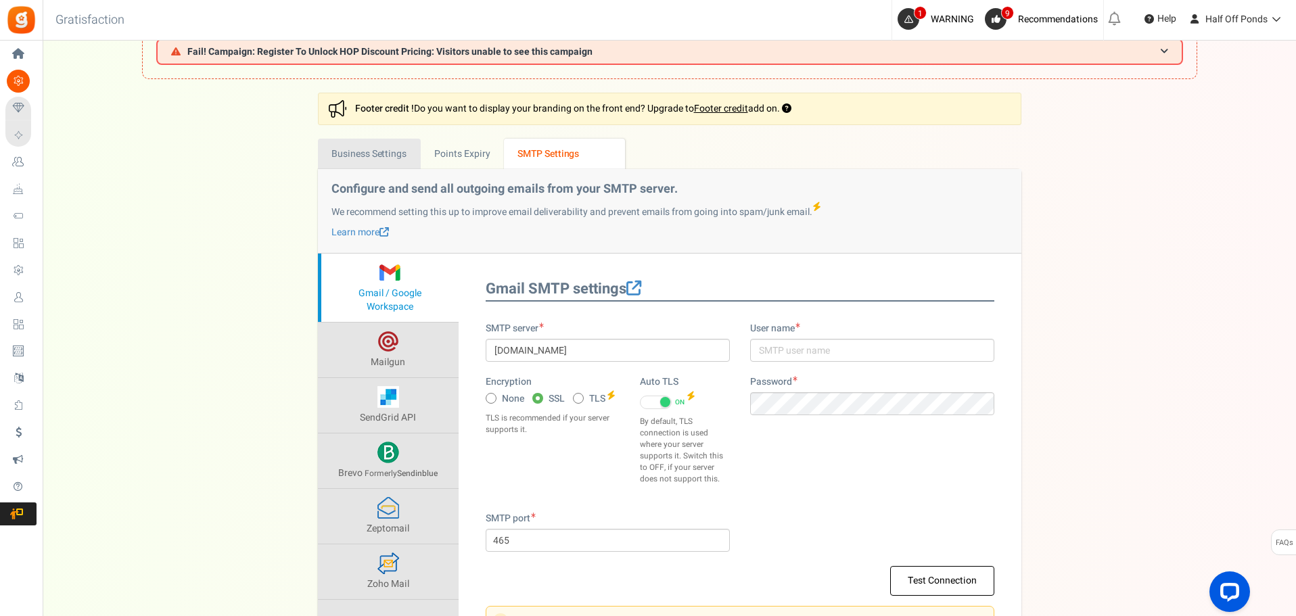
click at [373, 163] on link "Business Settings" at bounding box center [369, 154] width 103 height 30
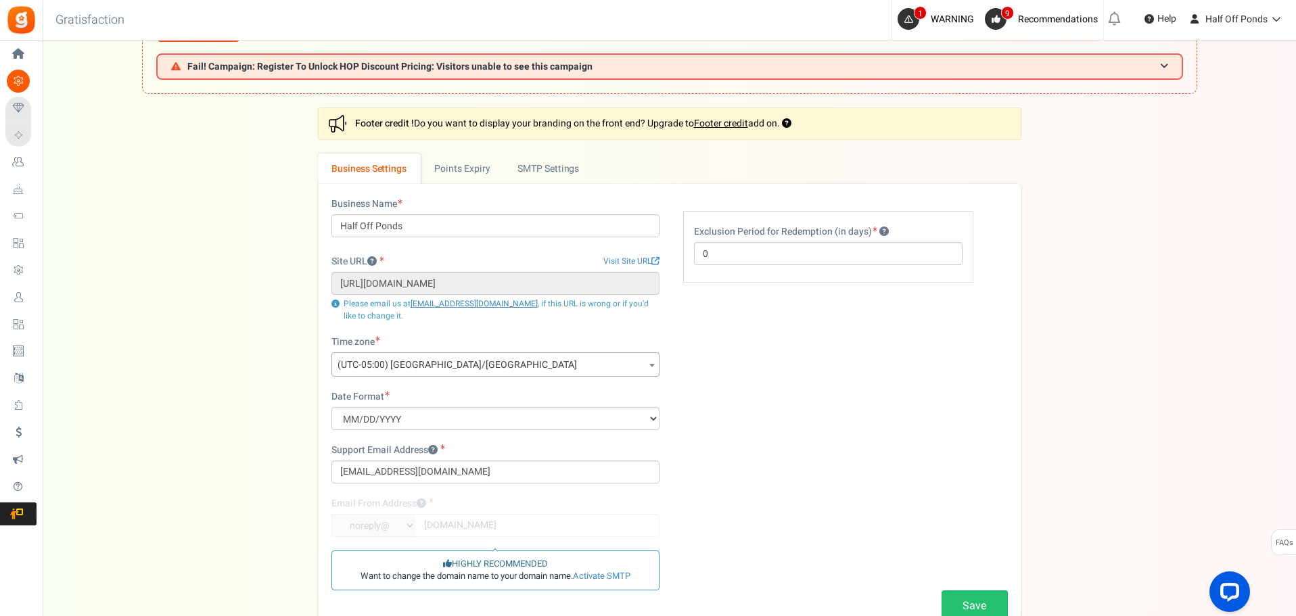
scroll to position [0, 0]
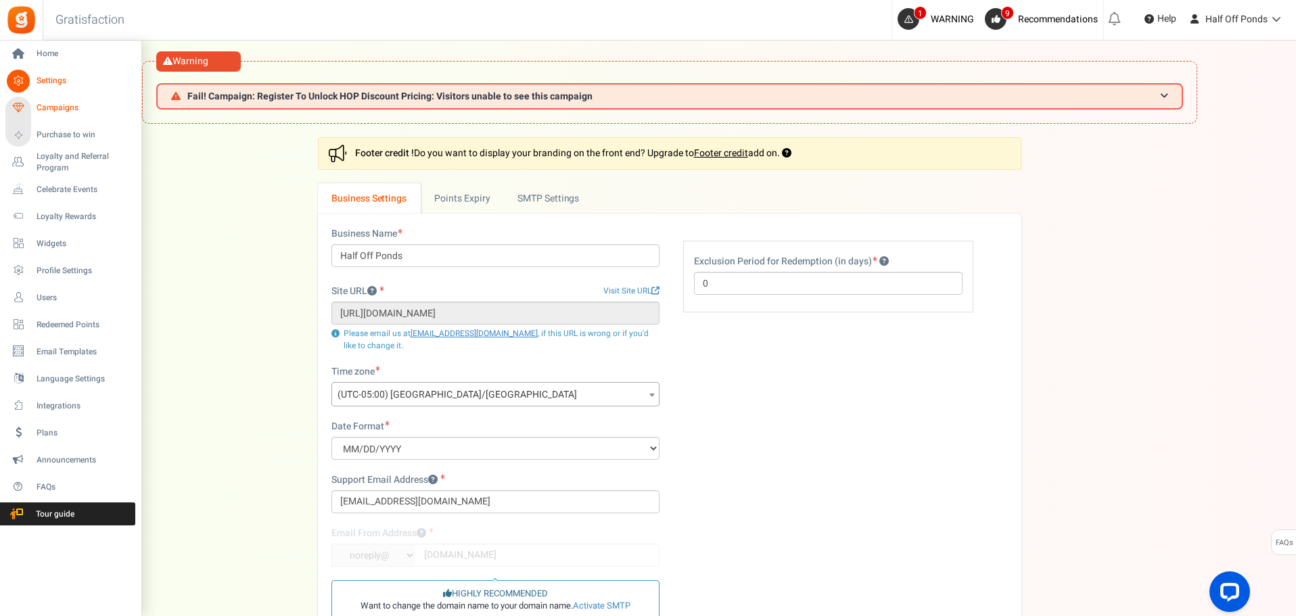
click at [84, 98] on link "Campaigns" at bounding box center [70, 108] width 130 height 23
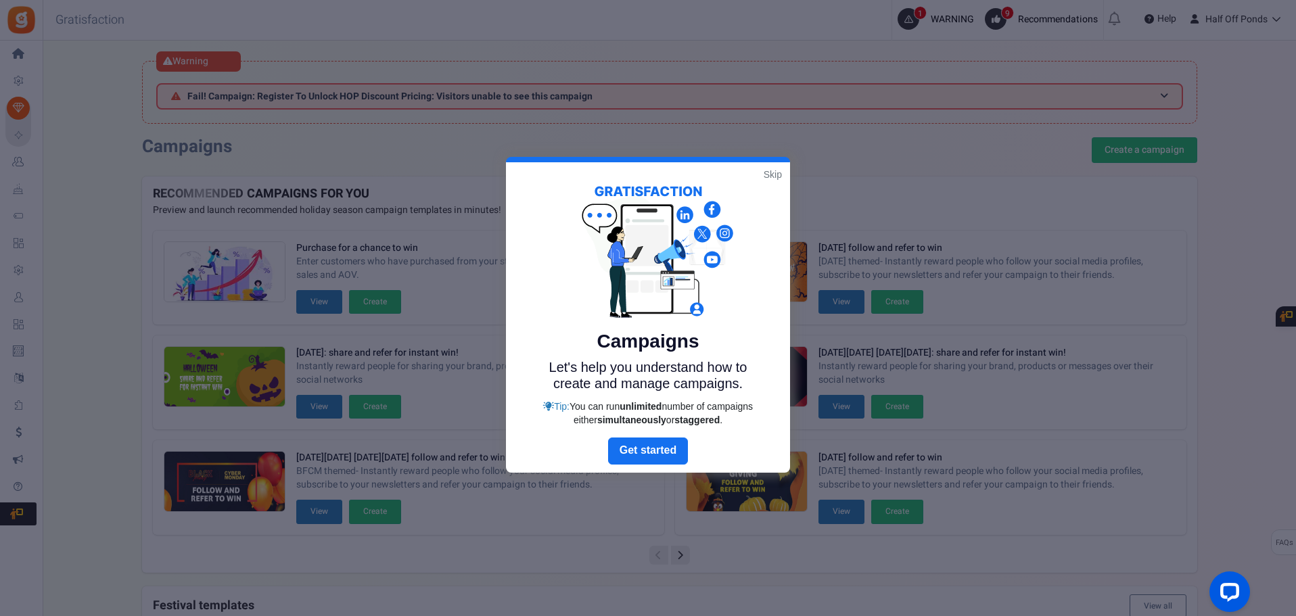
click at [773, 173] on link "Skip" at bounding box center [773, 175] width 18 height 14
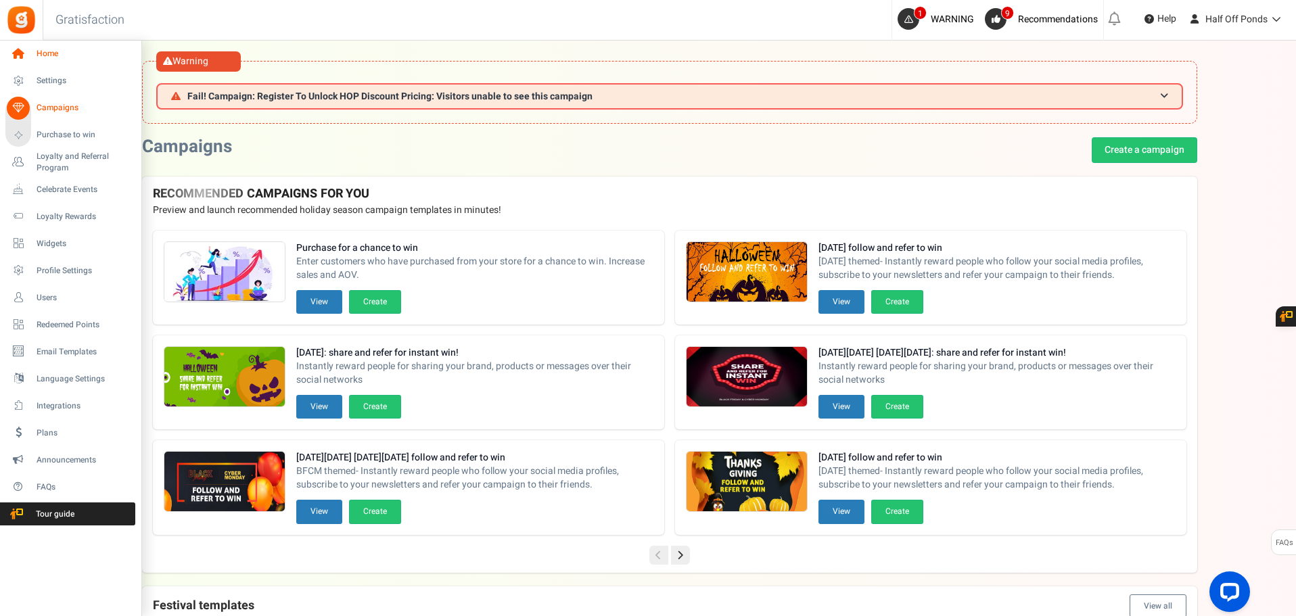
click at [60, 49] on span "Home" at bounding box center [84, 54] width 95 height 12
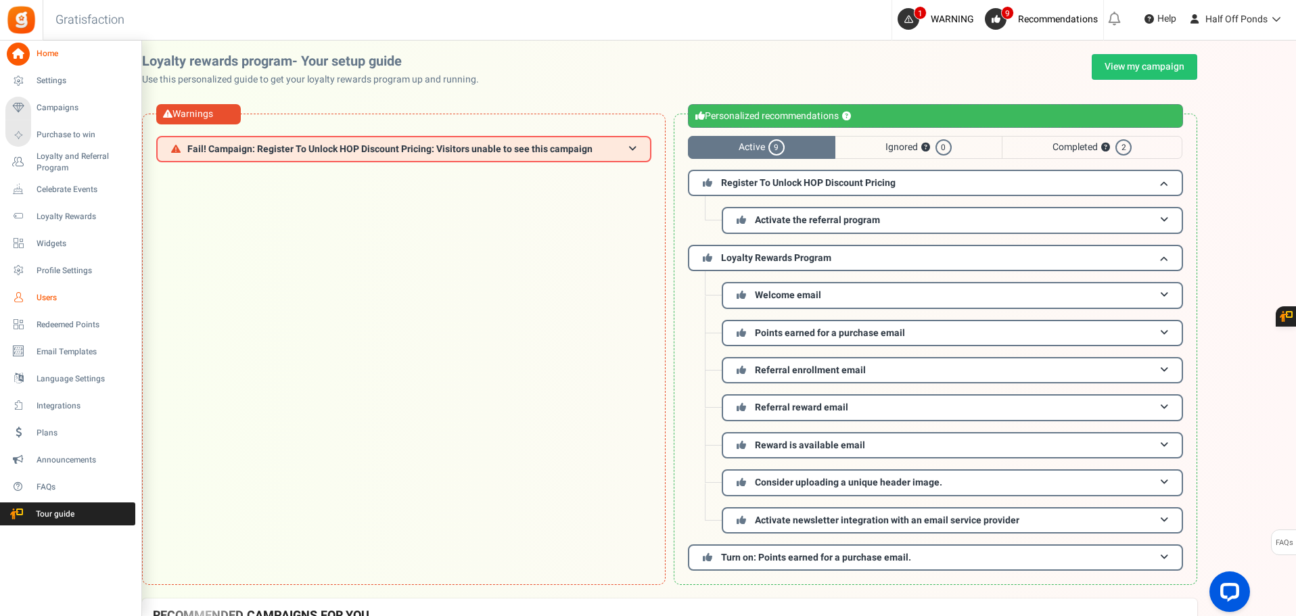
click at [70, 295] on span "Users" at bounding box center [84, 298] width 95 height 12
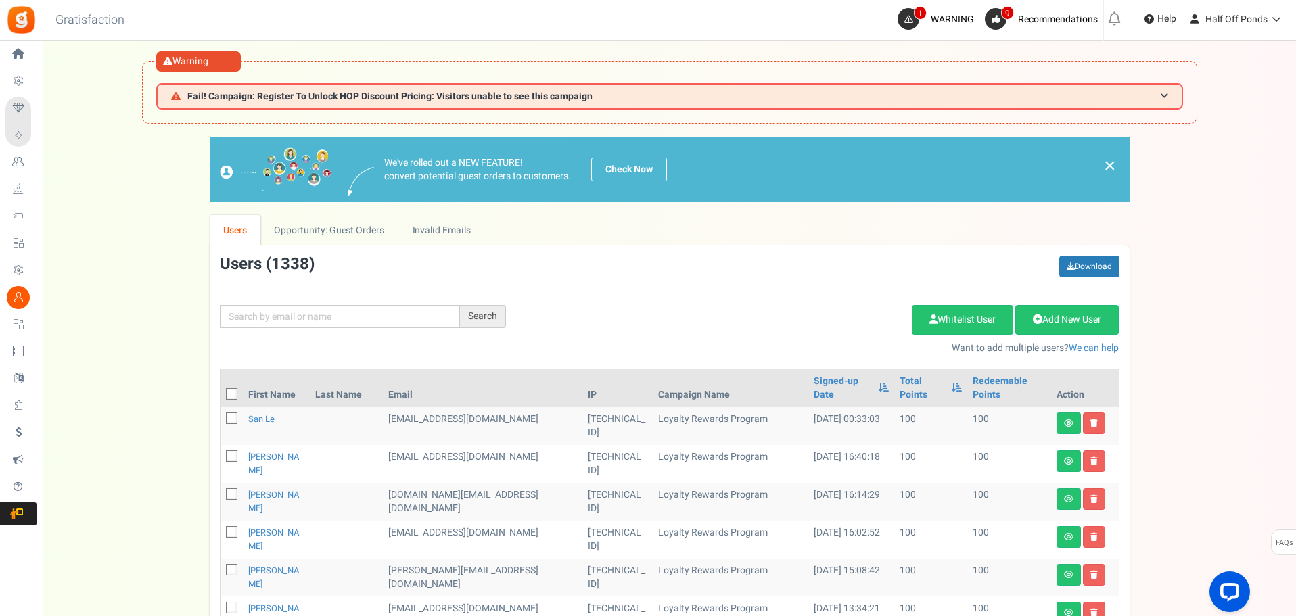
click at [307, 331] on div "Search Add Etsy Order Delete Selected Users Import Users Spam Protection Subtra…" at bounding box center [670, 305] width 920 height 99
click at [326, 308] on input "text" at bounding box center [340, 316] width 240 height 23
type input "[PERSON_NAME]"
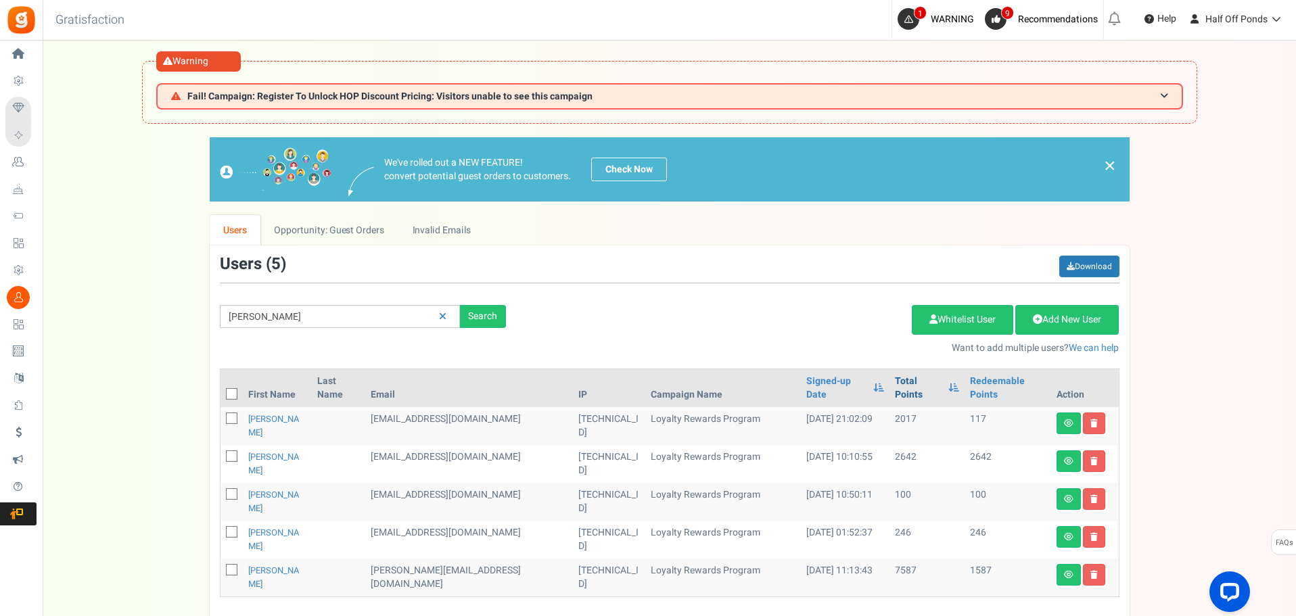
click at [915, 381] on link "Total Points" at bounding box center [918, 388] width 47 height 27
click at [294, 497] on link "[PERSON_NAME]" at bounding box center [273, 501] width 51 height 26
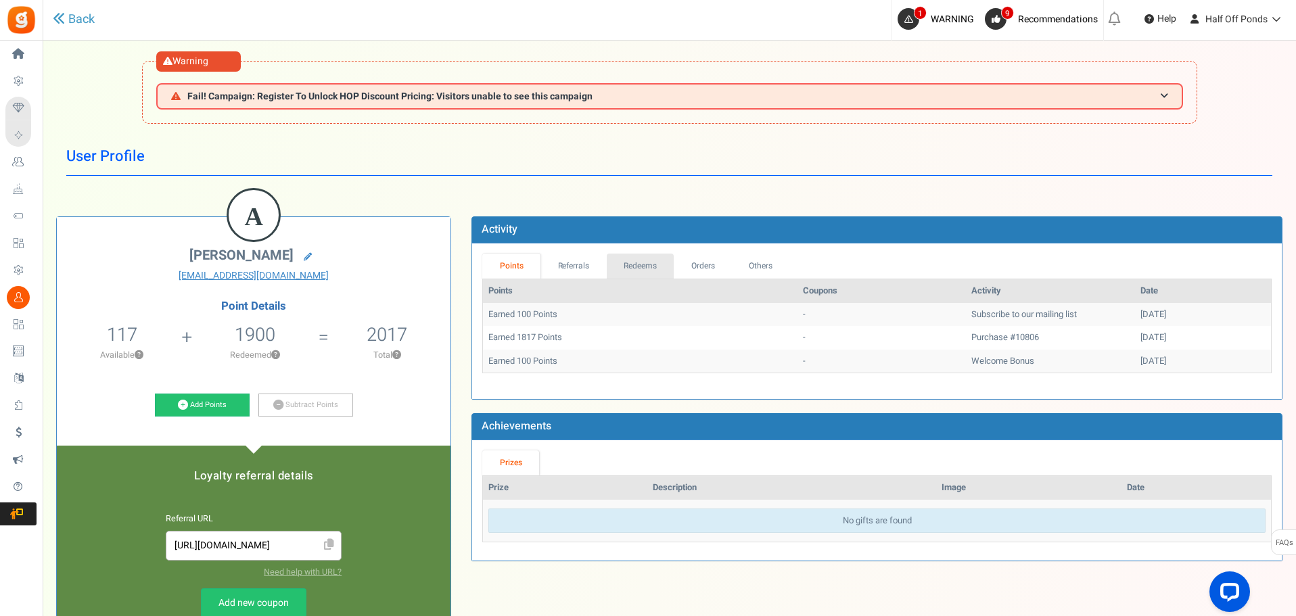
click at [648, 252] on div "Points Referrals Redeems Orders Others Points Coupons Activity Date Earned 100 …" at bounding box center [877, 322] width 810 height 156
click at [649, 260] on link "Redeems" at bounding box center [641, 266] width 68 height 25
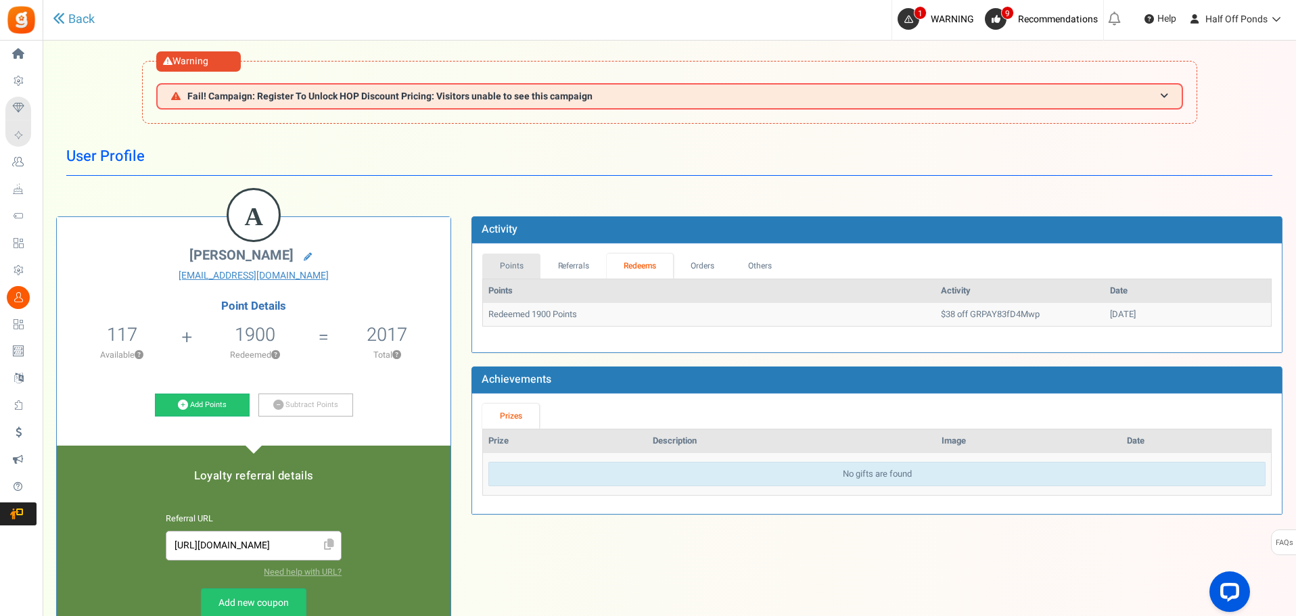
click at [528, 257] on link "Points" at bounding box center [511, 266] width 58 height 25
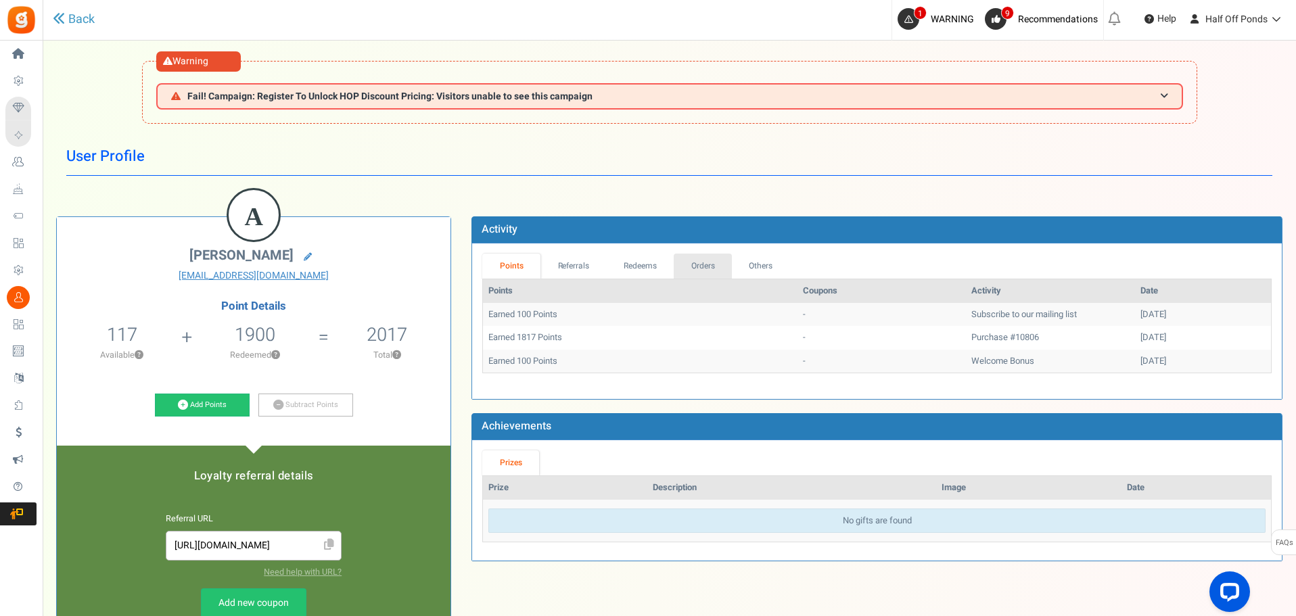
click at [676, 269] on link "Orders" at bounding box center [703, 266] width 58 height 25
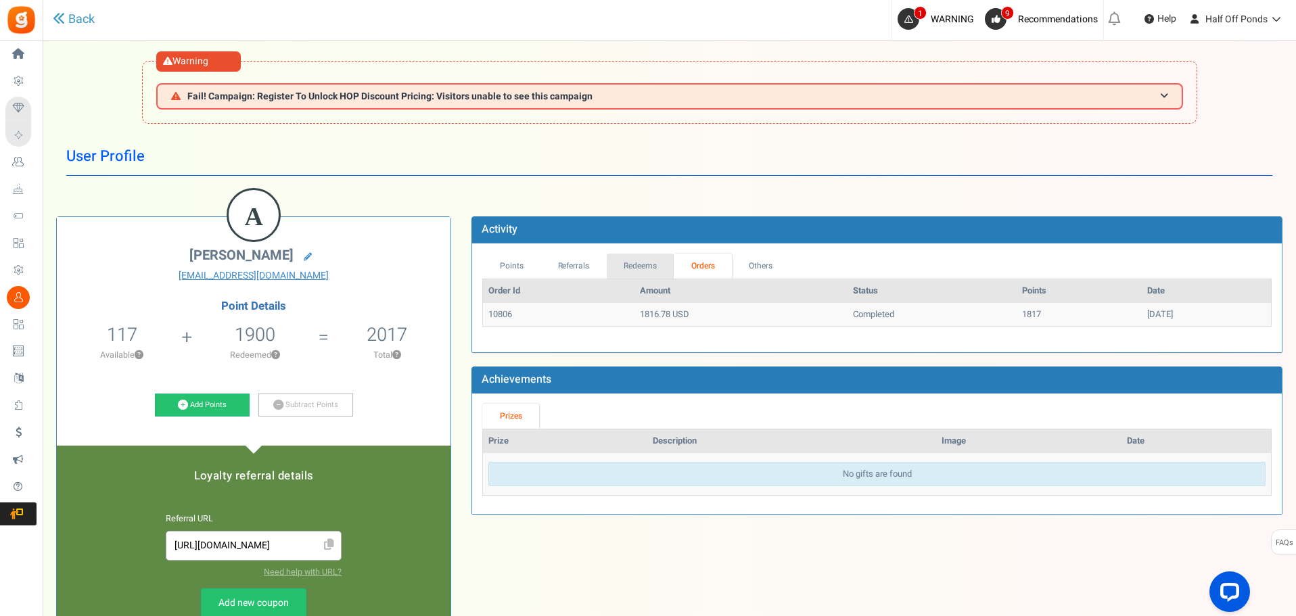
click at [615, 258] on link "Redeems" at bounding box center [641, 266] width 68 height 25
click at [571, 317] on td "Redeemed 1900 Points" at bounding box center [709, 315] width 453 height 24
click at [590, 261] on link "Referrals" at bounding box center [574, 266] width 66 height 25
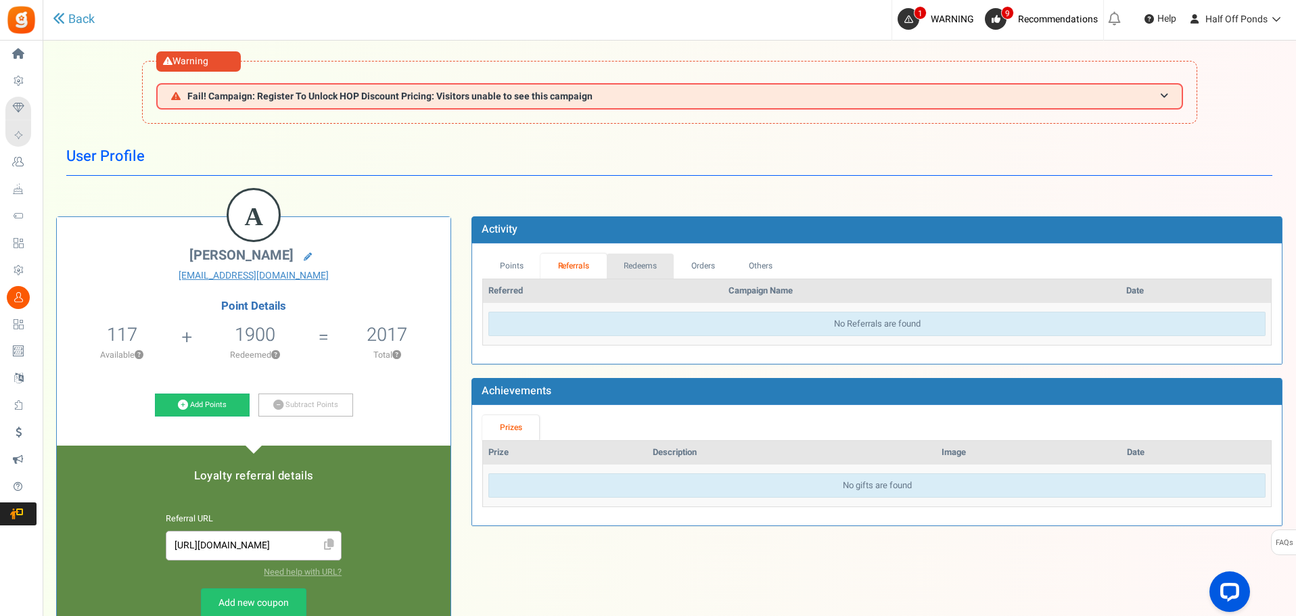
click at [659, 271] on link "Redeems" at bounding box center [641, 266] width 68 height 25
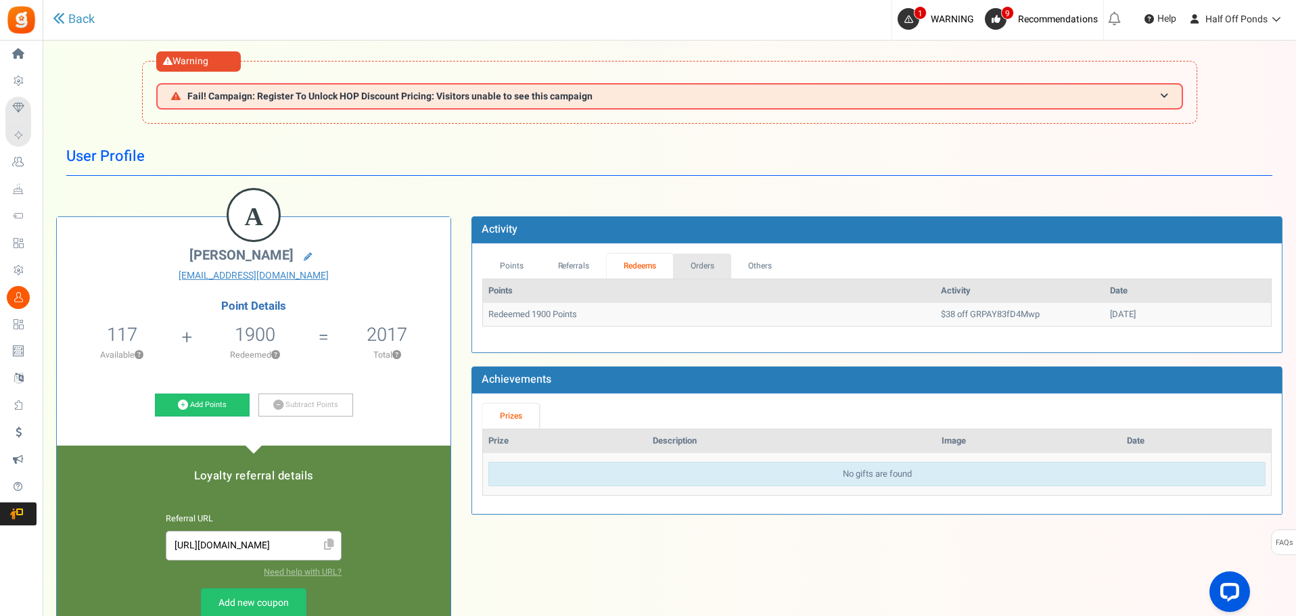
click at [706, 274] on link "Orders" at bounding box center [702, 266] width 58 height 25
click at [744, 271] on link "Others" at bounding box center [761, 266] width 58 height 25
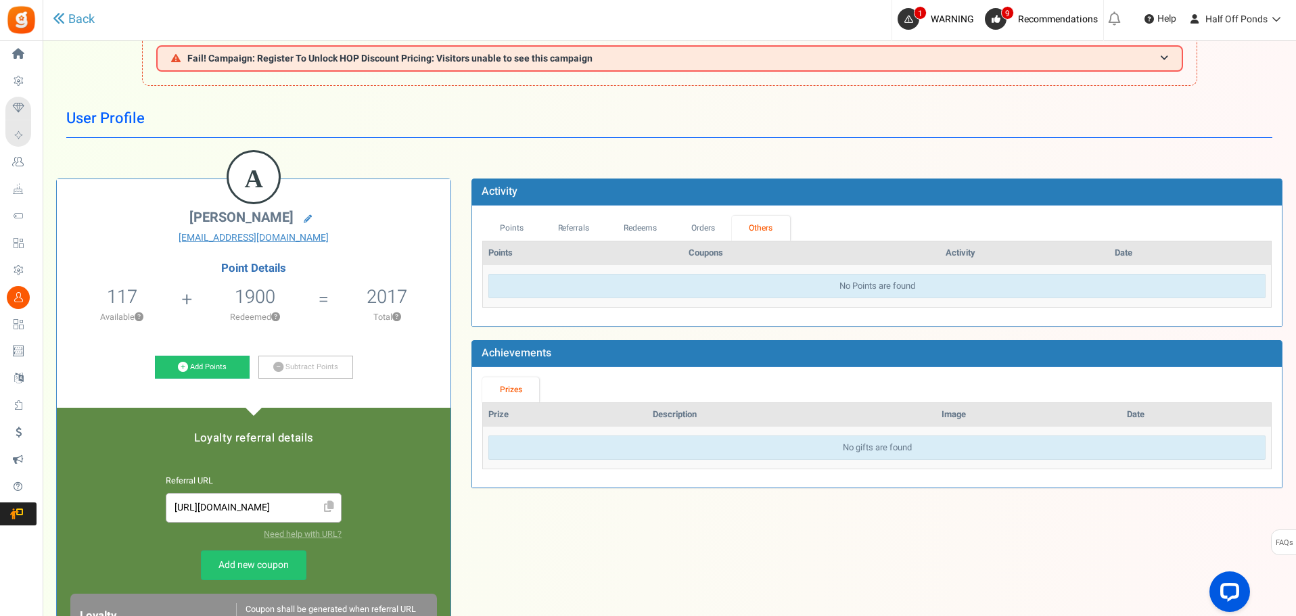
scroll to position [68, 0]
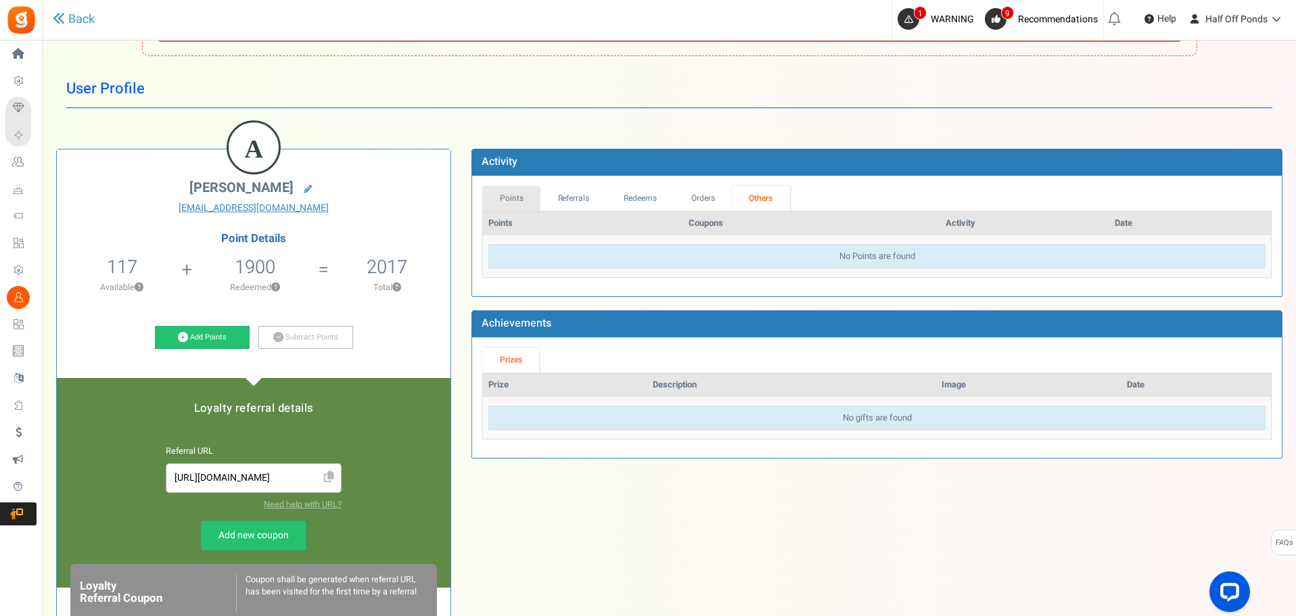
click at [524, 200] on link "Points" at bounding box center [511, 198] width 58 height 25
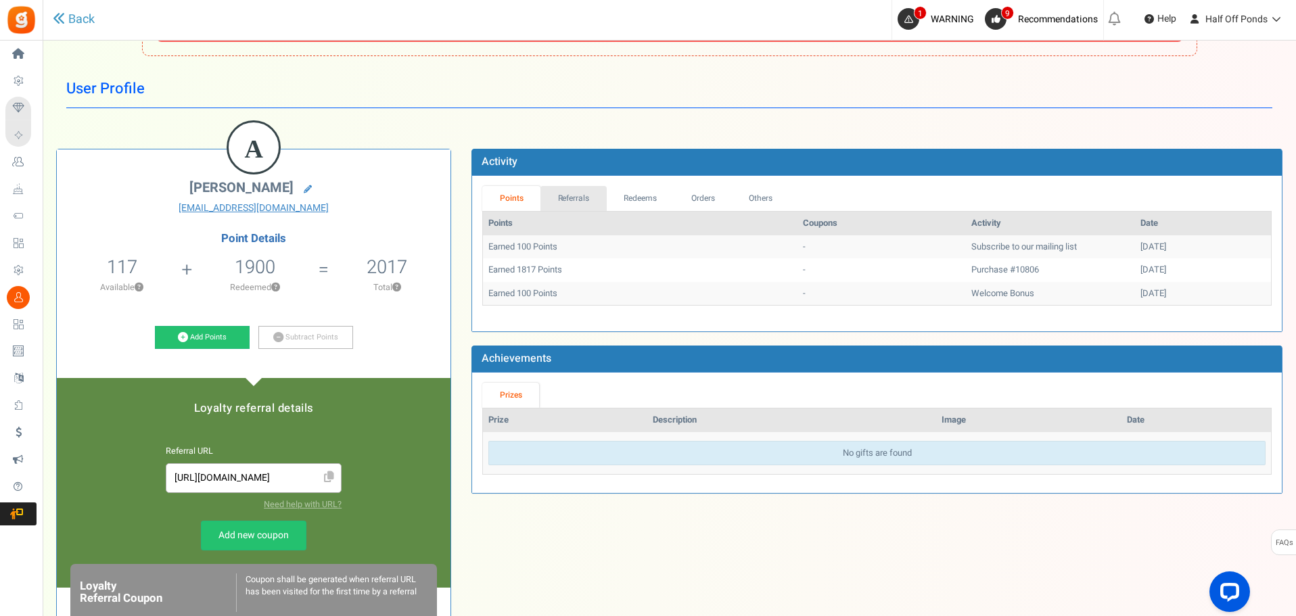
click at [571, 206] on link "Referrals" at bounding box center [574, 198] width 66 height 25
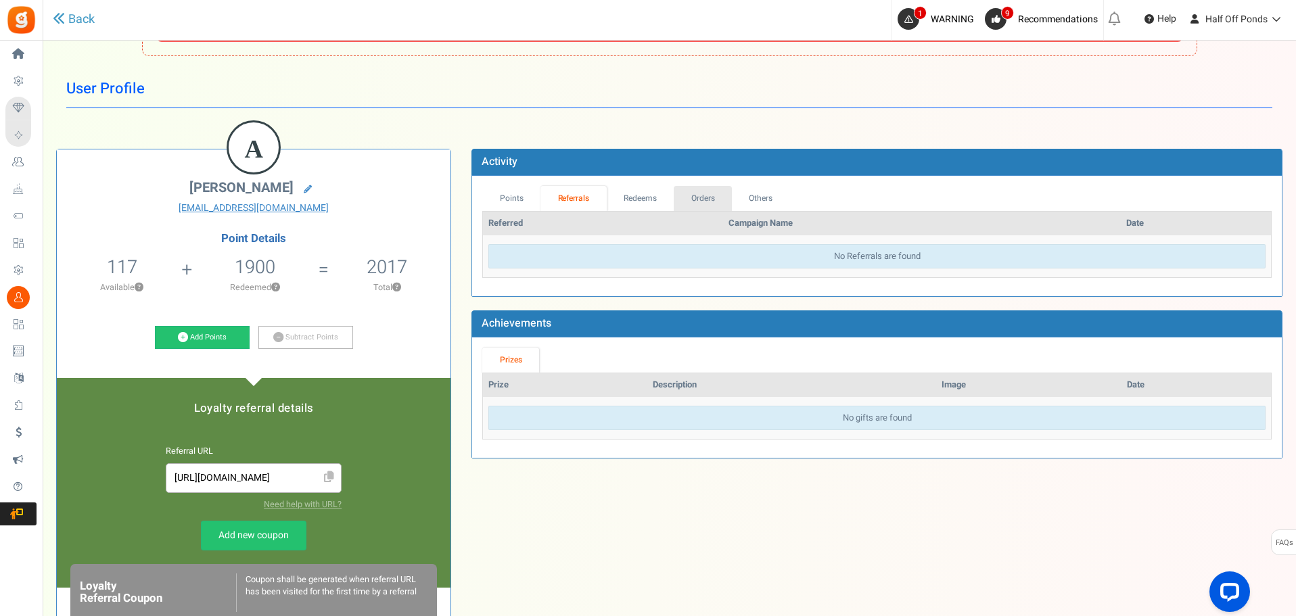
click at [692, 193] on link "Orders" at bounding box center [703, 198] width 58 height 25
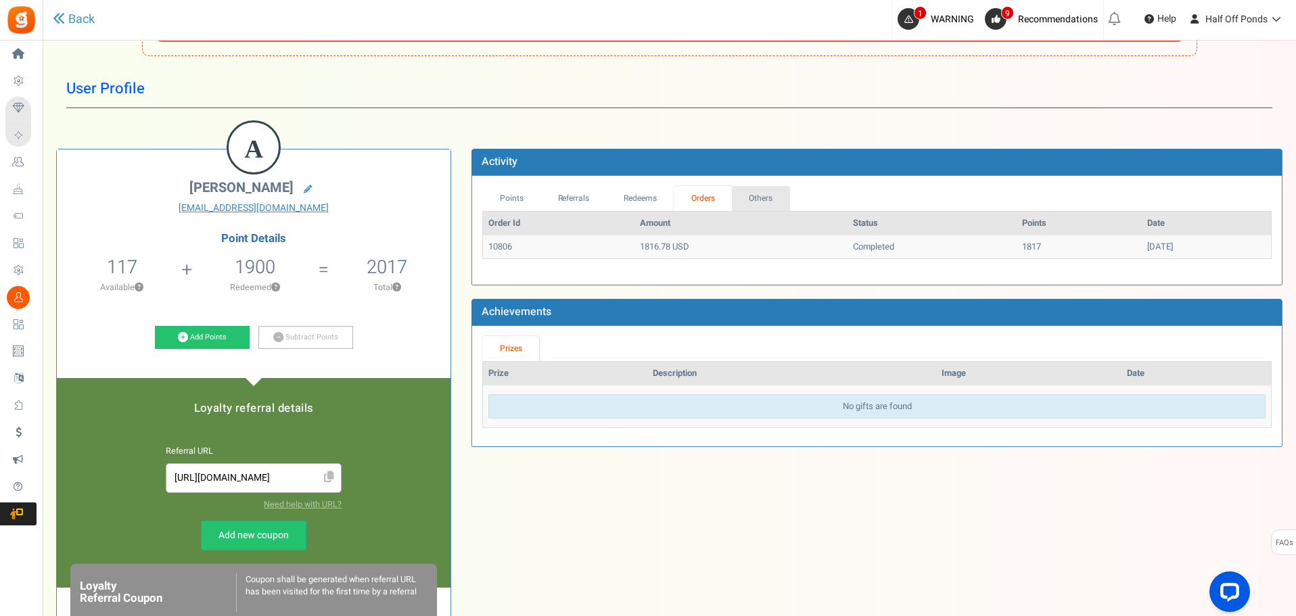
click at [778, 189] on link "Others" at bounding box center [761, 198] width 58 height 25
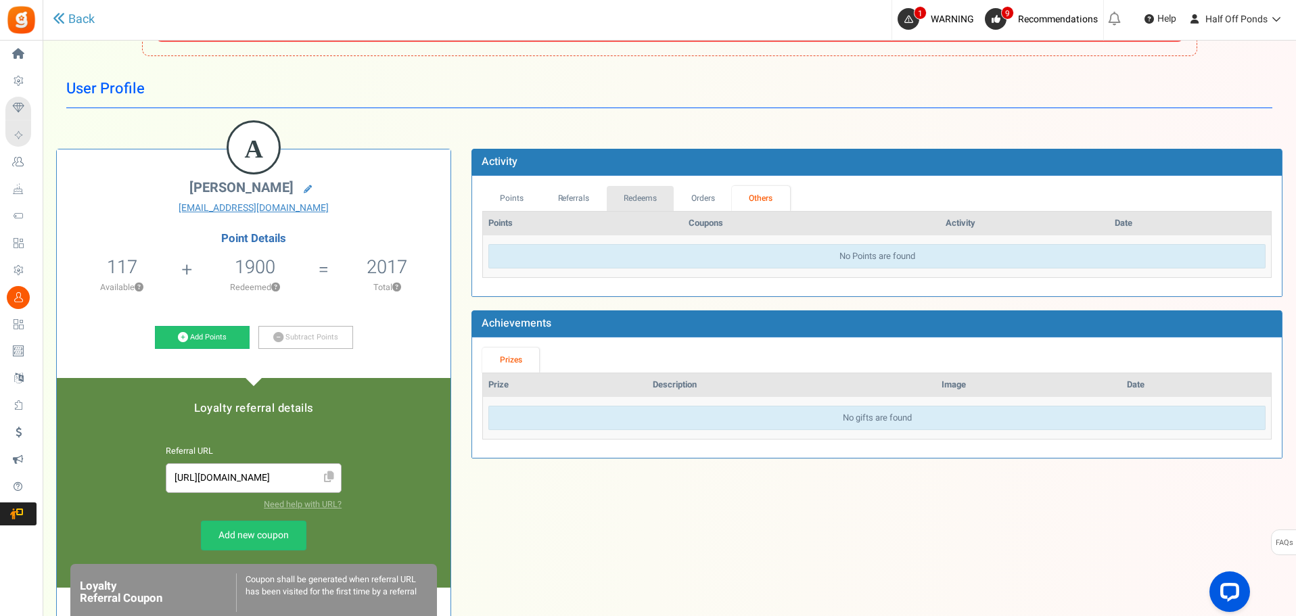
click at [643, 206] on link "Redeems" at bounding box center [641, 198] width 68 height 25
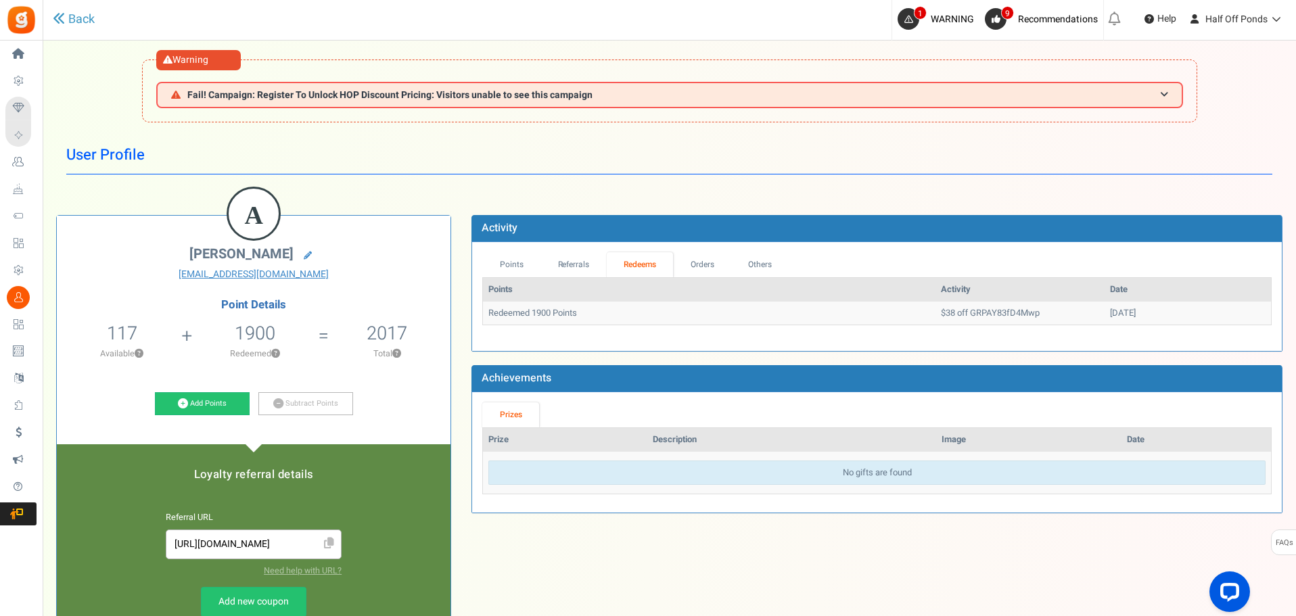
scroll to position [0, 0]
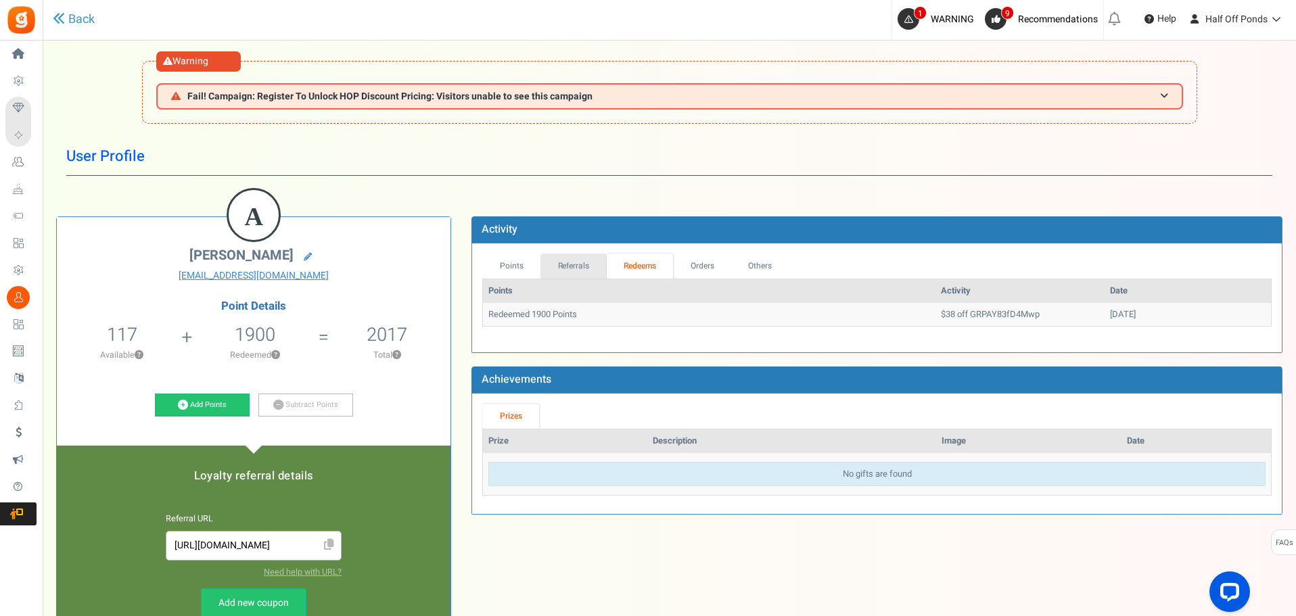
click at [575, 274] on link "Referrals" at bounding box center [574, 266] width 66 height 25
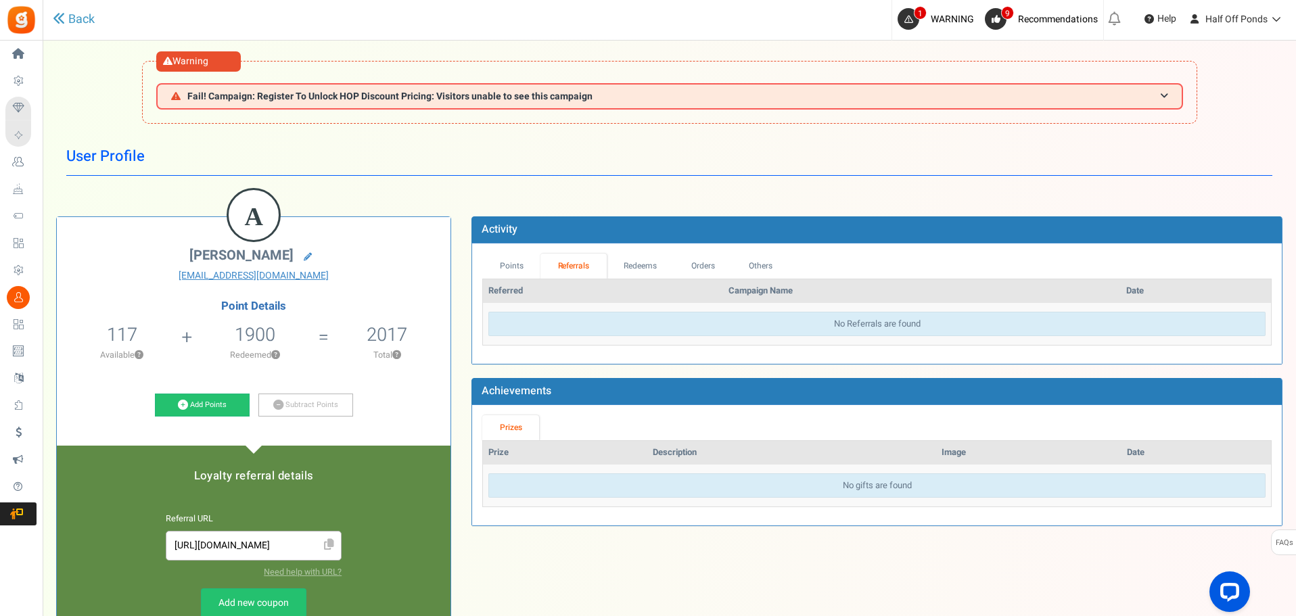
click at [519, 280] on th "Referred" at bounding box center [603, 291] width 240 height 24
click at [515, 265] on link "Points" at bounding box center [511, 266] width 58 height 25
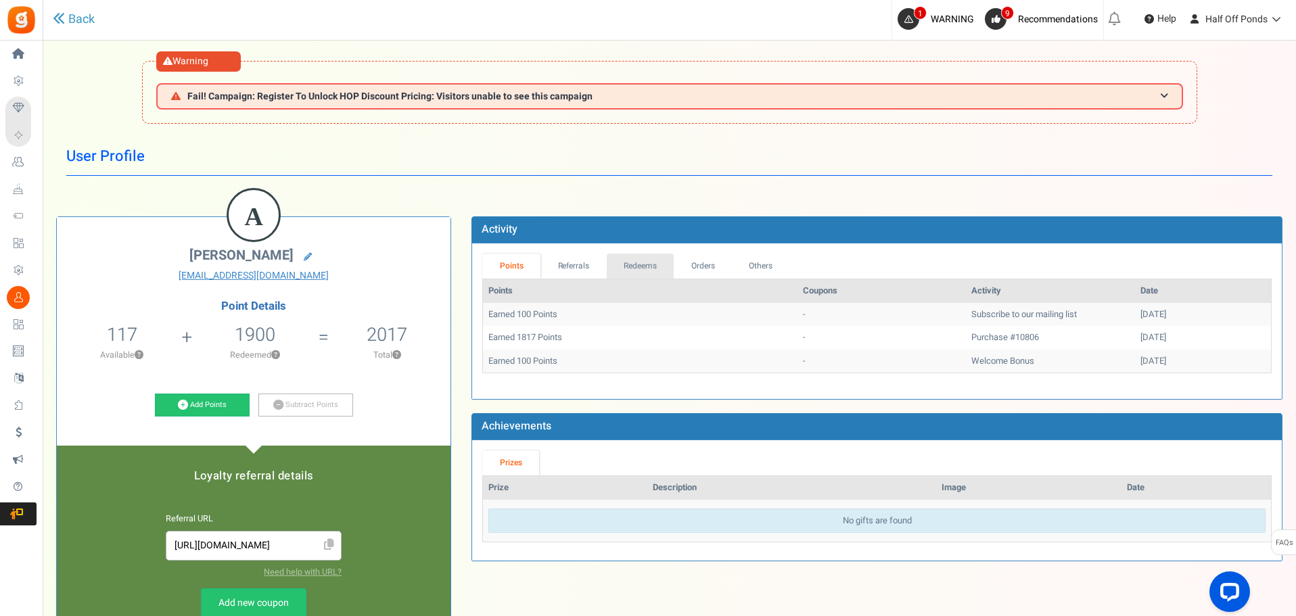
click at [639, 268] on link "Redeems" at bounding box center [641, 266] width 68 height 25
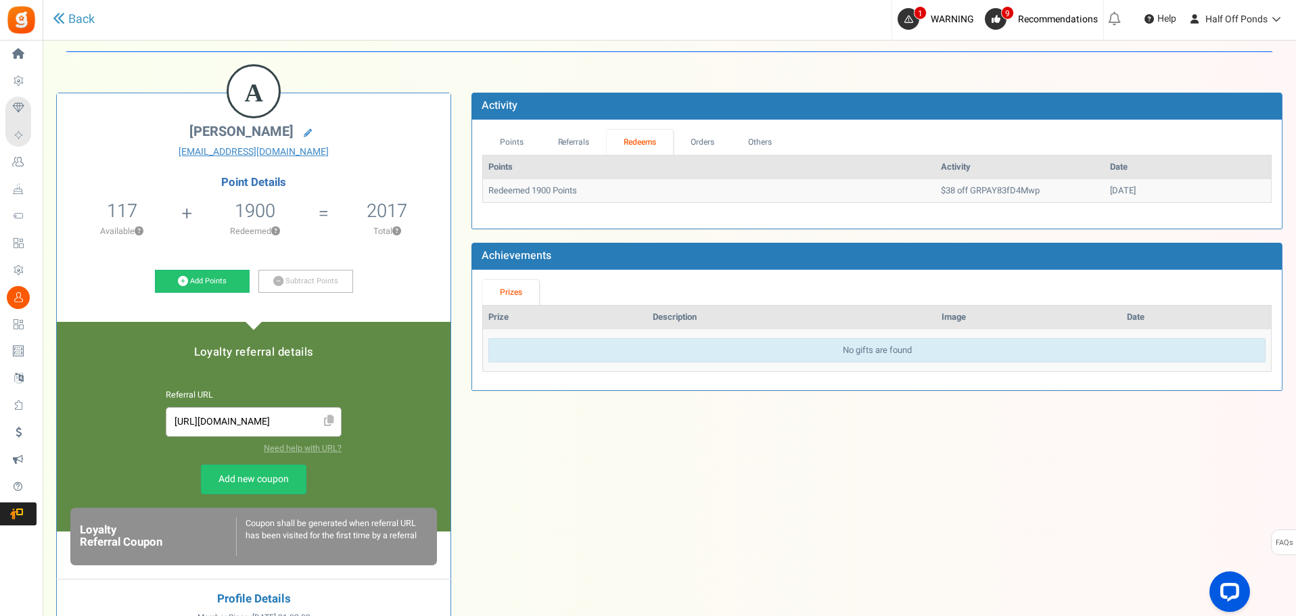
scroll to position [135, 0]
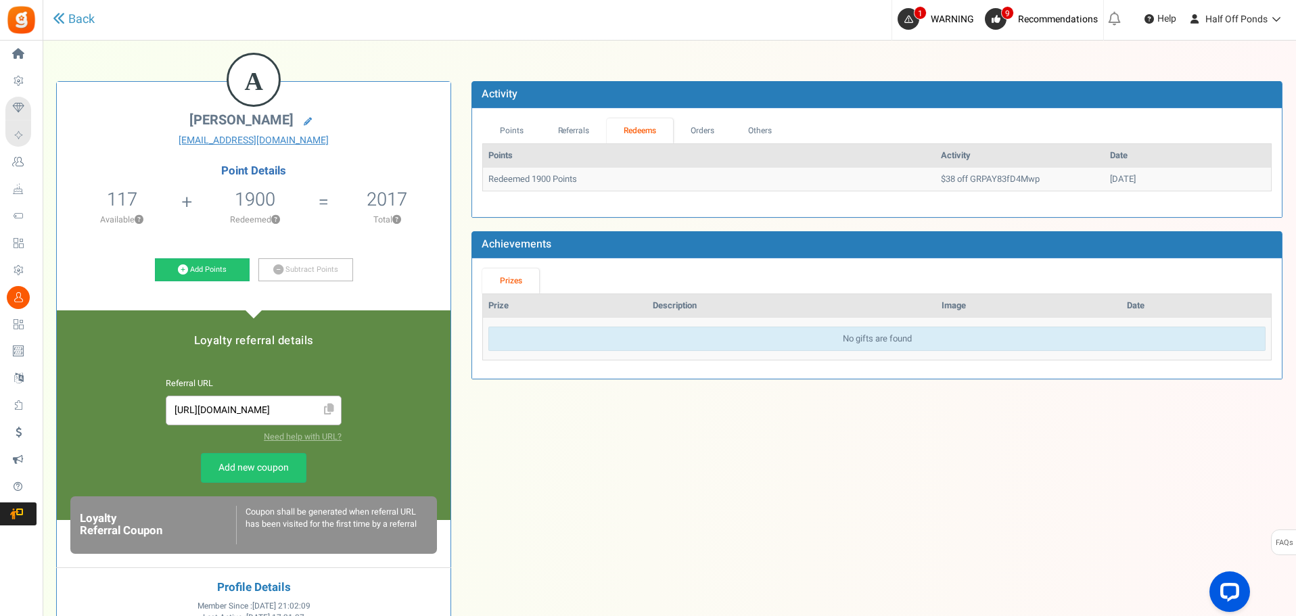
drag, startPoint x: 171, startPoint y: 1, endPoint x: 538, endPoint y: 75, distance: 374.8
click at [538, 75] on div "A [PERSON_NAME] [EMAIL_ADDRESS][DOMAIN_NAME] Point Details 117 117 Redeemable 0…" at bounding box center [669, 410] width 1247 height 699
click at [313, 120] on link at bounding box center [308, 121] width 22 height 19
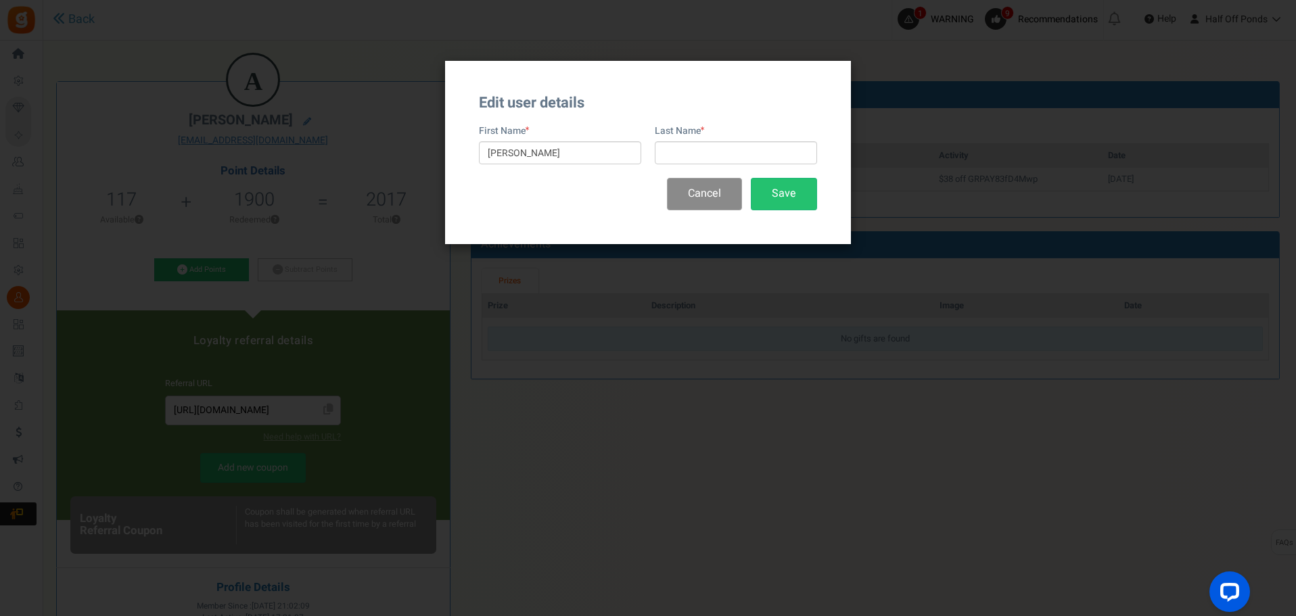
click at [708, 199] on button "Cancel" at bounding box center [704, 194] width 75 height 32
